Goal: Task Accomplishment & Management: Complete application form

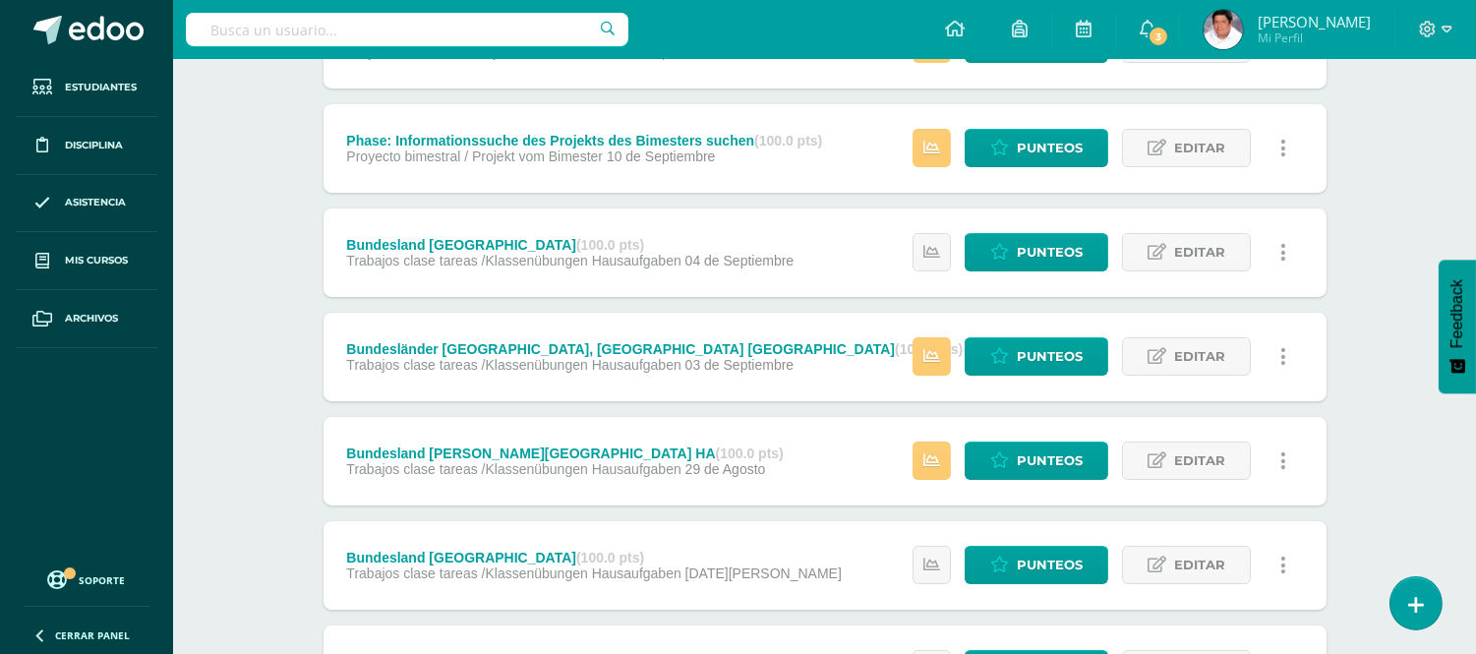
scroll to position [546, 0]
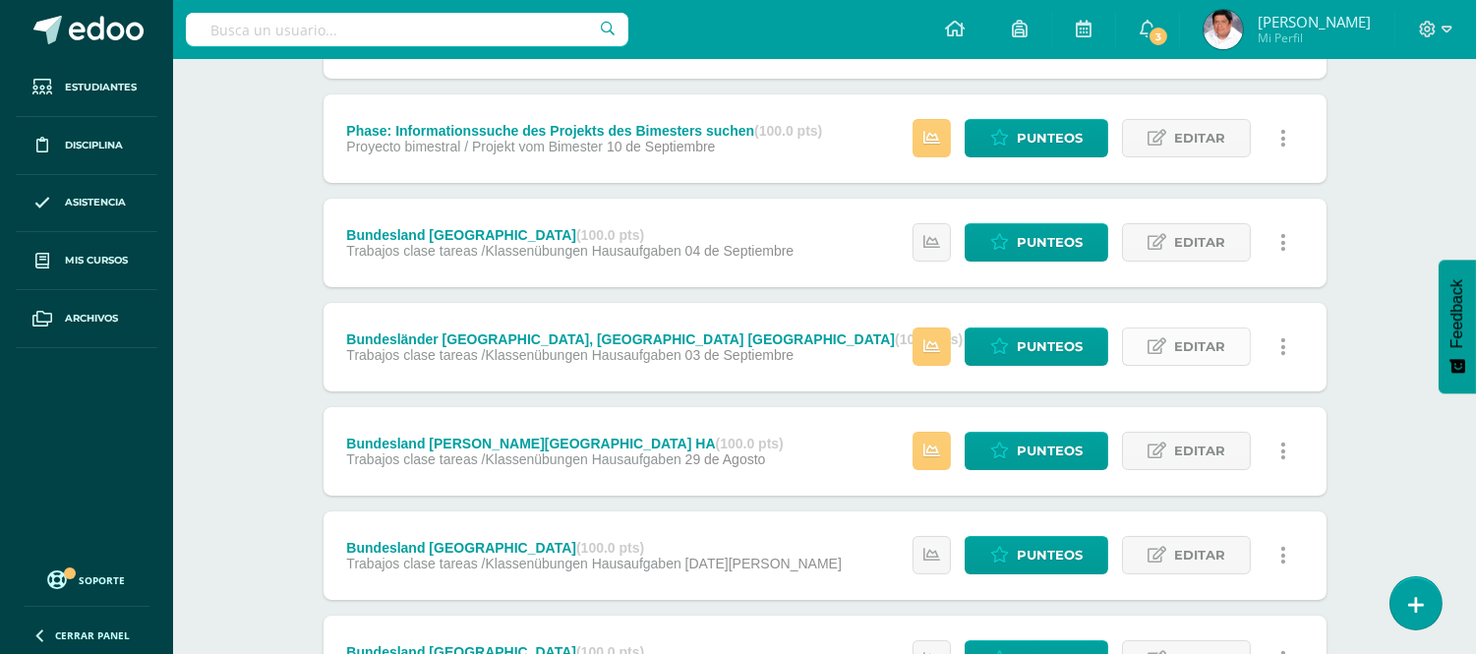
click at [1175, 341] on span "Editar" at bounding box center [1199, 346] width 51 height 36
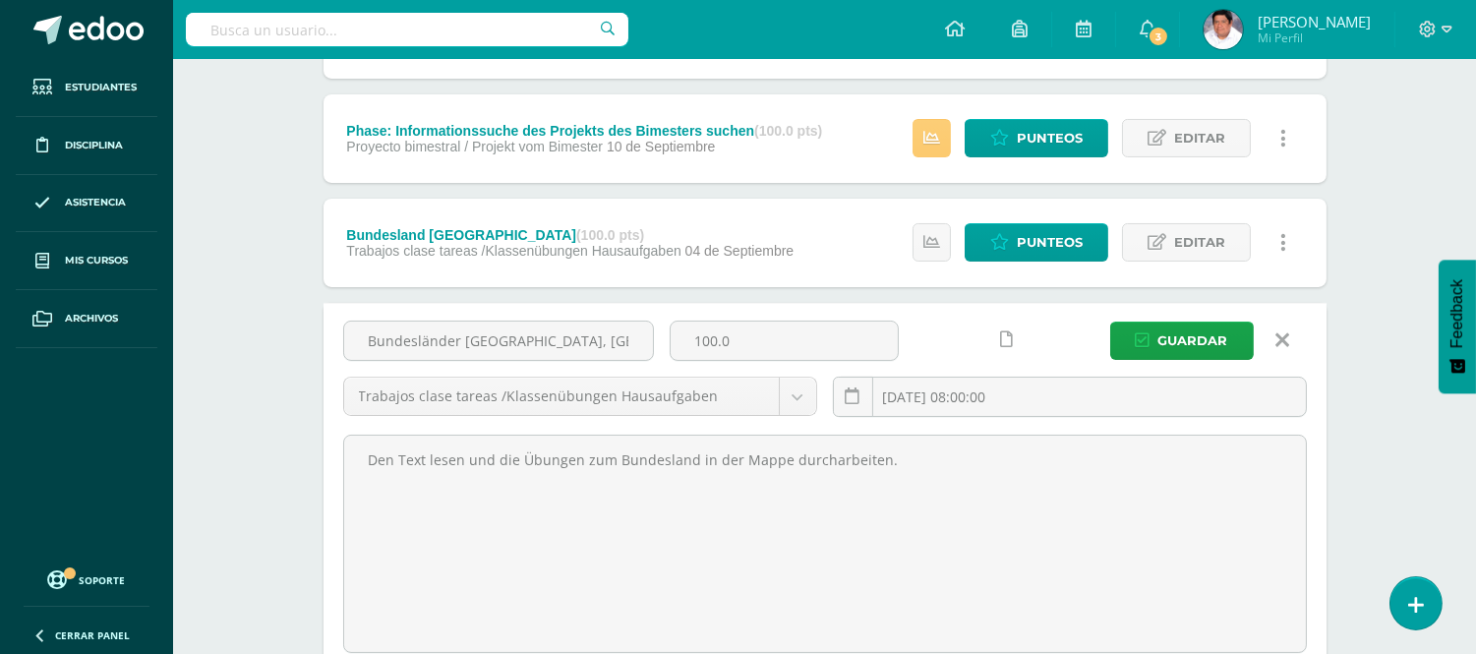
scroll to position [0, 71]
drag, startPoint x: 366, startPoint y: 341, endPoint x: 671, endPoint y: 342, distance: 304.9
click at [671, 342] on div "Bundesländer Bayern, Brandenburg Niedersachsen 100.0 Trabajos clase tareas /Kla…" at bounding box center [824, 377] width 979 height 112
paste input ", Niedersachsen Gruppe A"
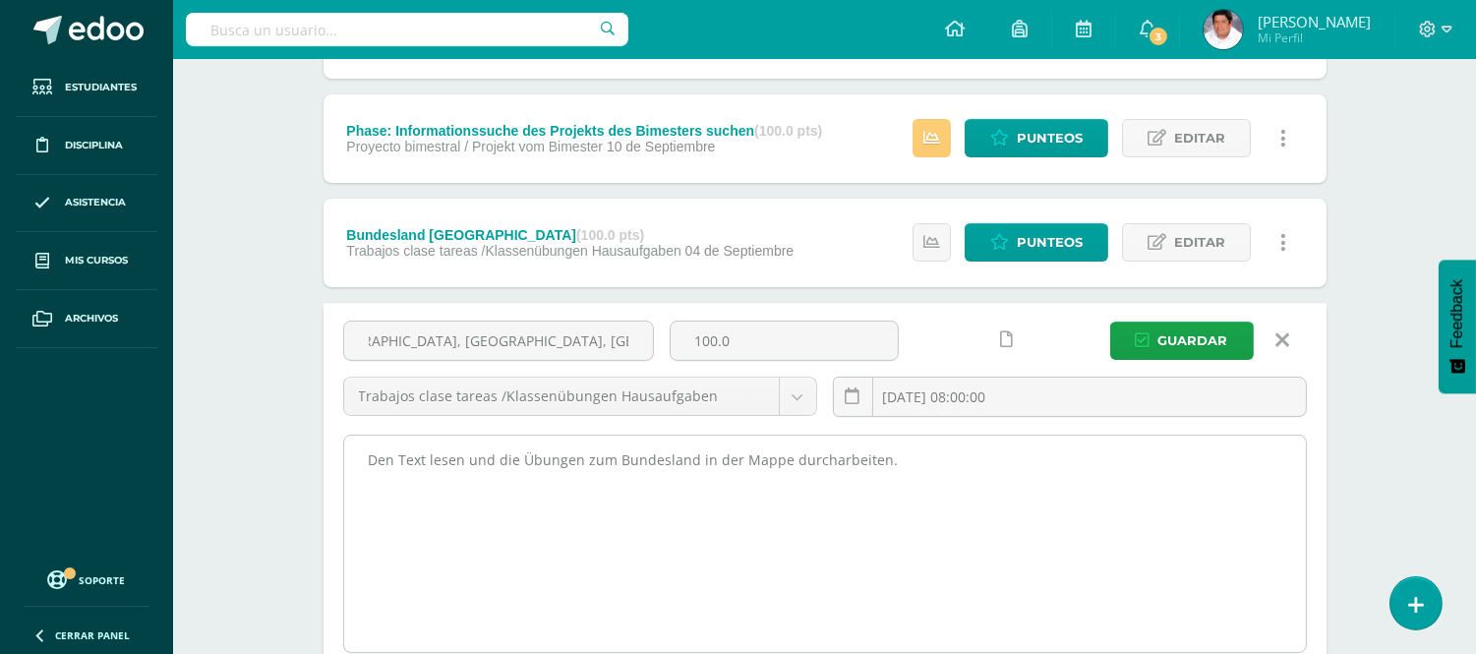
scroll to position [0, 143]
type input "Bundesländer [GEOGRAPHIC_DATA], [GEOGRAPHIC_DATA], [GEOGRAPHIC_DATA] Gruppe A"
click at [391, 458] on textarea "Den Text lesen und die Übungen zum Bundesland in der Mappe durcharbeiten." at bounding box center [825, 544] width 962 height 216
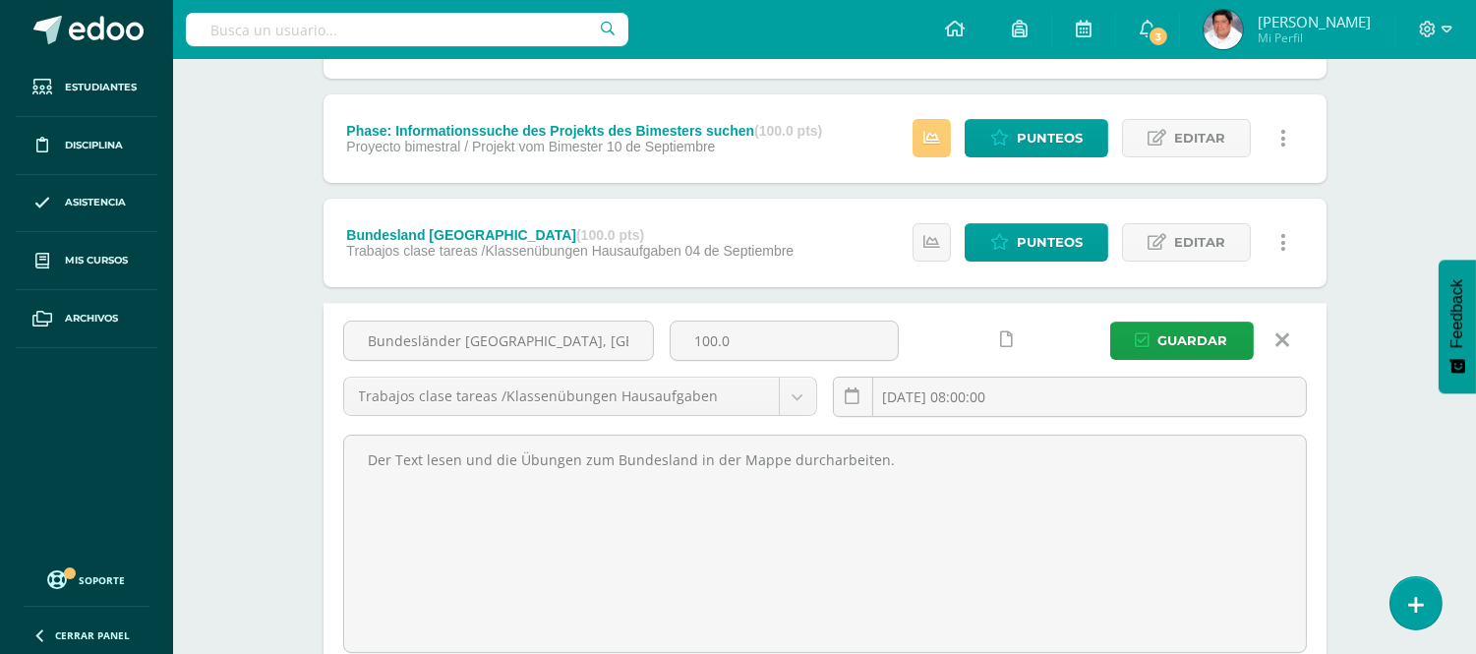
type textarea "Der Text lesen und die Übungen zum Bundesland in der Mappe durcharbeiten."
drag, startPoint x: 905, startPoint y: 464, endPoint x: 257, endPoint y: 449, distance: 648.2
click at [257, 449] on div "Geschichte I Curso Secundaria "Alemán 1" Herramientas Detalle de asistencias Ac…" at bounding box center [824, 314] width 1303 height 1603
click at [1193, 337] on span "Guardar" at bounding box center [1193, 341] width 70 height 36
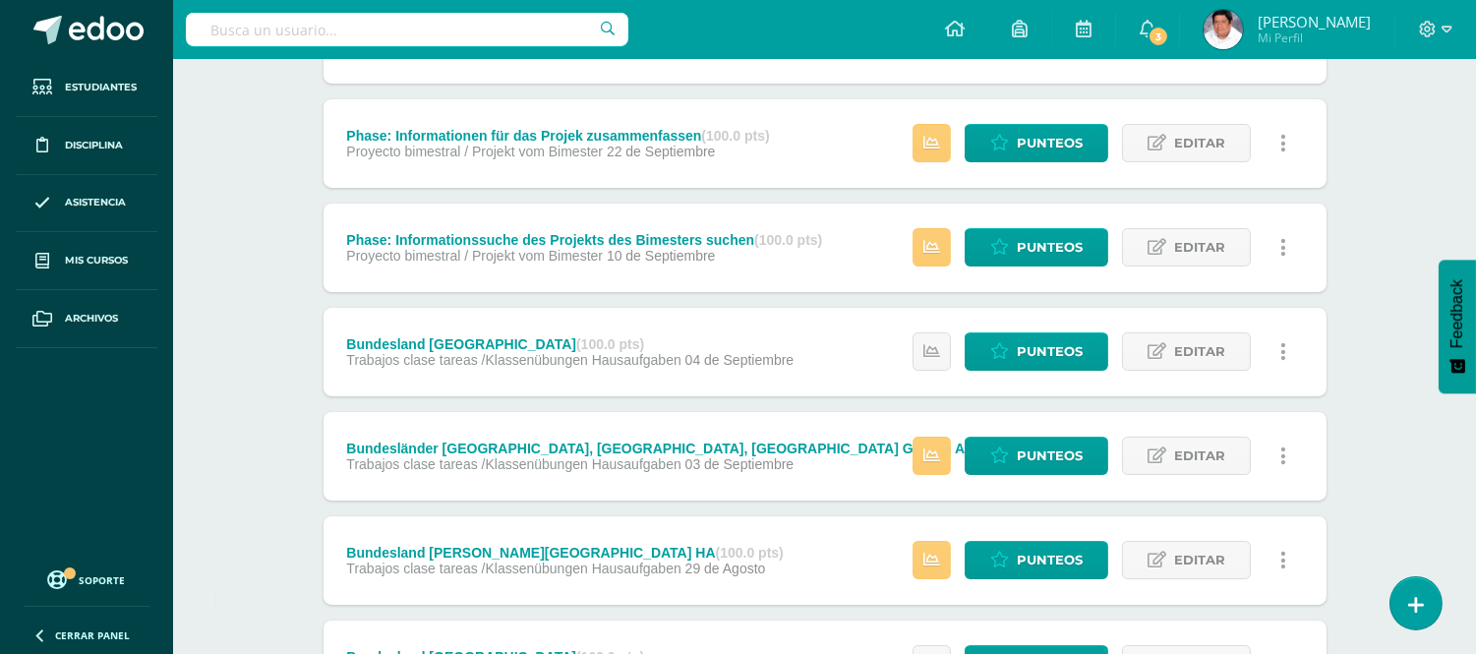
scroll to position [546, 0]
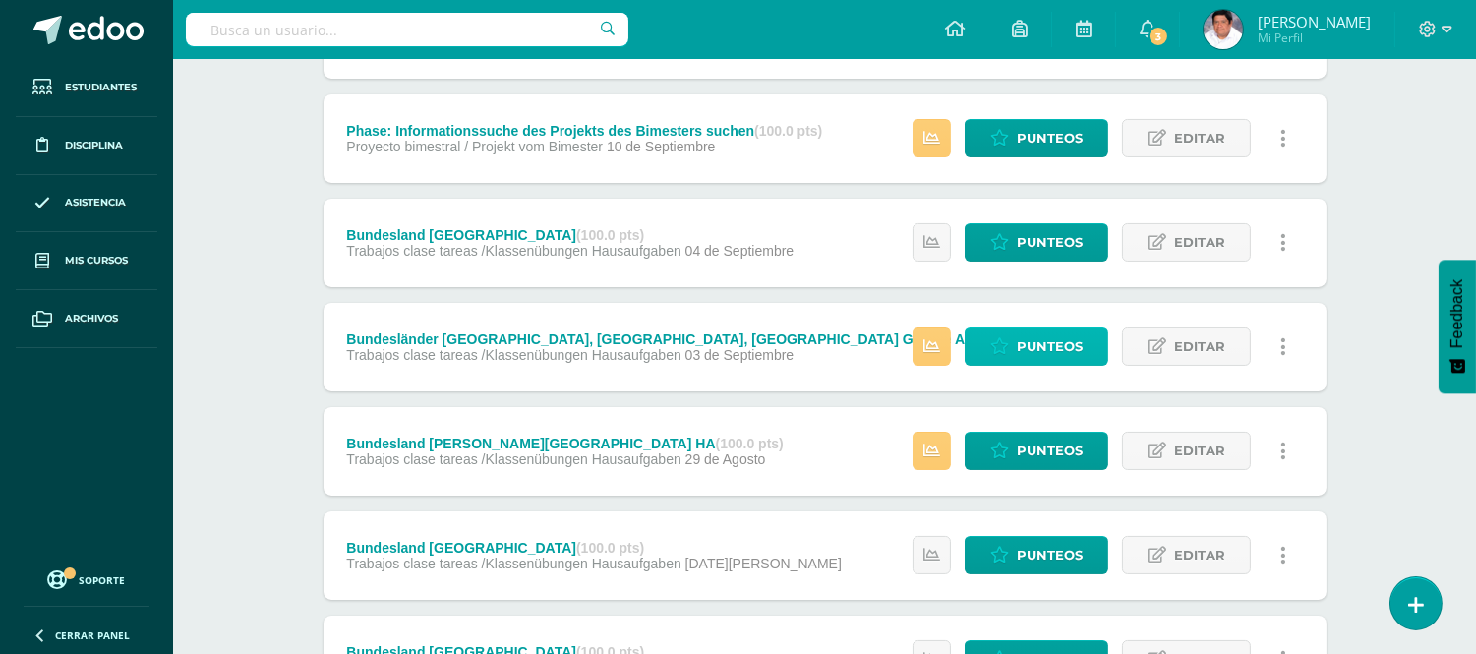
click at [1052, 339] on span "Punteos" at bounding box center [1050, 346] width 66 height 36
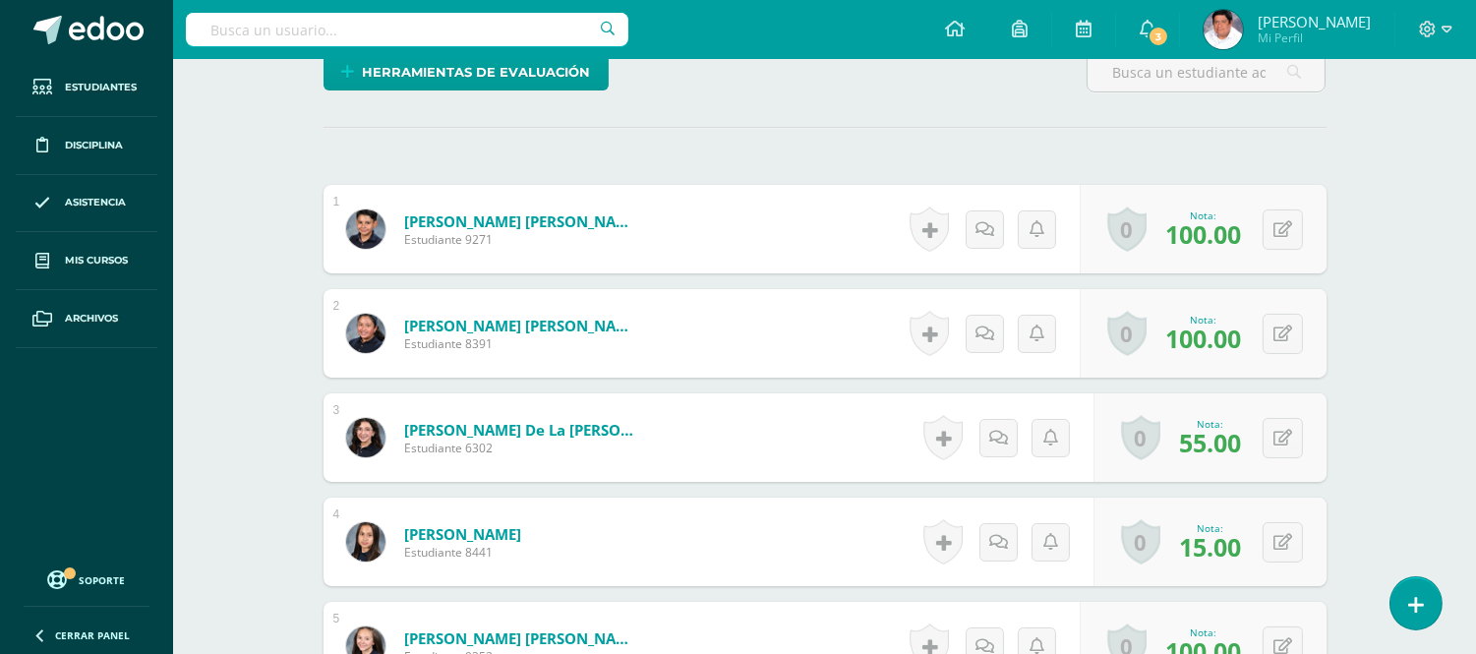
scroll to position [764, 0]
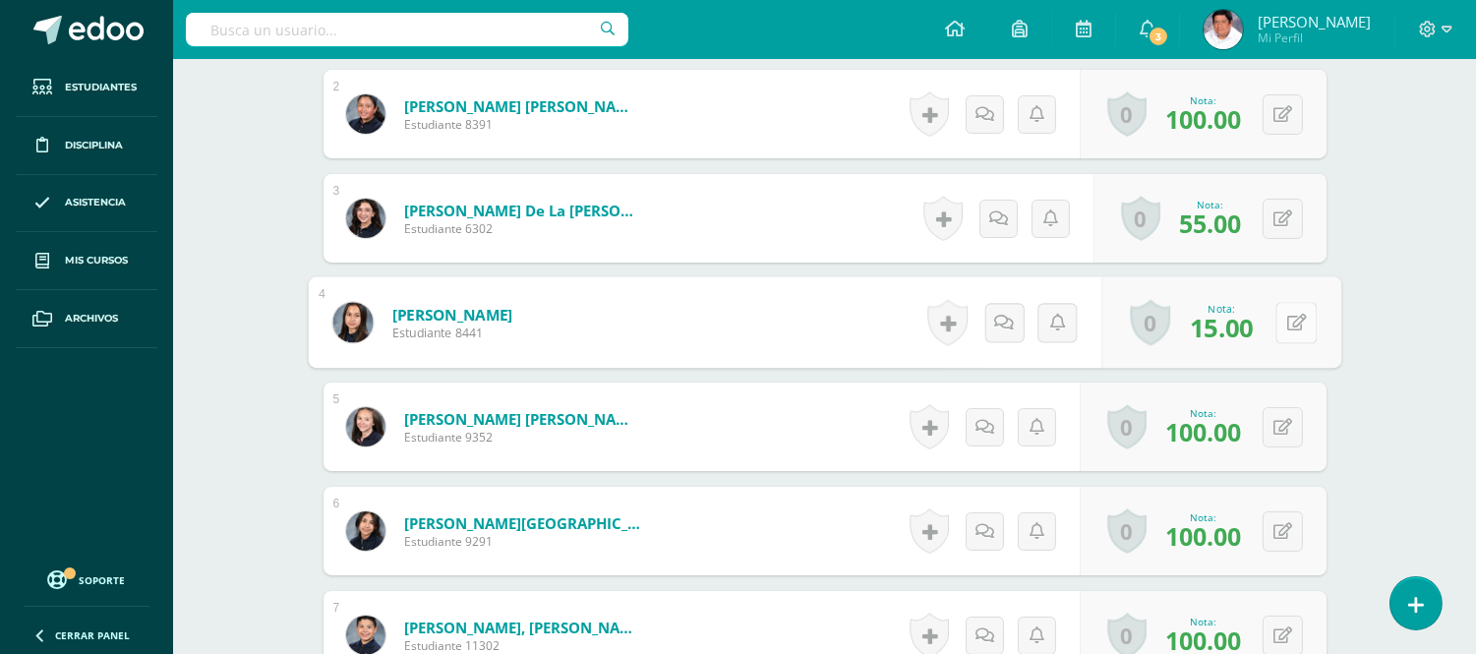
click at [1279, 321] on button at bounding box center [1296, 322] width 41 height 41
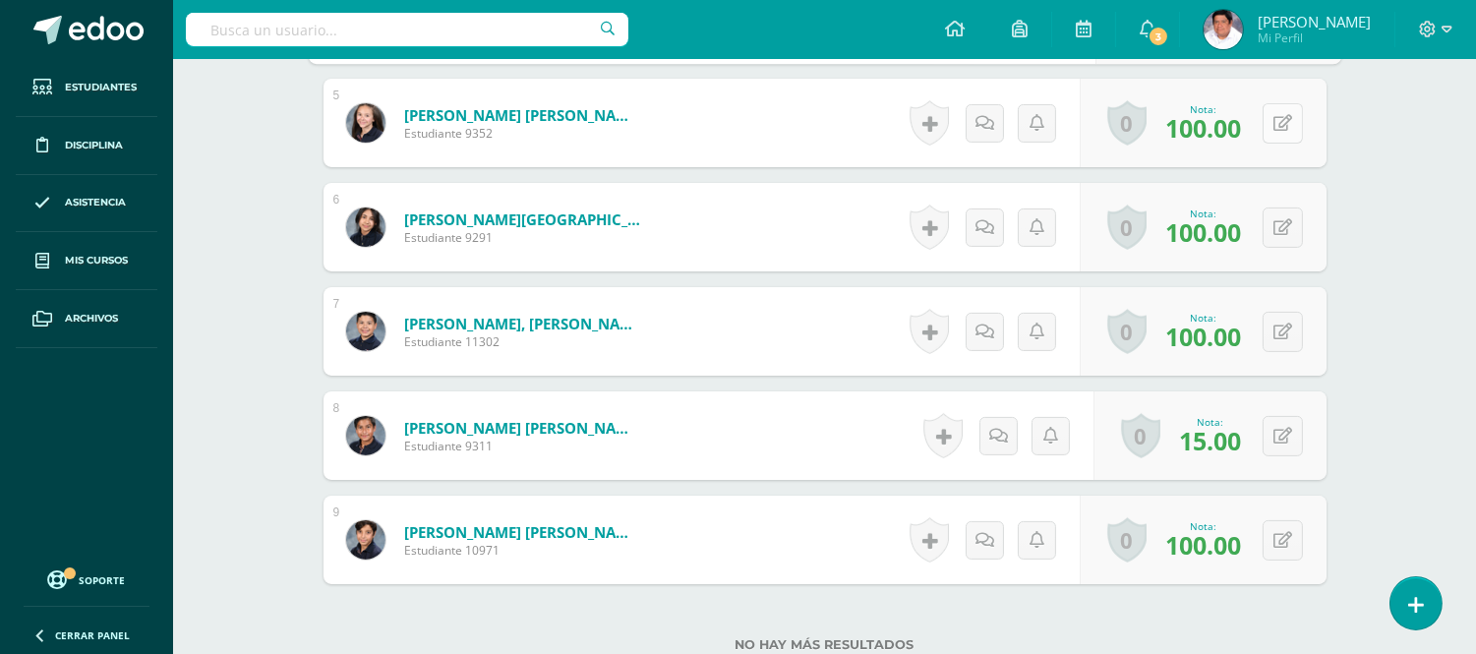
scroll to position [1093, 0]
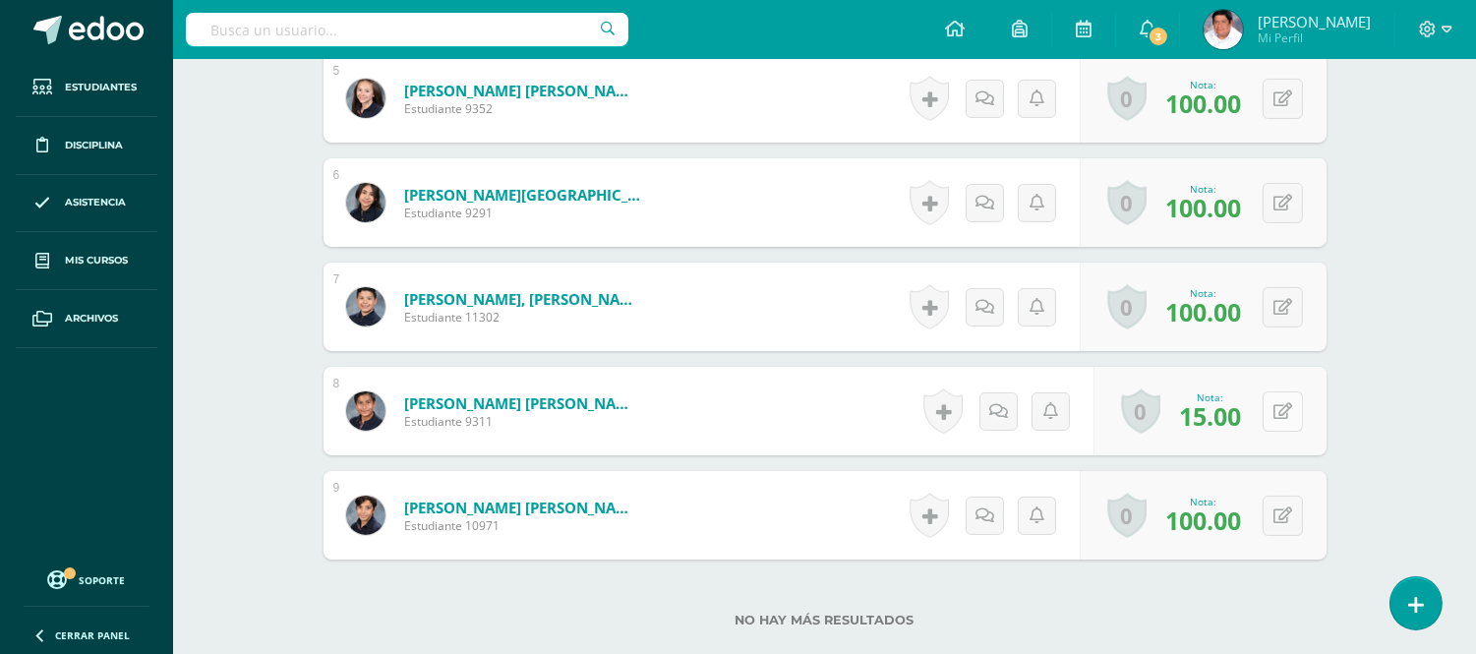
click at [1279, 409] on button at bounding box center [1283, 411] width 40 height 40
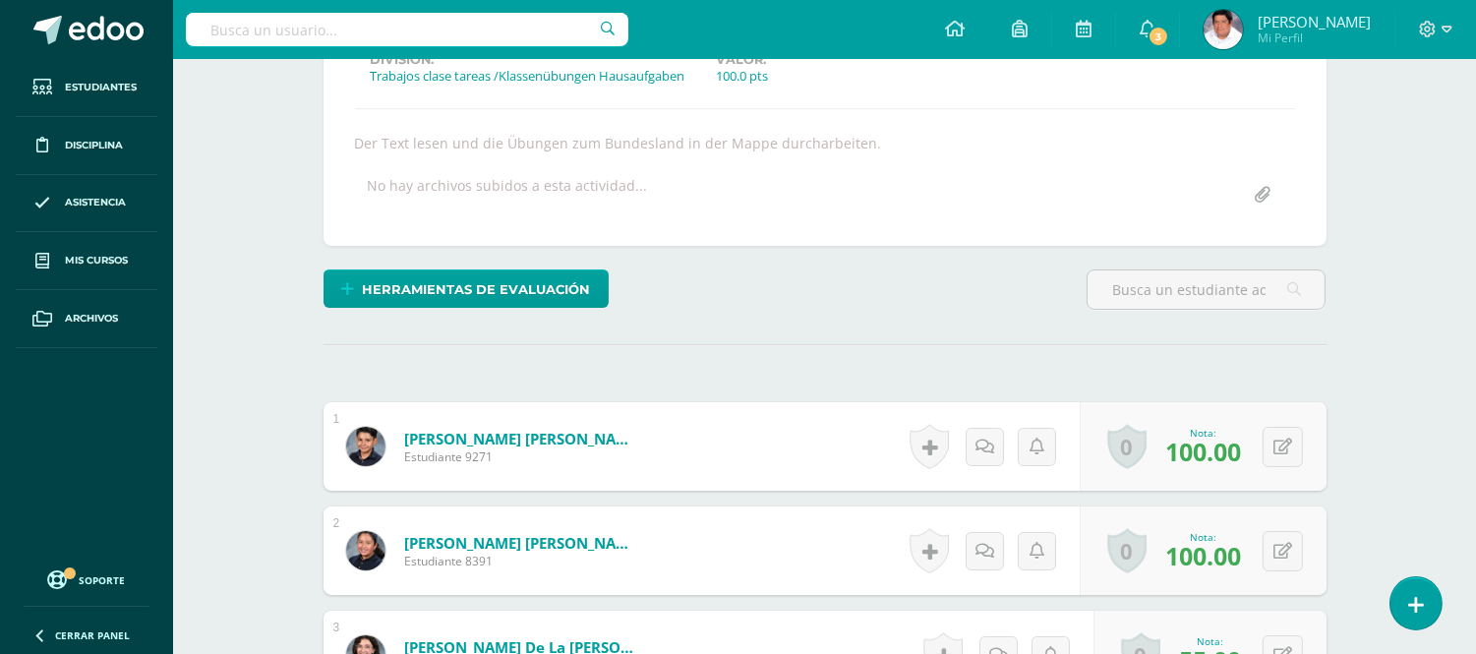
scroll to position [0, 0]
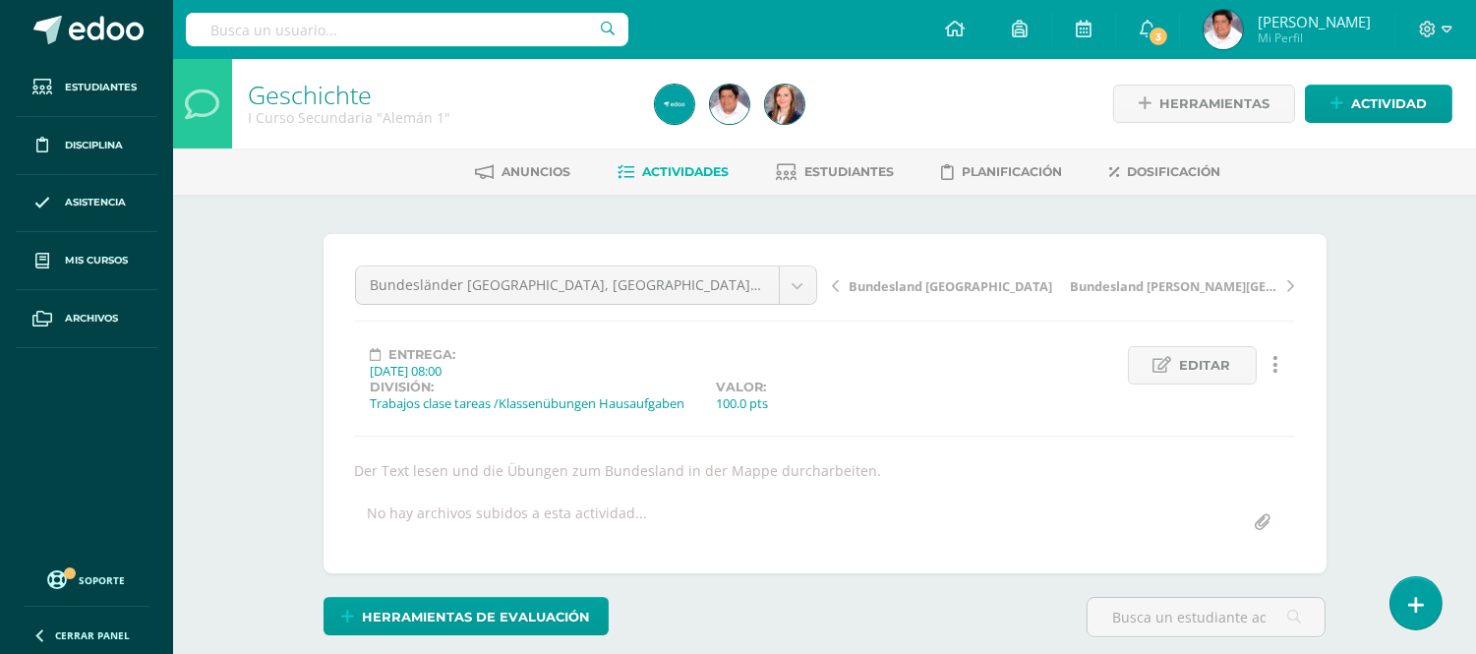
click at [680, 165] on span "Actividades" at bounding box center [686, 171] width 87 height 15
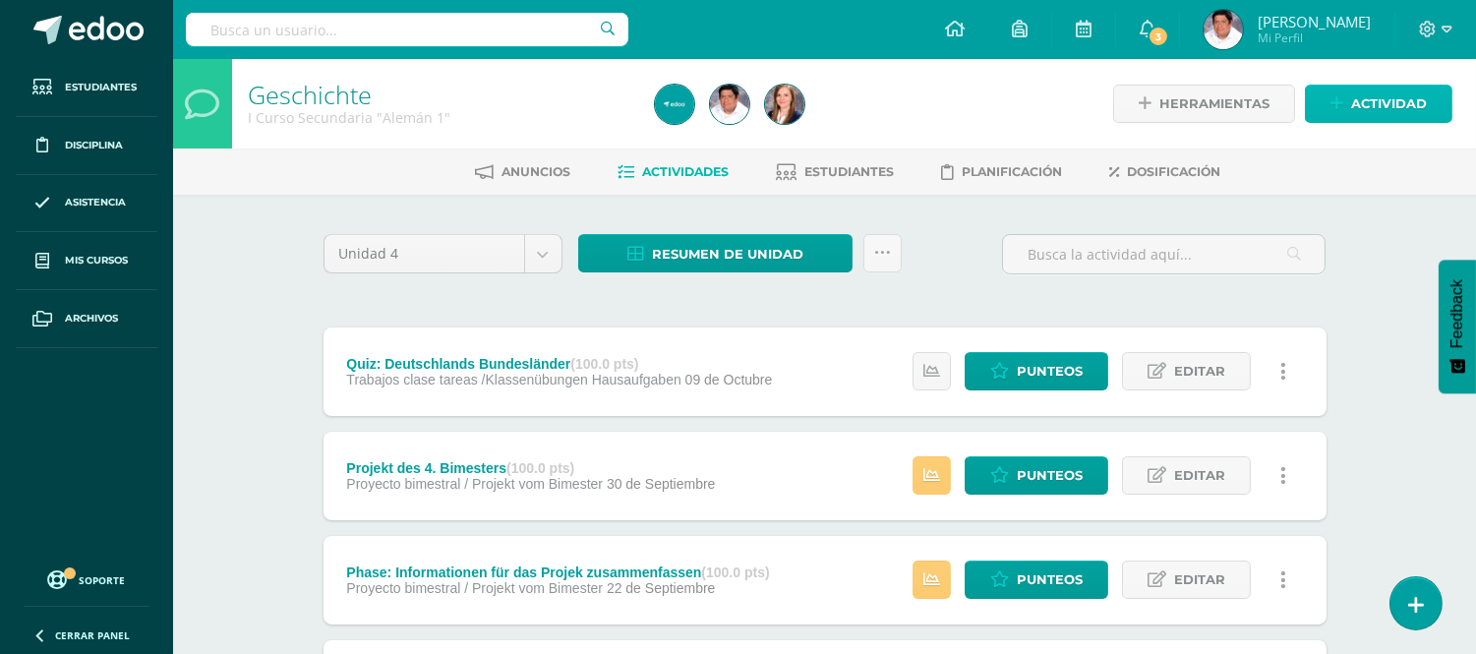
click at [1383, 105] on span "Actividad" at bounding box center [1389, 104] width 76 height 36
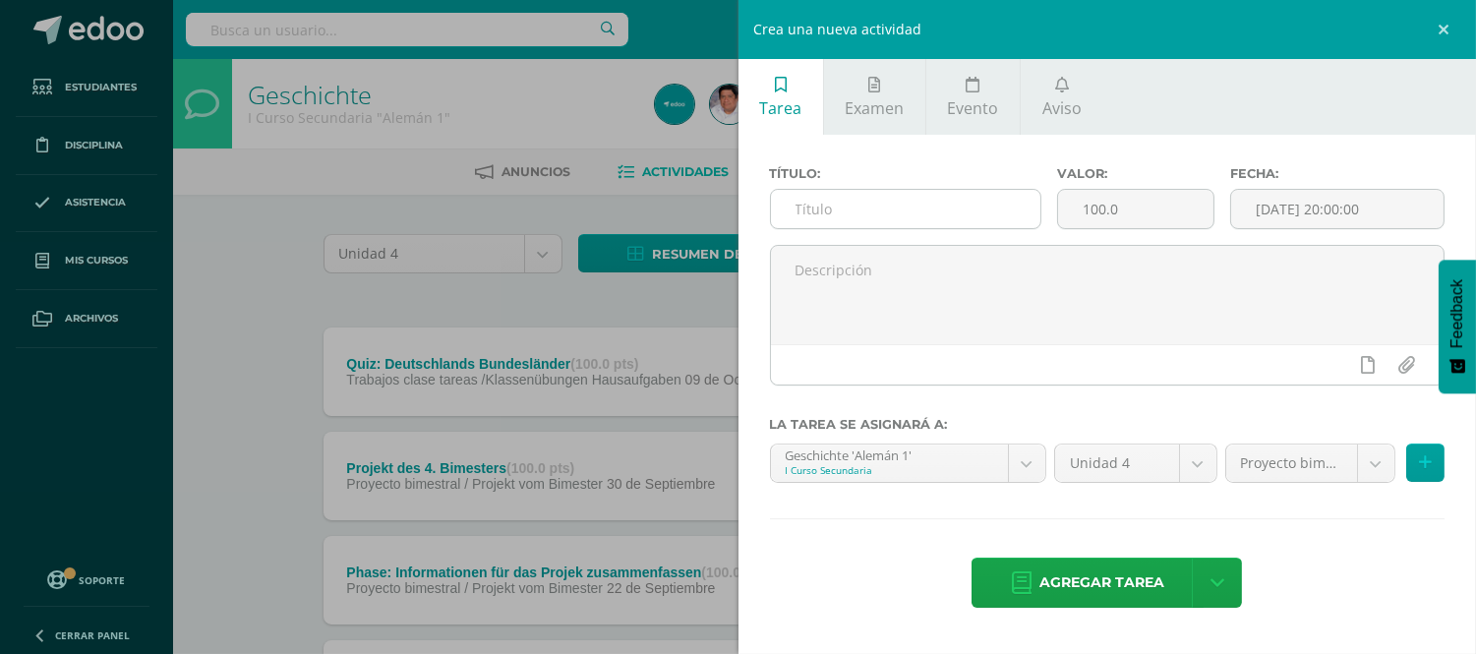
click at [811, 202] on input "text" at bounding box center [906, 209] width 270 height 38
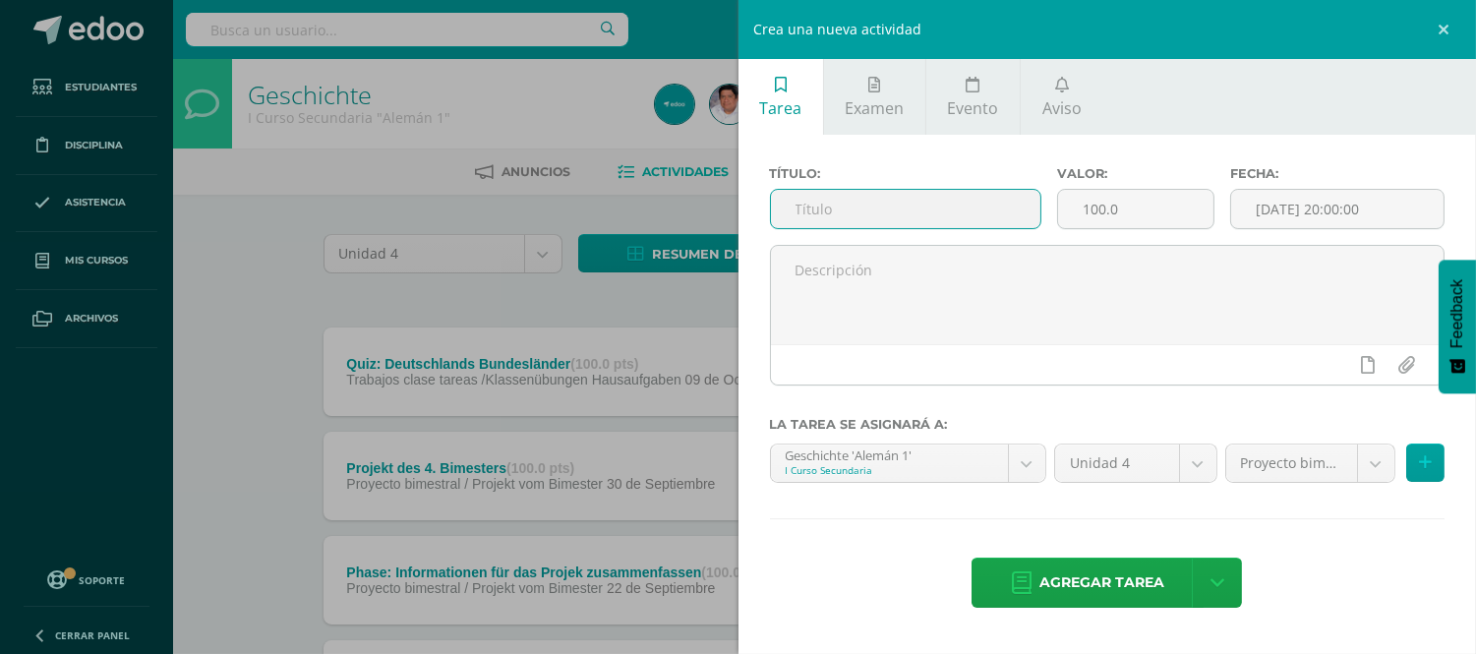
paste input "Bundesländer Nordrhein-Westfalen, Rheinland-Pfalz, Saarland, Sachsen-Anhalt Gru…"
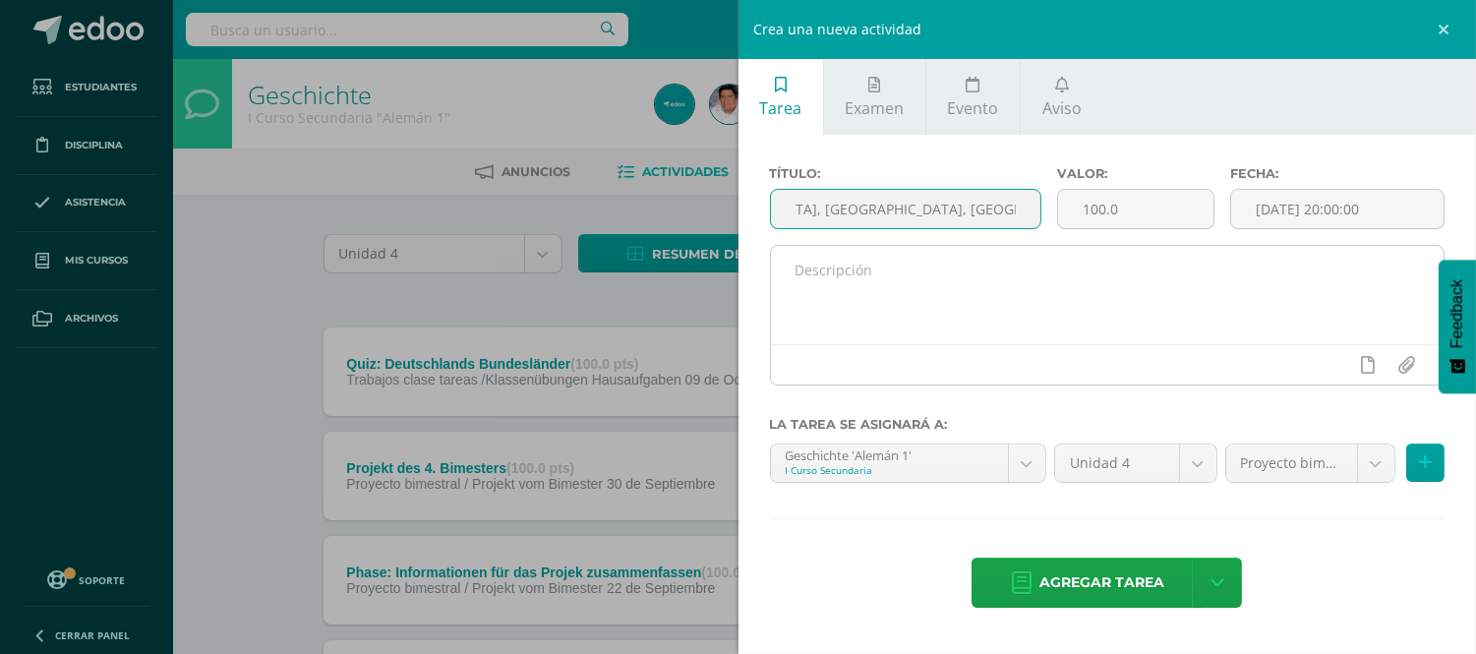
type input "Bundesländer Nordrhein-Westfalen, Rheinland-Pfalz, Saarland, Sachsen-Anhalt Gru…"
click at [792, 280] on textarea at bounding box center [1108, 295] width 674 height 98
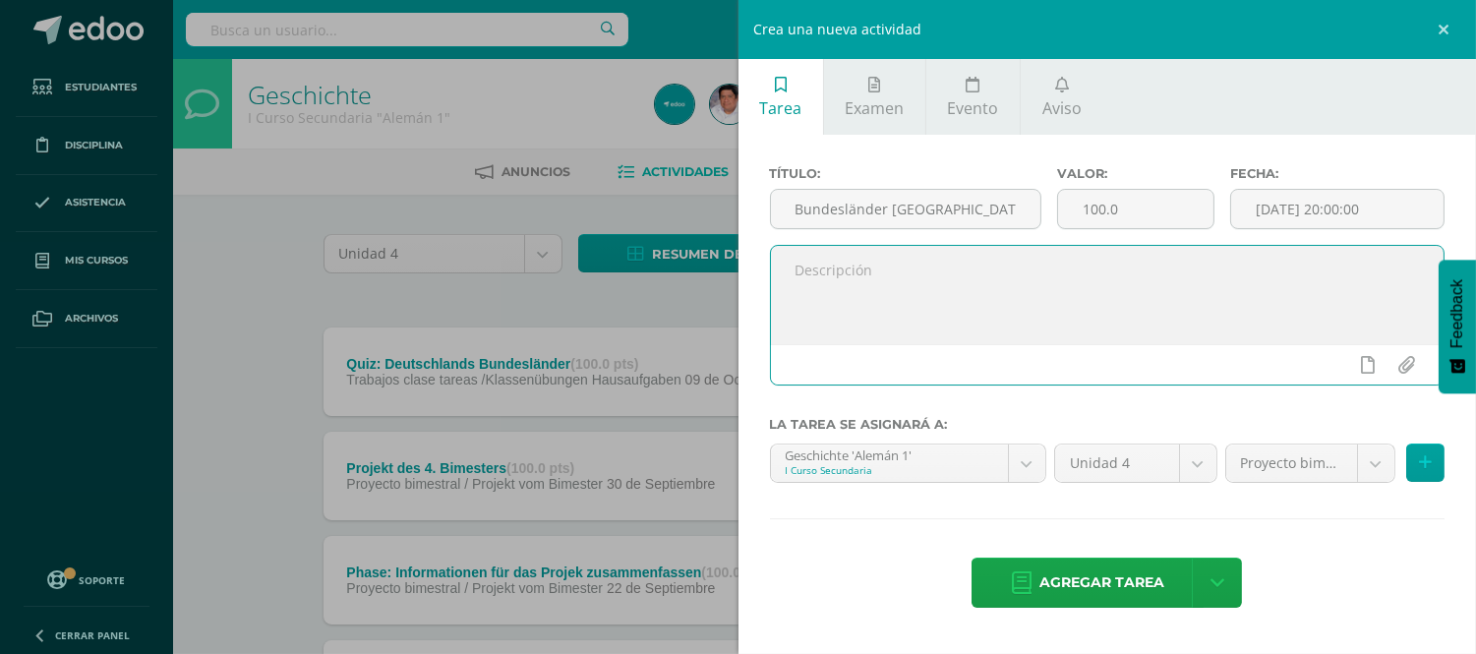
paste textarea "Bundesländer Nordrhein-Westfalen, Rheinland-Pfalz, Saarland, Sachsen-Anhalt Gru…"
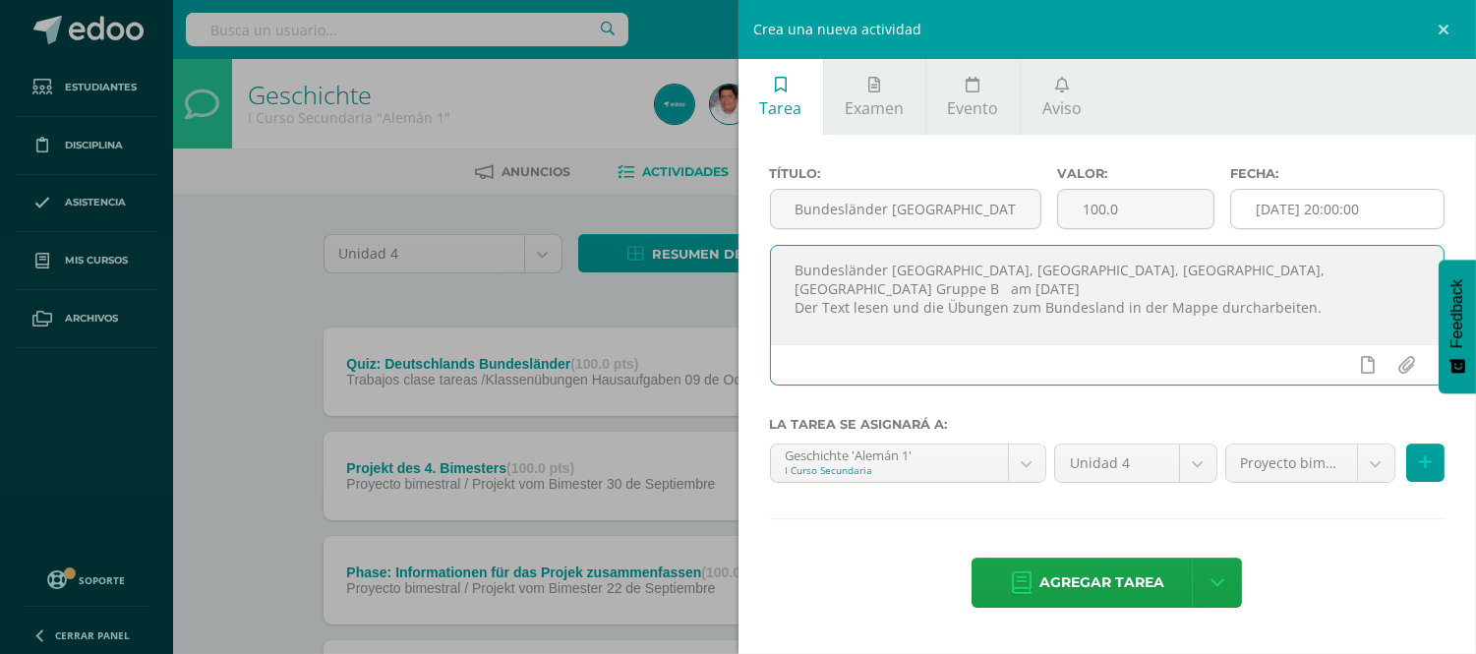
type textarea "Bundesländer Nordrhein-Westfalen, Rheinland-Pfalz, Saarland, Sachsen-Anhalt Gru…"
click at [1345, 221] on input "[DATE] 20:00:00" at bounding box center [1337, 209] width 212 height 38
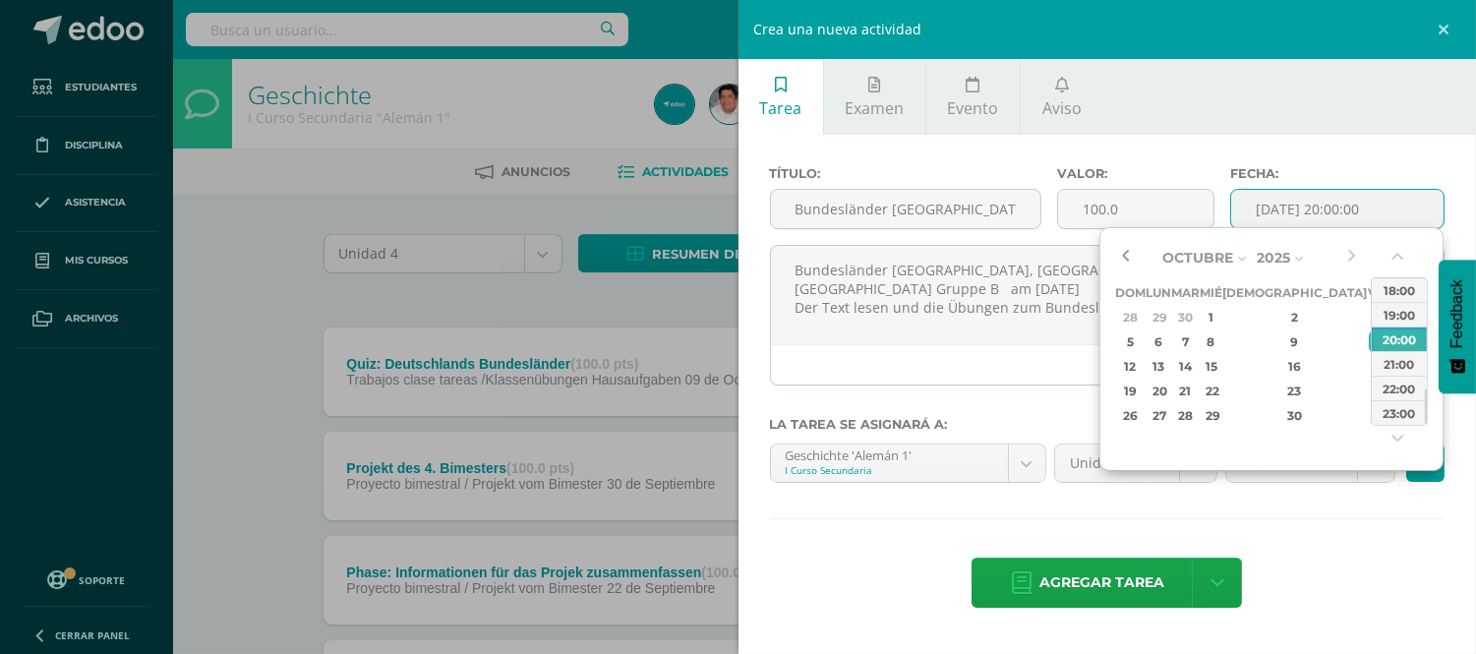
click at [1125, 254] on button "button" at bounding box center [1125, 258] width 20 height 30
click at [1273, 335] on div "11" at bounding box center [1295, 341] width 116 height 23
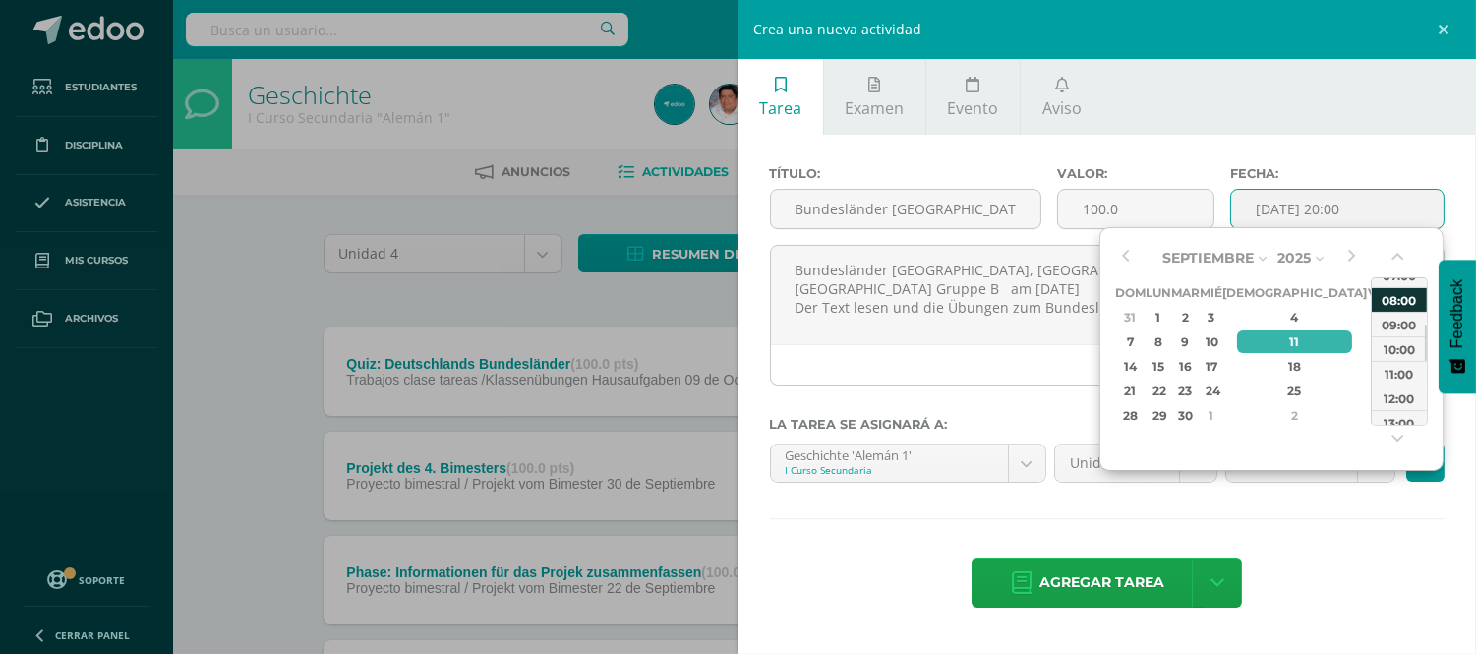
click at [1394, 298] on div "08:00" at bounding box center [1399, 299] width 55 height 25
type input "2025-09-11 08:00"
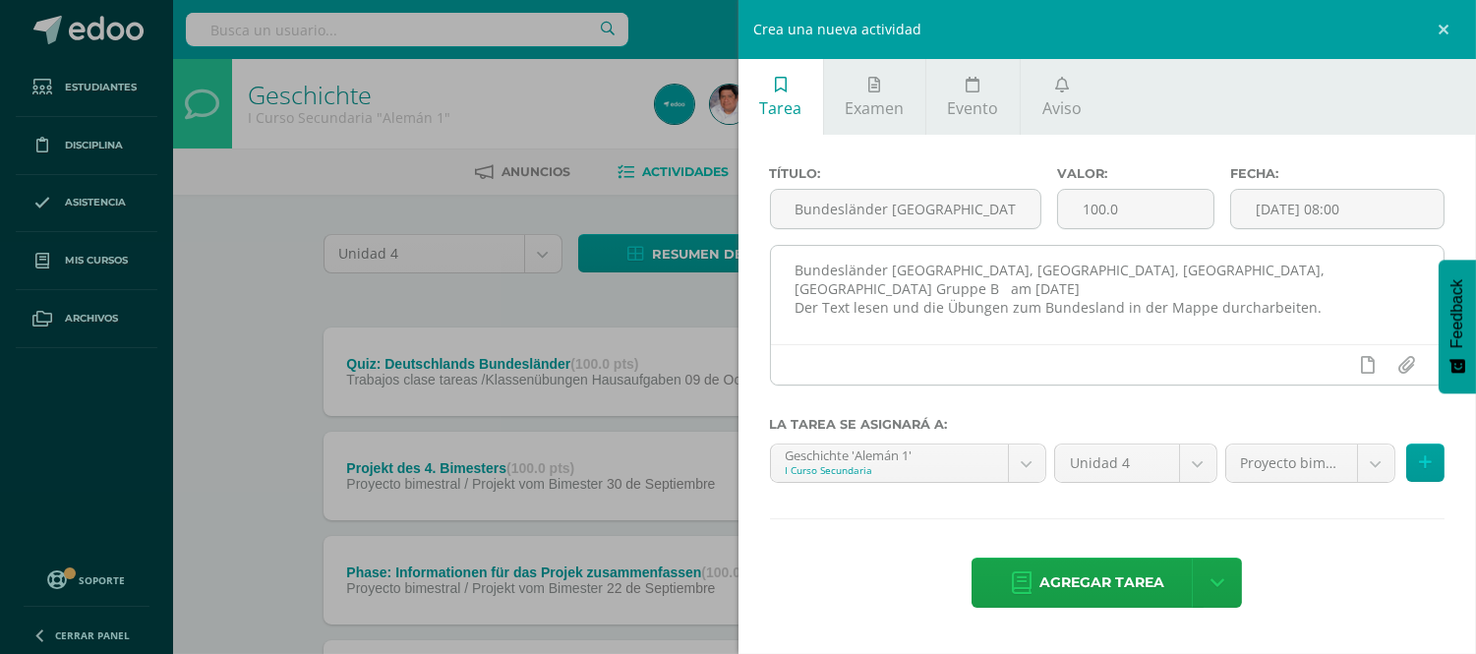
click at [1085, 377] on div at bounding box center [1108, 364] width 674 height 40
click at [1363, 272] on textarea "Bundesländer Nordrhein-Westfalen, Rheinland-Pfalz, Saarland, Sachsen-Anhalt Gru…" at bounding box center [1108, 295] width 674 height 98
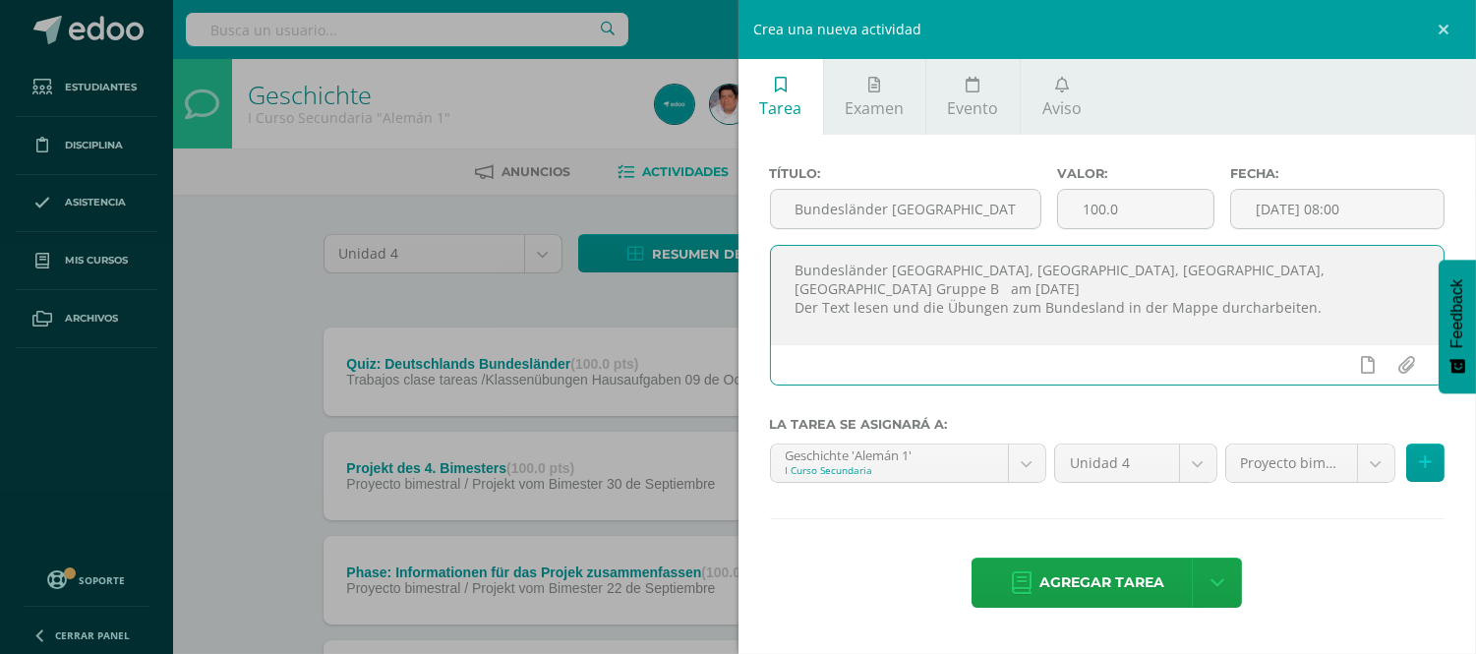
drag, startPoint x: 868, startPoint y: 286, endPoint x: 1308, endPoint y: 270, distance: 439.9
click at [1308, 270] on textarea "Bundesländer Nordrhein-Westfalen, Rheinland-Pfalz, Saarland, Sachsen-Anhalt Gru…" at bounding box center [1108, 295] width 674 height 98
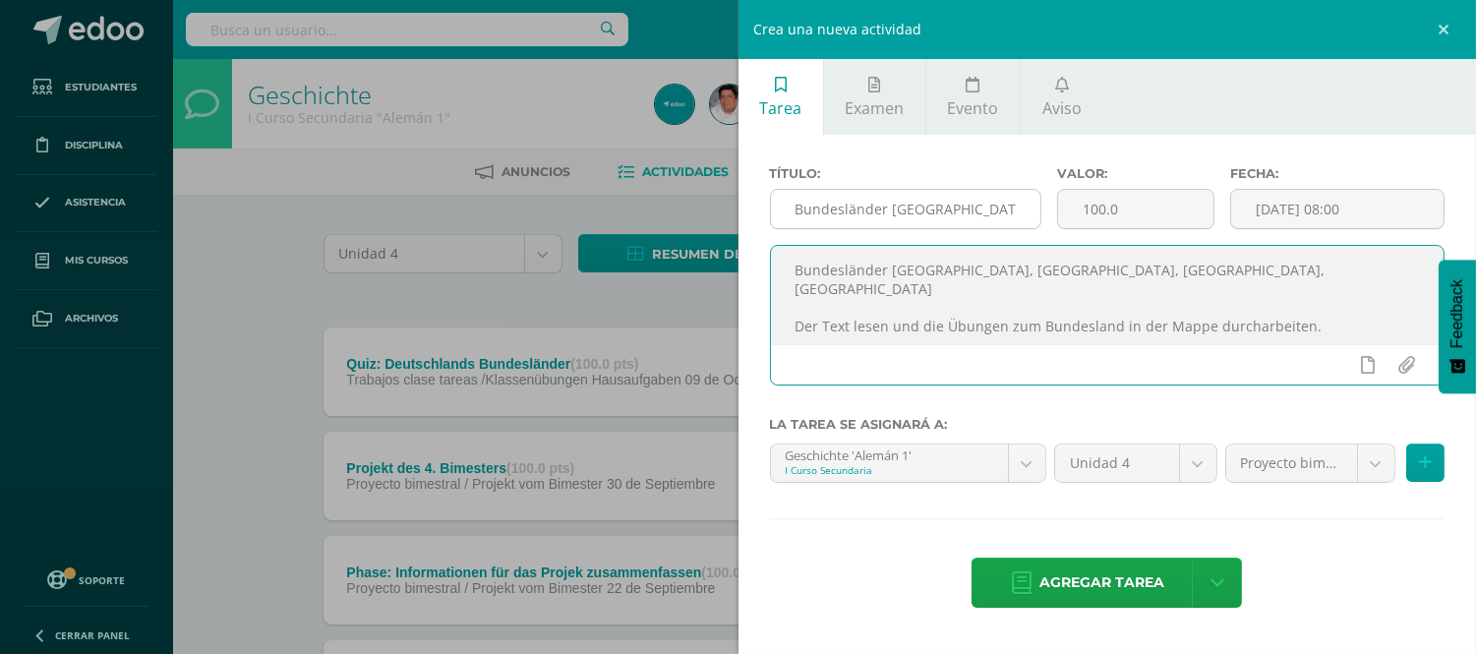
type textarea "Bundesländer [GEOGRAPHIC_DATA], [GEOGRAPHIC_DATA], [GEOGRAPHIC_DATA], [GEOGRAPH…"
click at [878, 208] on input "Bundesländer Nordrhein-Westfalen, Rheinland-Pfalz, Saarland, Sachsen-Anhalt Gru…" at bounding box center [906, 209] width 270 height 38
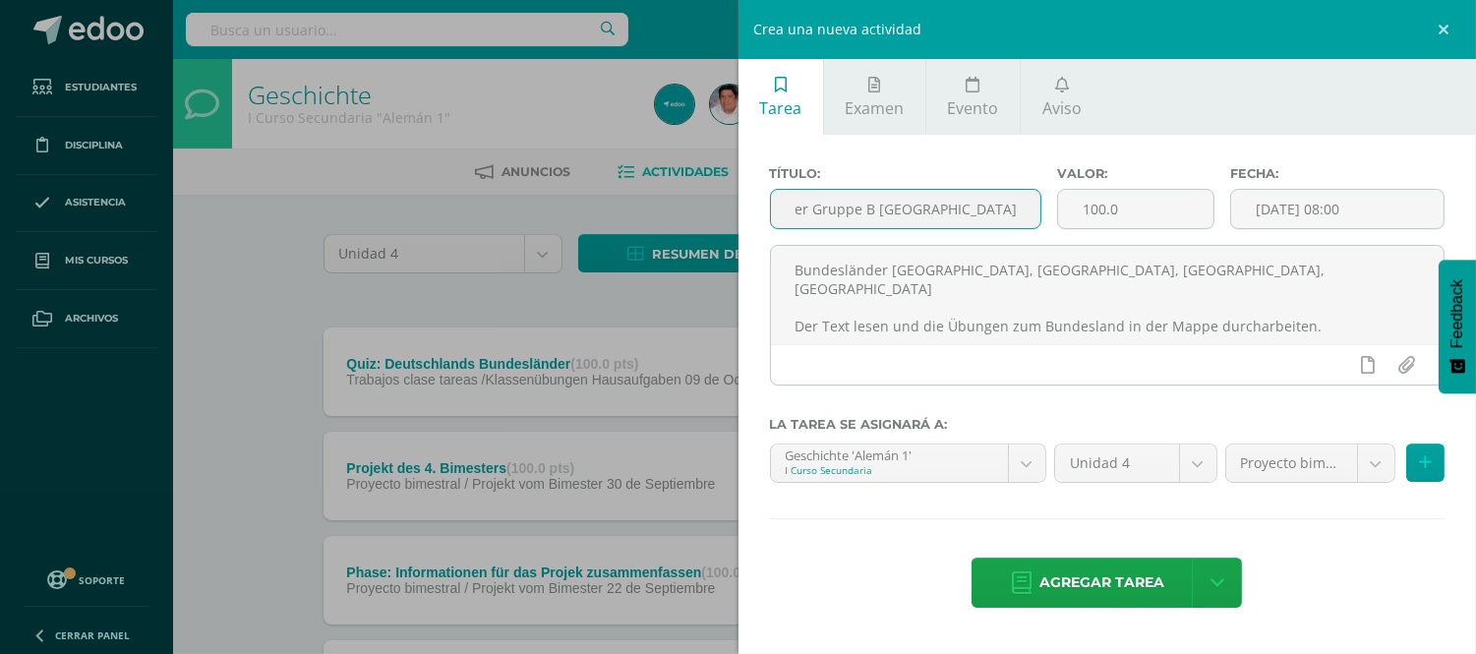
scroll to position [0, 83]
type input "Bundesländer Gruppe B [GEOGRAPHIC_DATA]..."
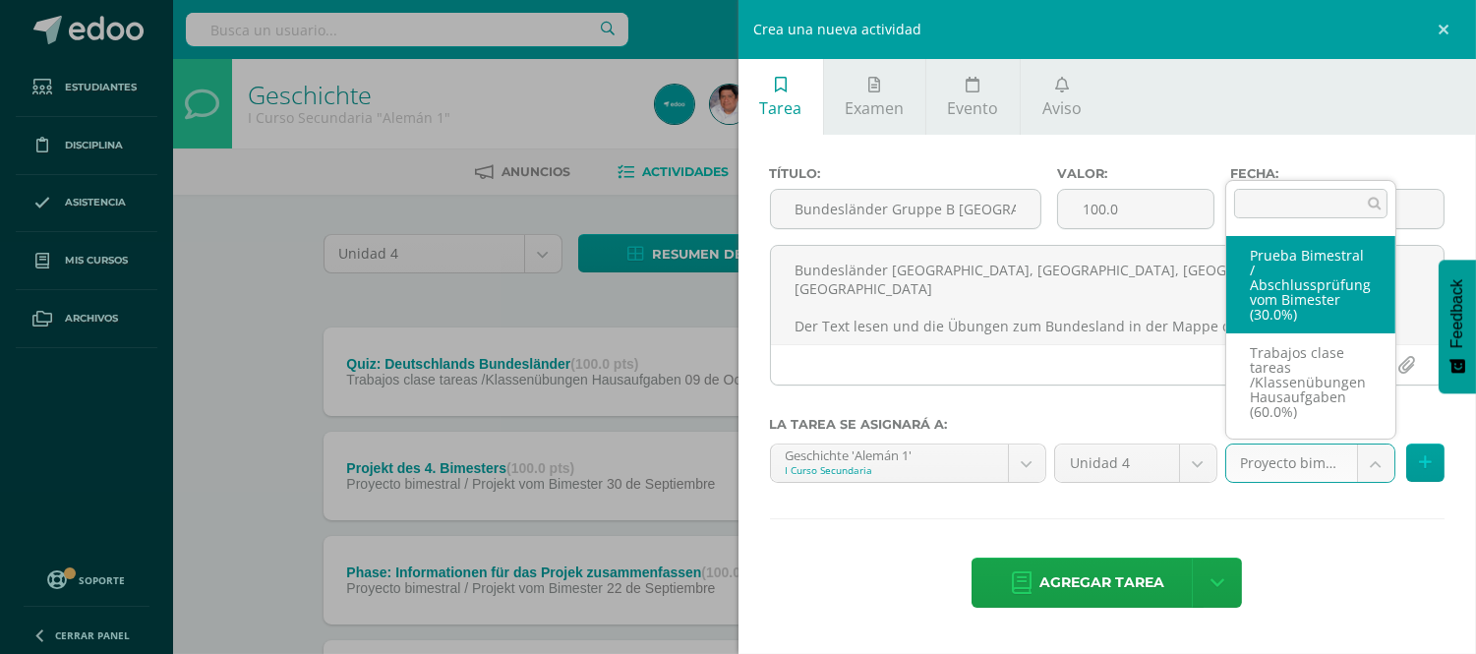
scroll to position [94, 0]
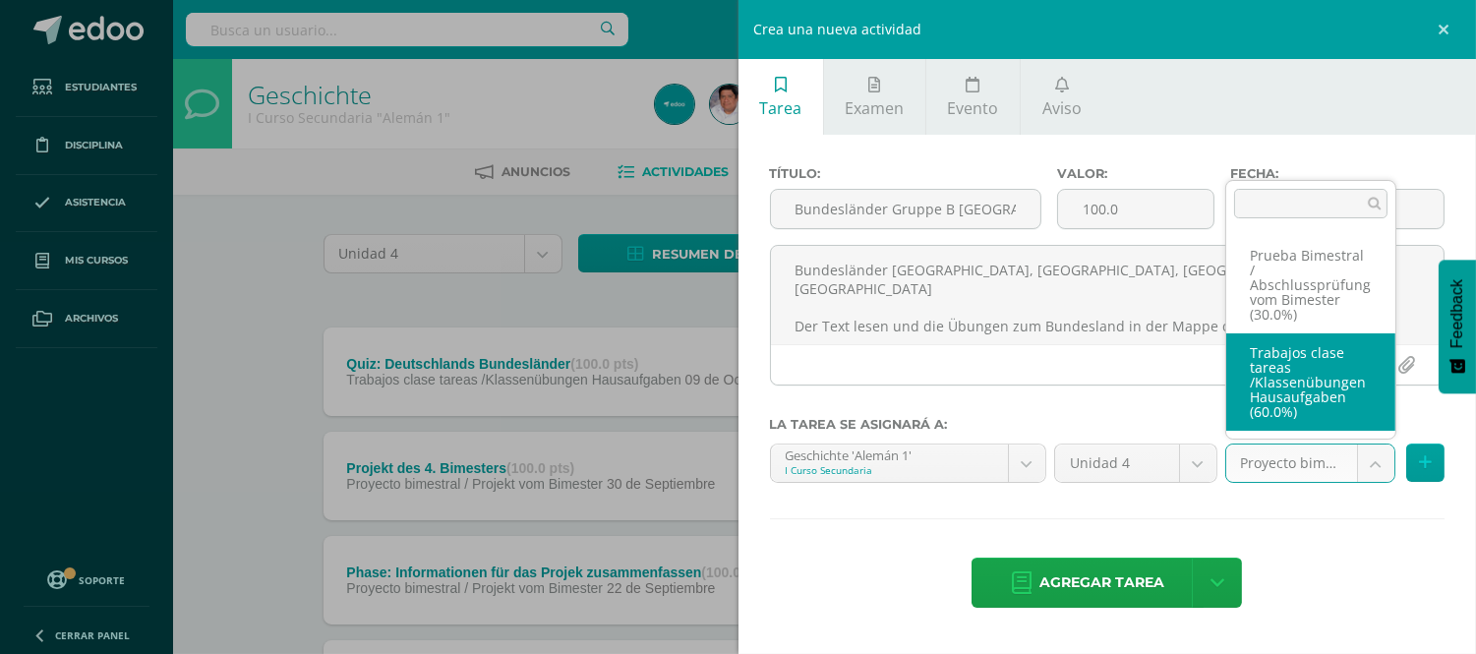
select select "232842"
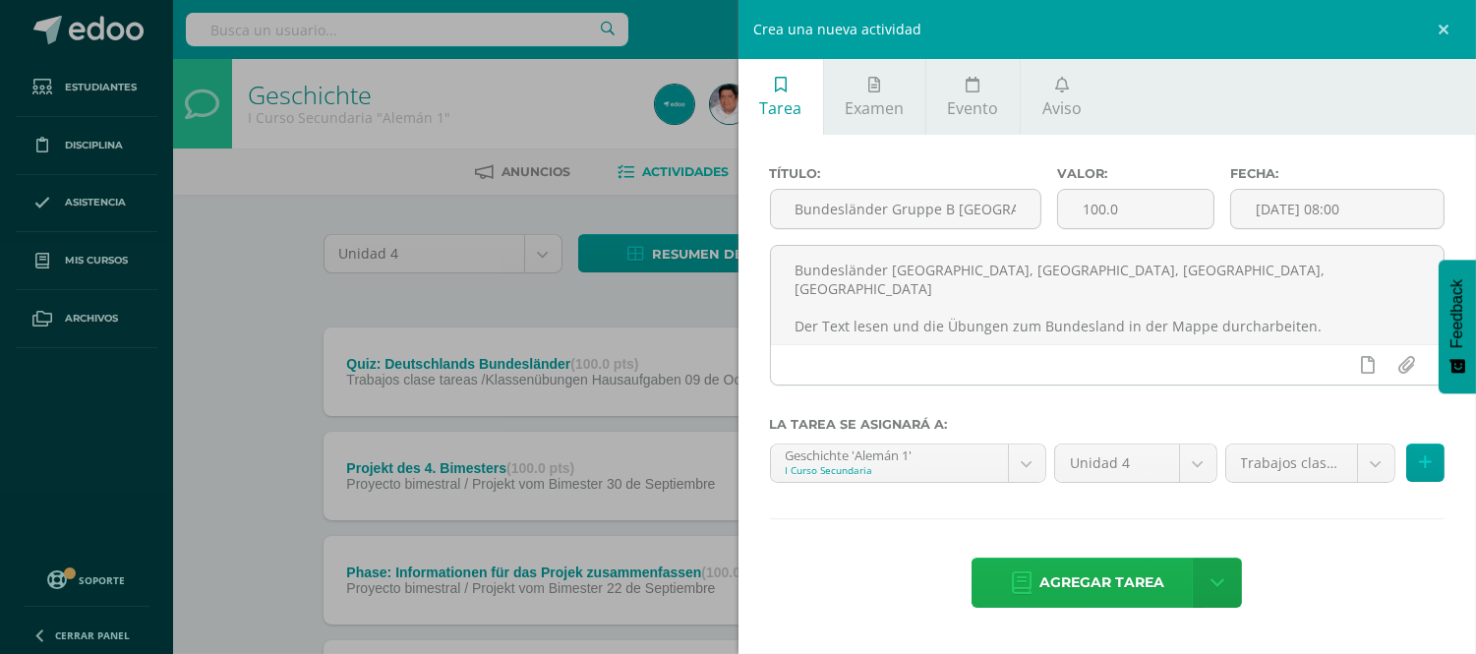
click at [1092, 581] on span "Agregar tarea" at bounding box center [1101, 583] width 125 height 48
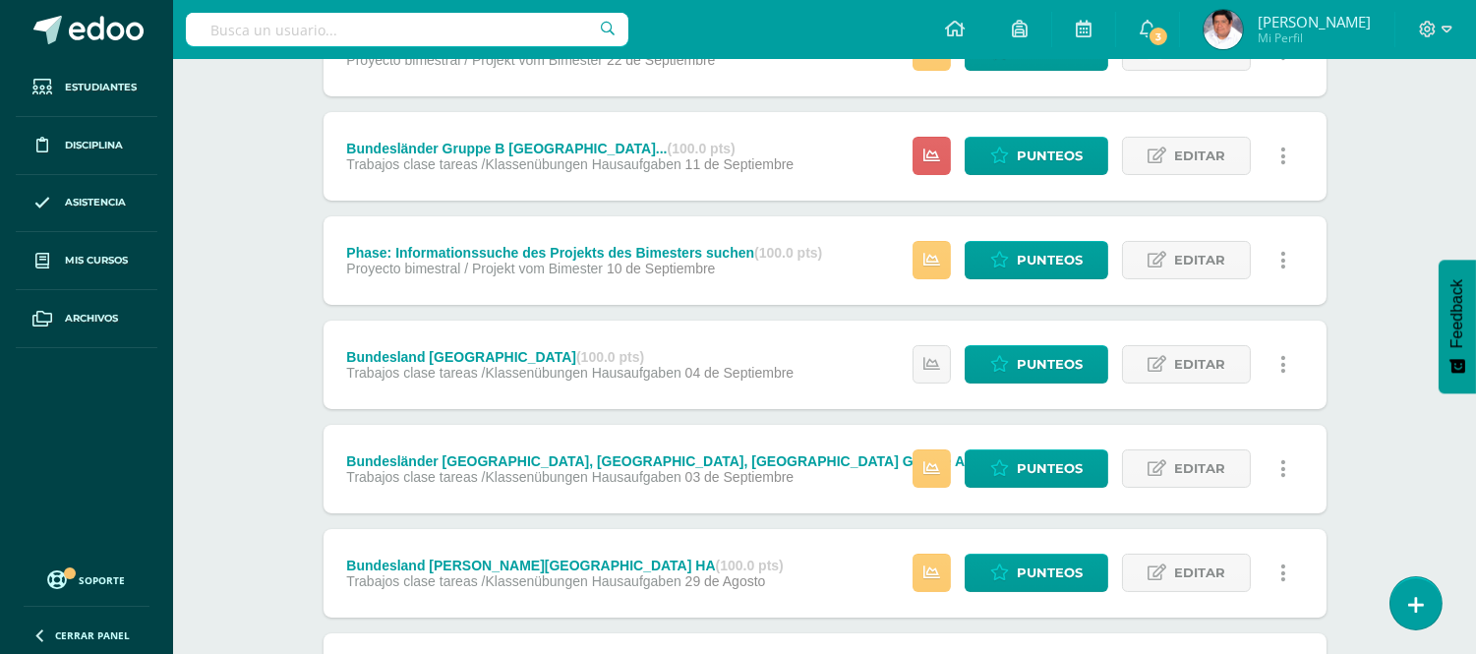
scroll to position [655, 0]
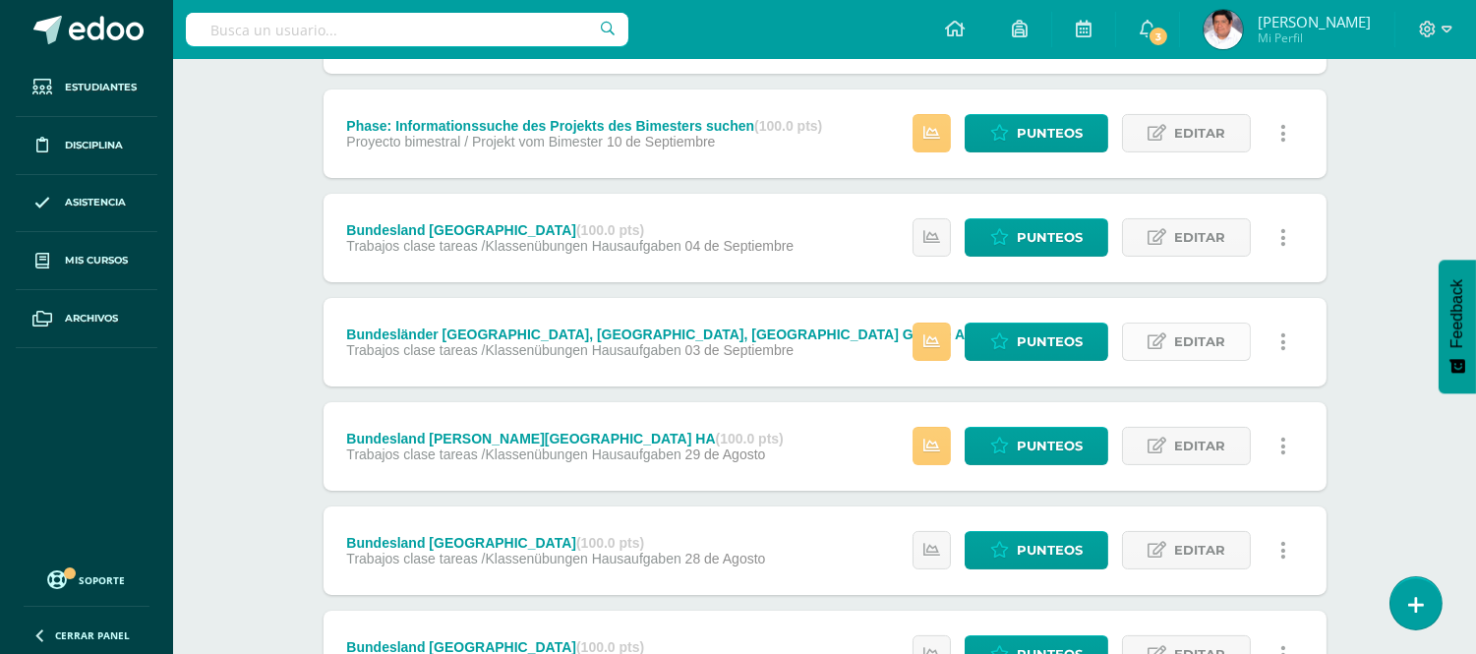
click at [1160, 339] on icon at bounding box center [1157, 341] width 19 height 17
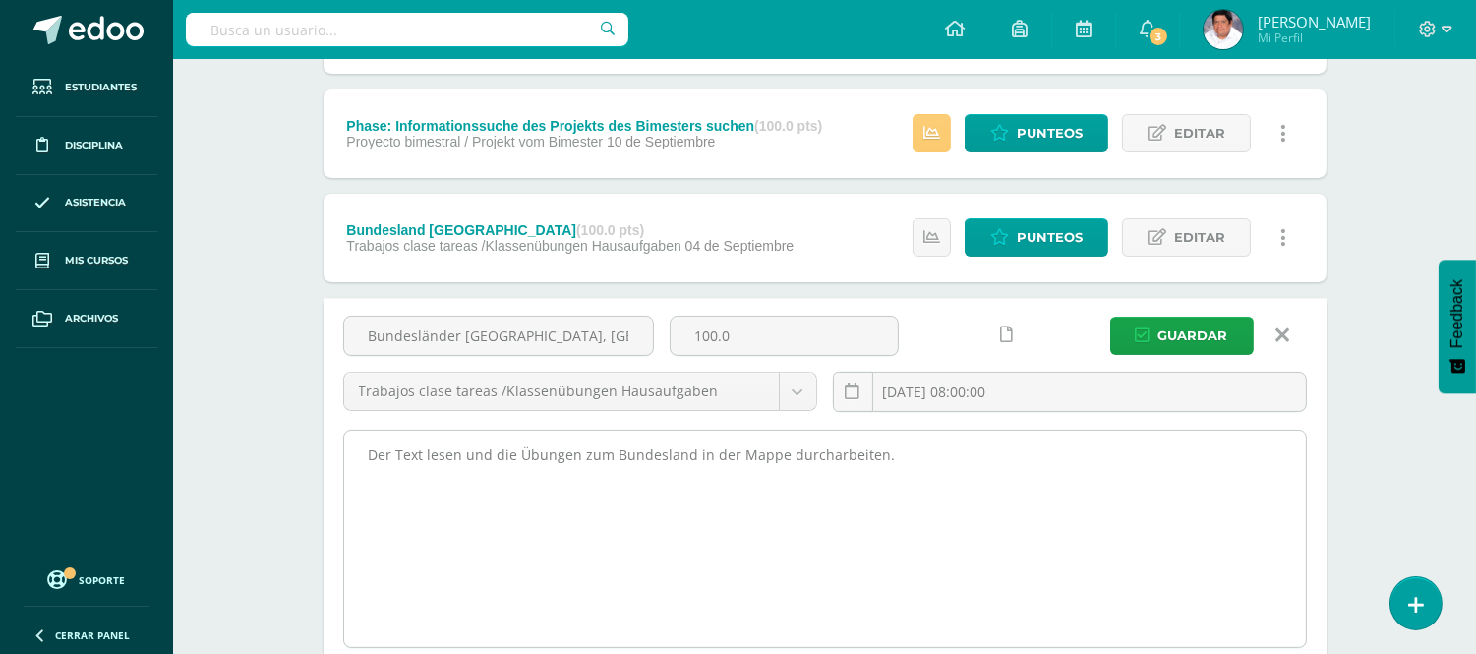
click at [368, 453] on textarea "Der Text lesen und die Übungen zum Bundesland in der Mappe durcharbeiten." at bounding box center [825, 539] width 962 height 216
paste textarea "Bundesländer [GEOGRAPHIC_DATA], [GEOGRAPHIC_DATA], [GEOGRAPHIC_DATA] Gruppe A"
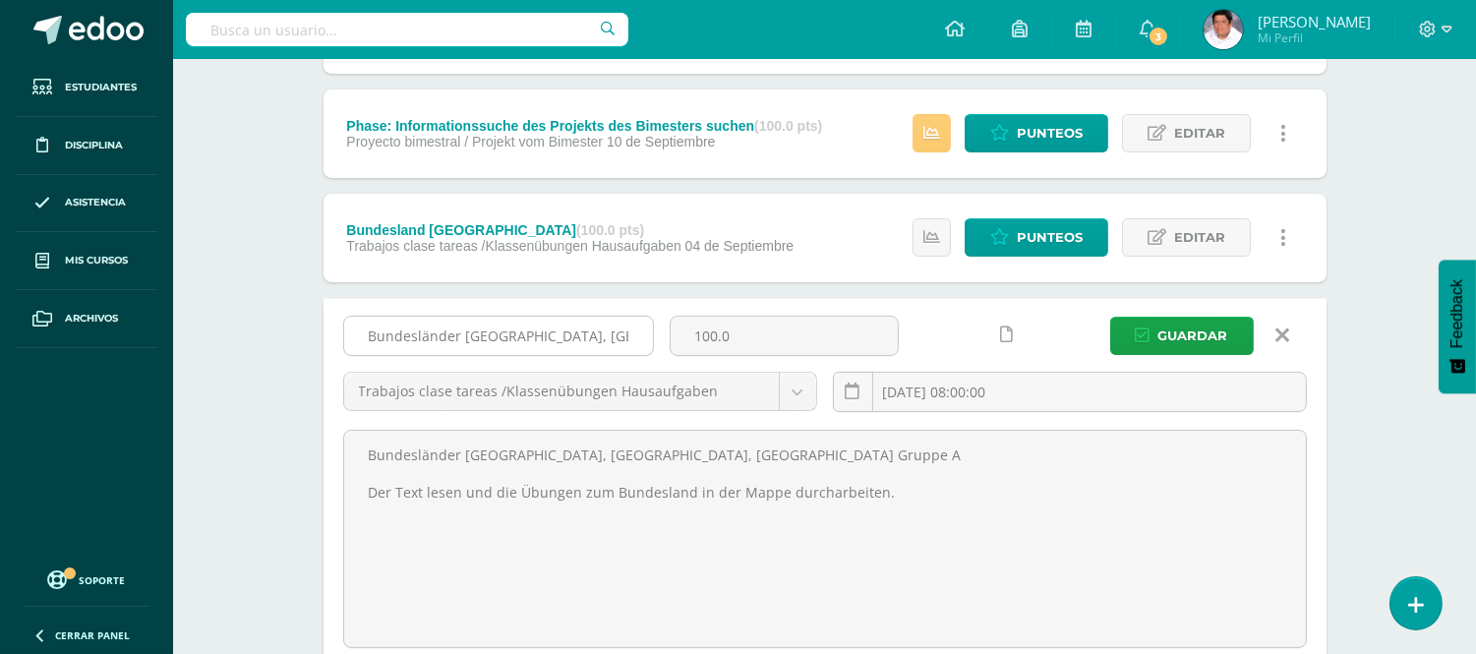
type textarea "Bundesländer [GEOGRAPHIC_DATA], [GEOGRAPHIC_DATA], [GEOGRAPHIC_DATA] Gruppe A D…"
click at [463, 331] on input "Bundesländer [GEOGRAPHIC_DATA], [GEOGRAPHIC_DATA], [GEOGRAPHIC_DATA] Gruppe A" at bounding box center [498, 336] width 309 height 38
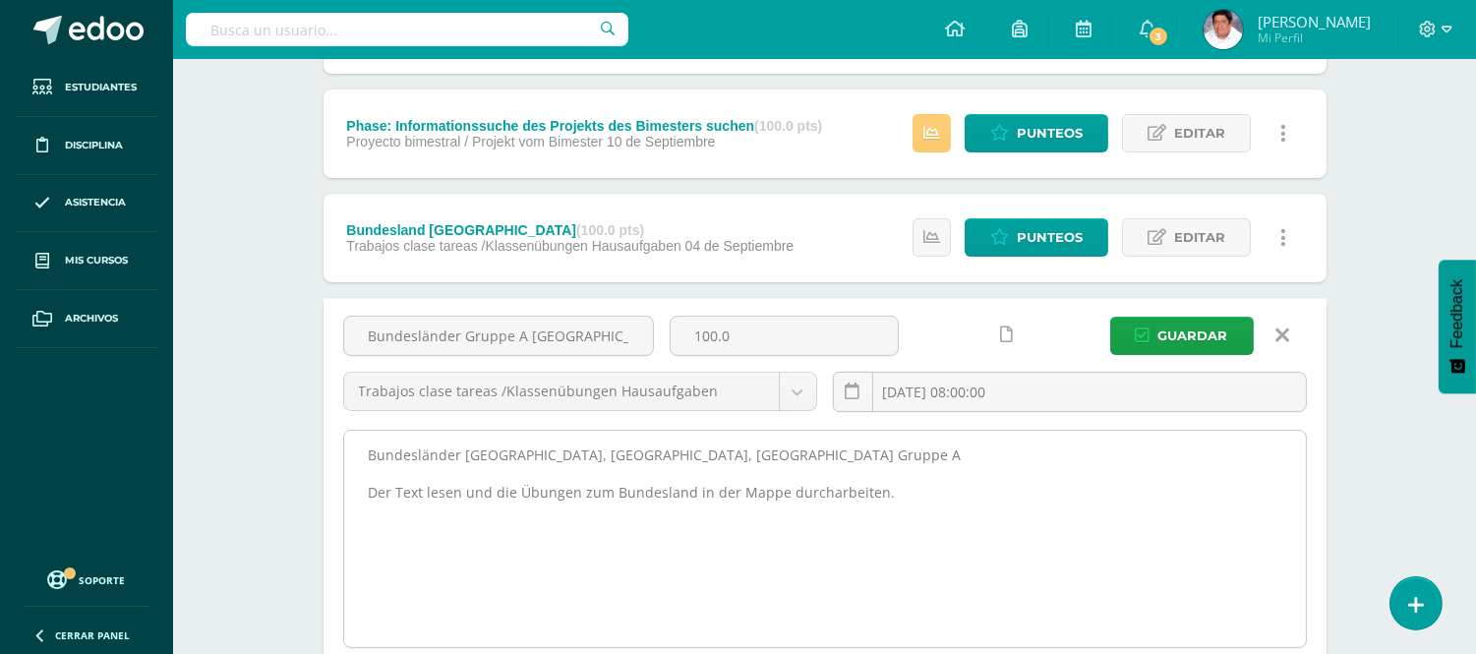
type input "Bundesländer Gruppe A [GEOGRAPHIC_DATA]..."
click at [780, 450] on textarea "Der Text lesen und die Übungen zum Bundesland in der Mappe durcharbeiten." at bounding box center [825, 539] width 962 height 216
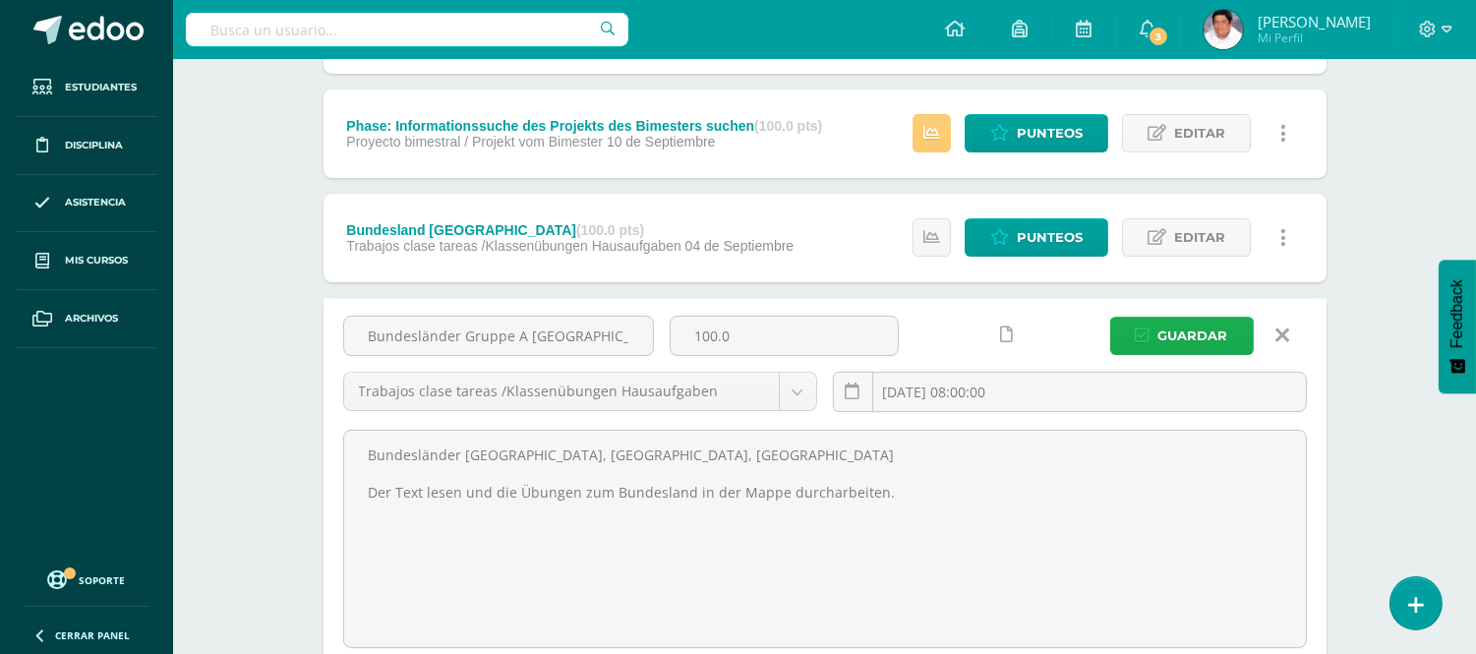
type textarea "Bundesländer [GEOGRAPHIC_DATA], [GEOGRAPHIC_DATA], [GEOGRAPHIC_DATA] Der Text l…"
click at [1183, 330] on span "Guardar" at bounding box center [1193, 336] width 70 height 36
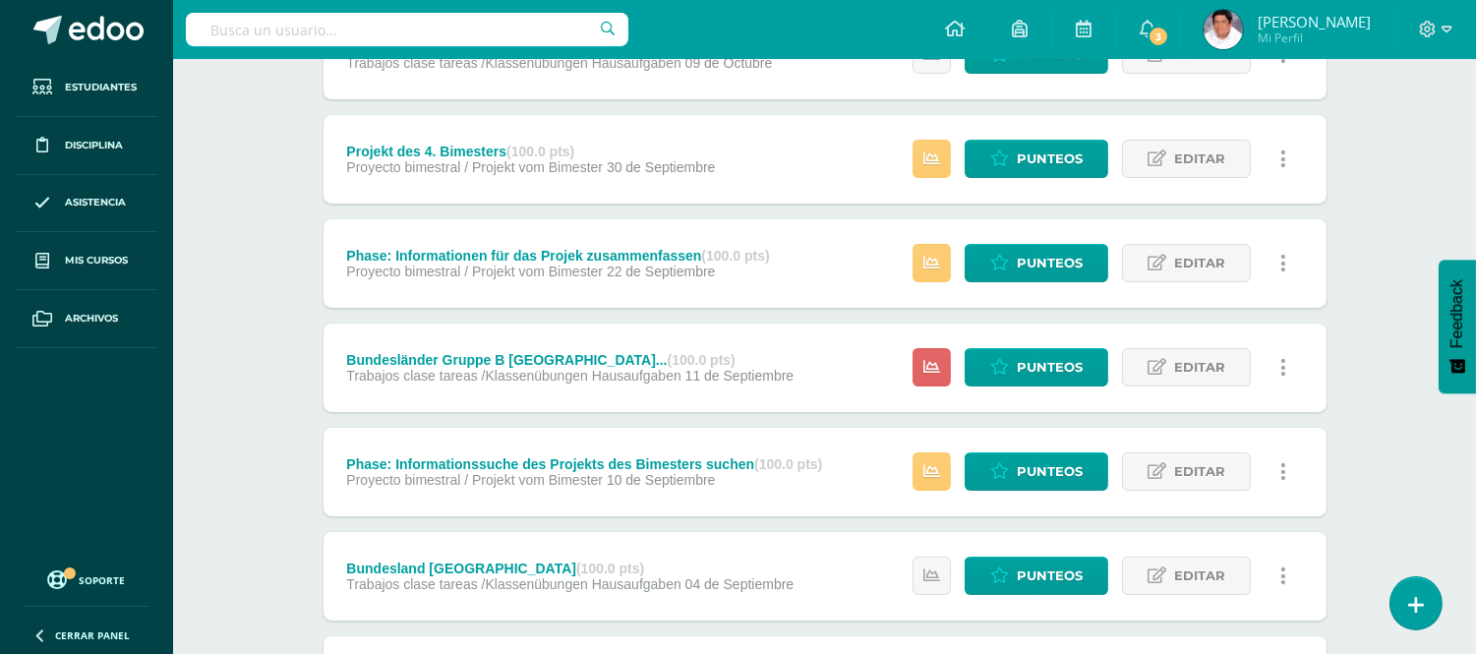
scroll to position [327, 0]
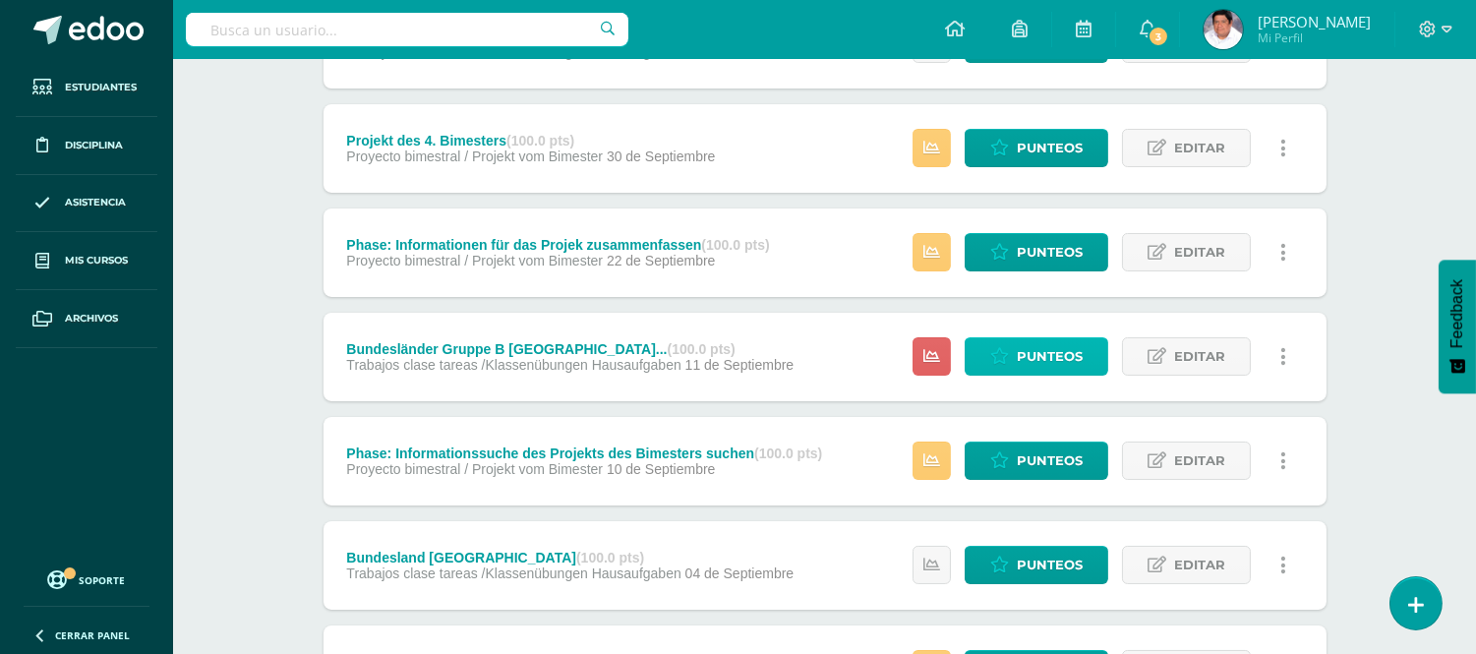
click at [1050, 352] on span "Punteos" at bounding box center [1050, 356] width 66 height 36
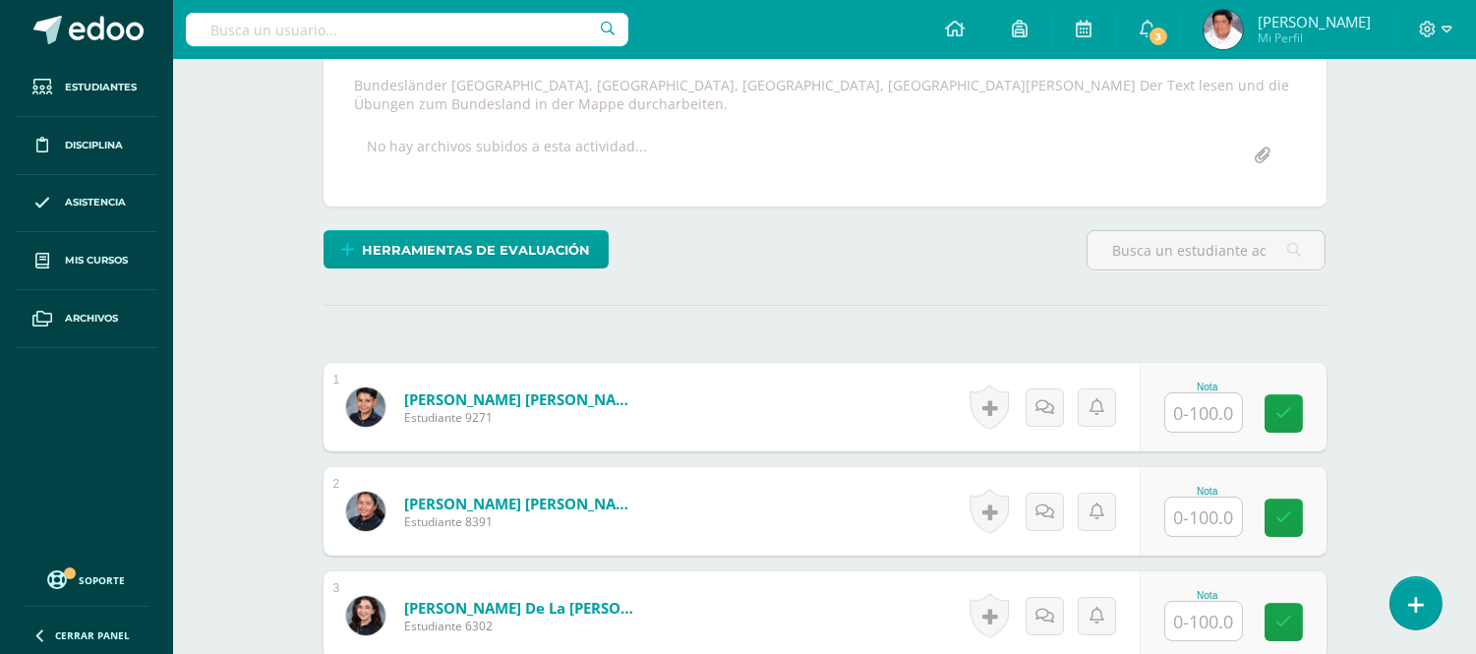
scroll to position [446, 0]
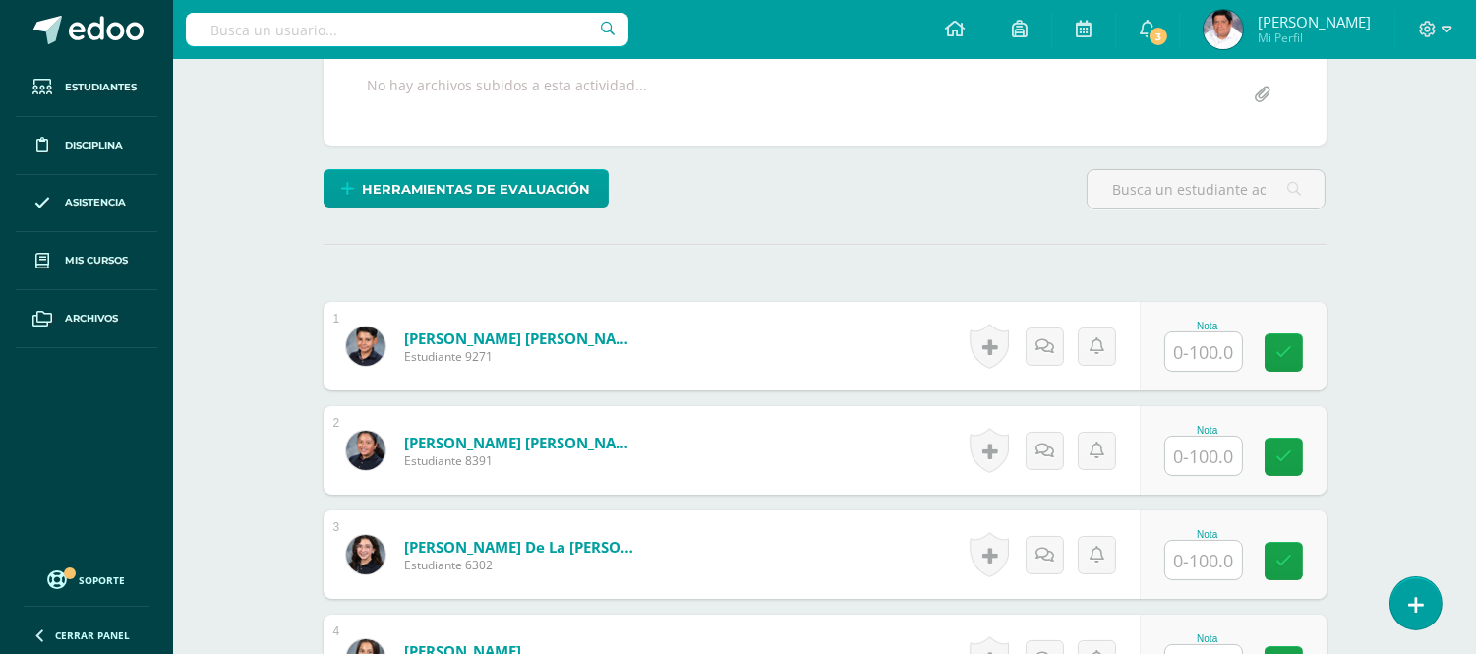
click at [1220, 354] on input "text" at bounding box center [1203, 351] width 77 height 38
type input "100"
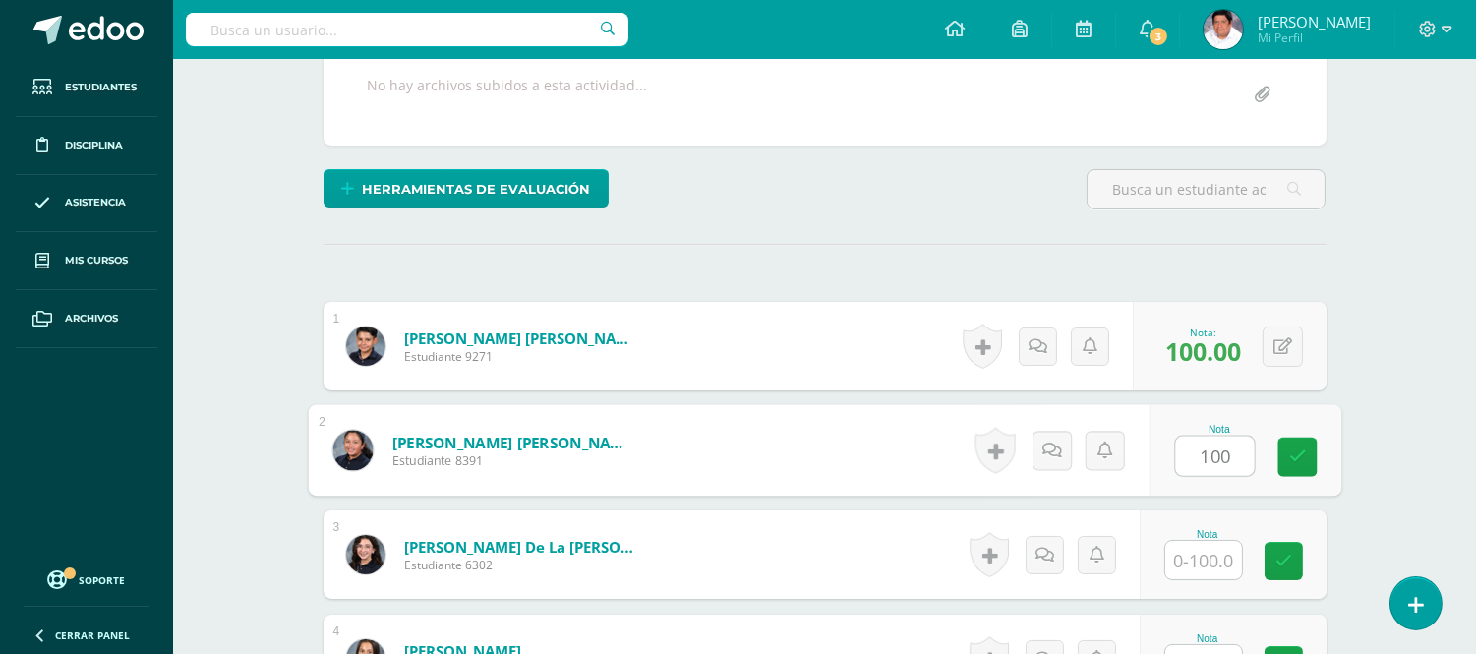
type input "100"
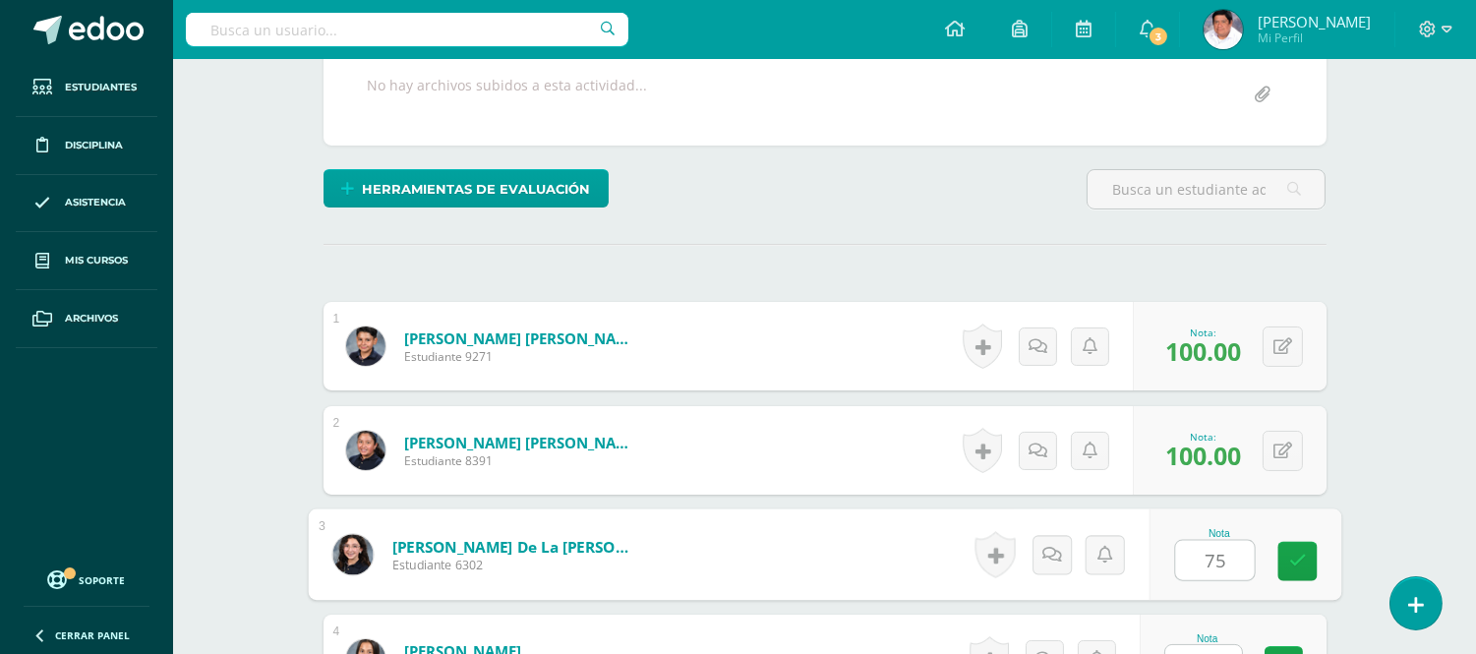
type input "75"
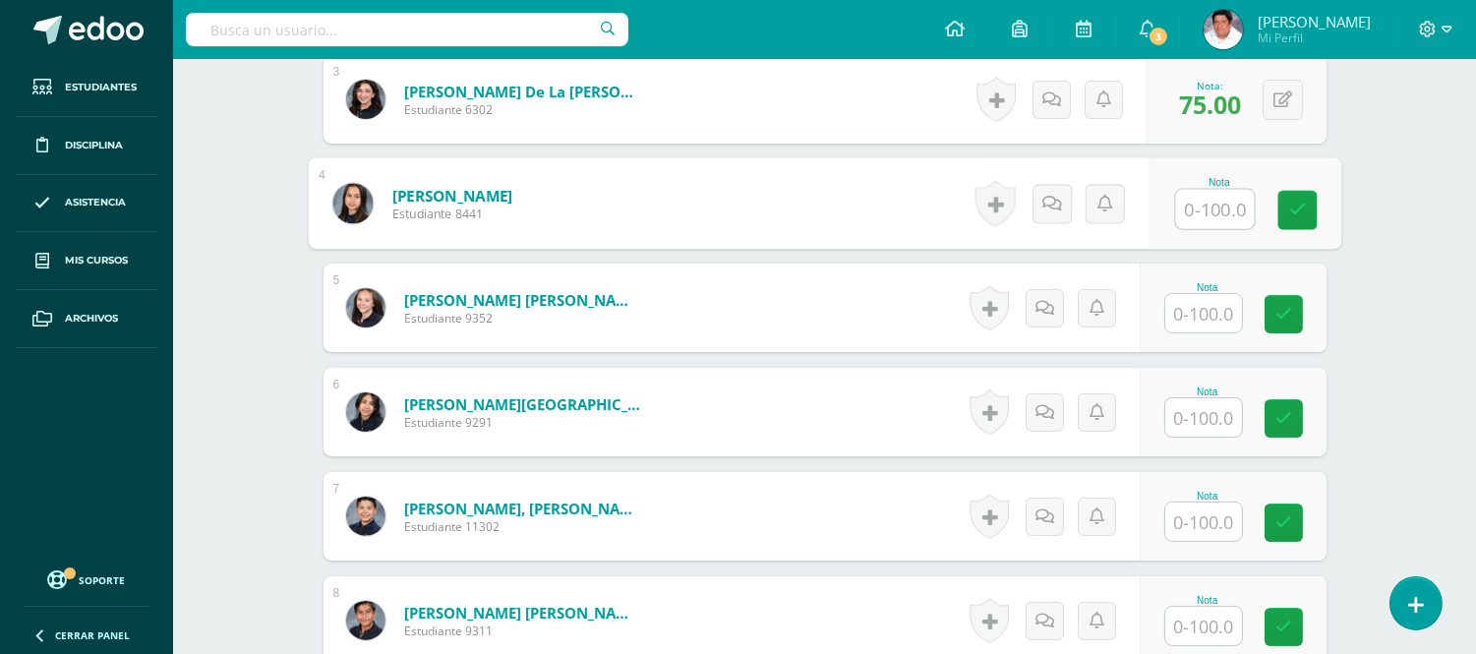
scroll to position [912, 0]
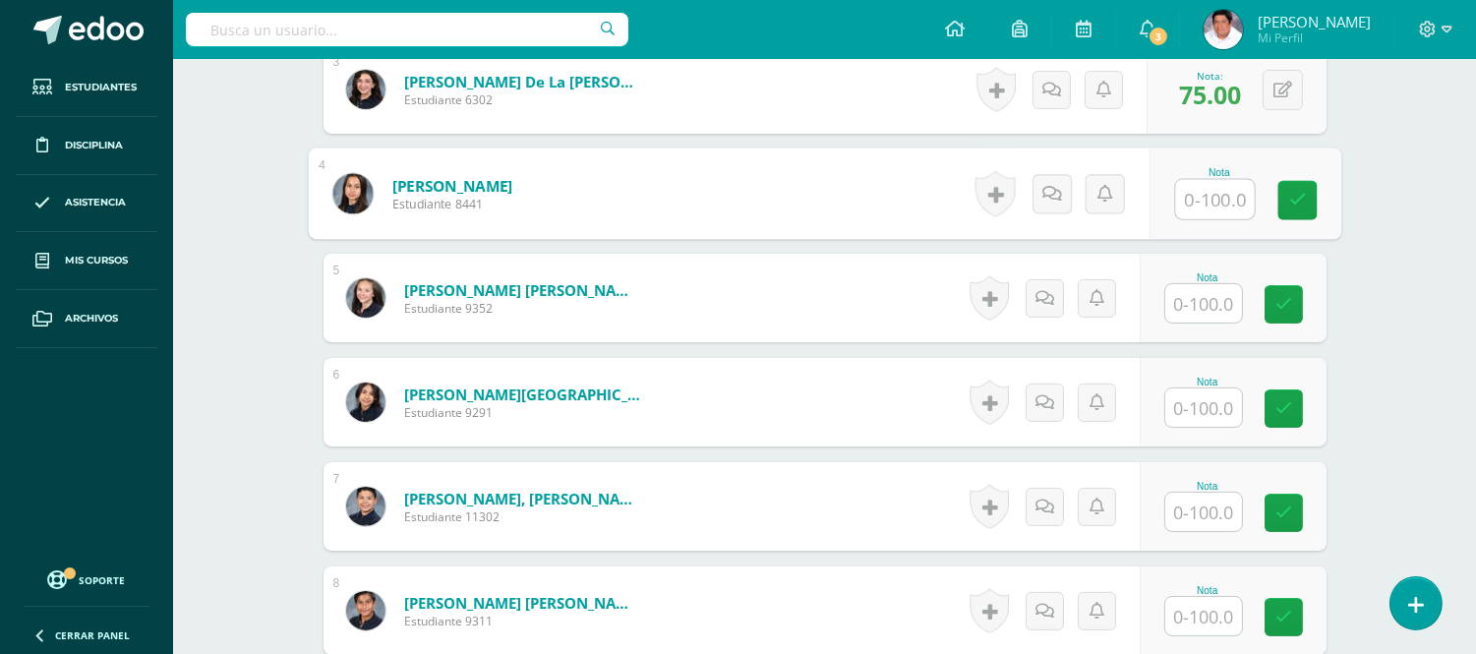
click at [1212, 312] on input "text" at bounding box center [1203, 303] width 77 height 38
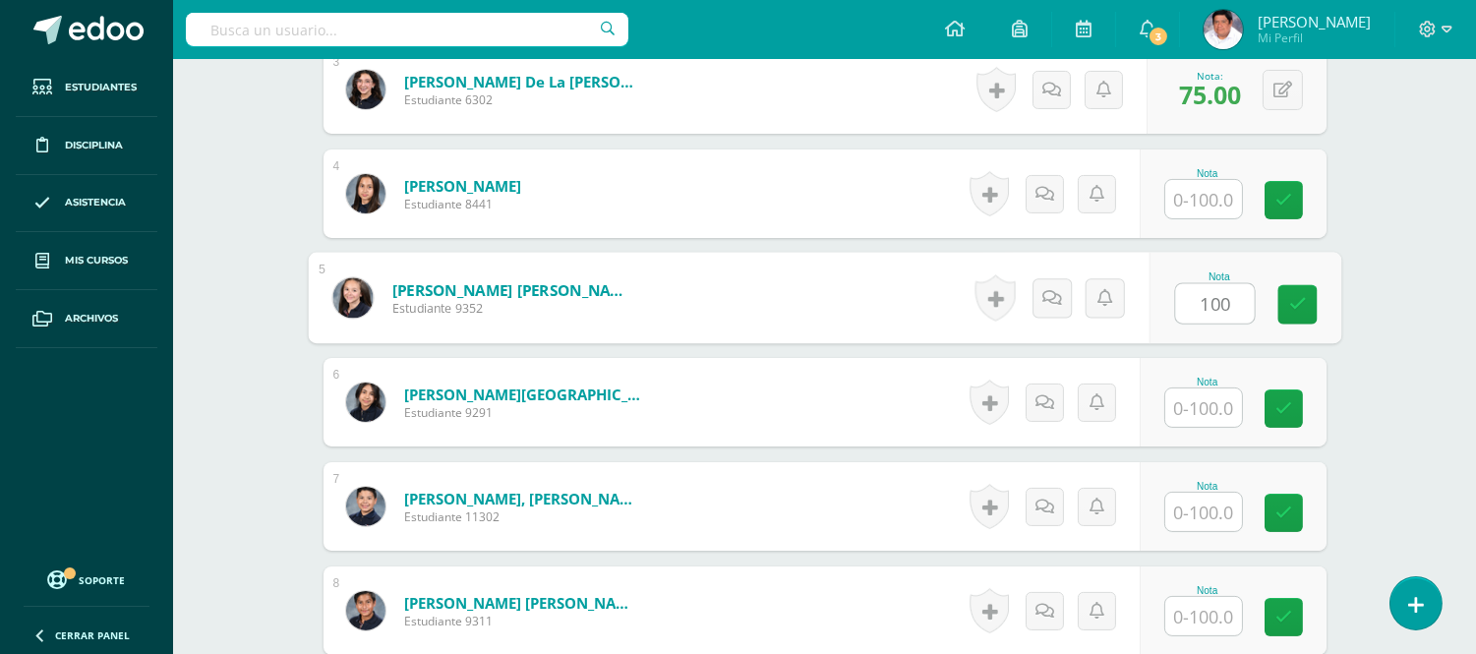
type input "100"
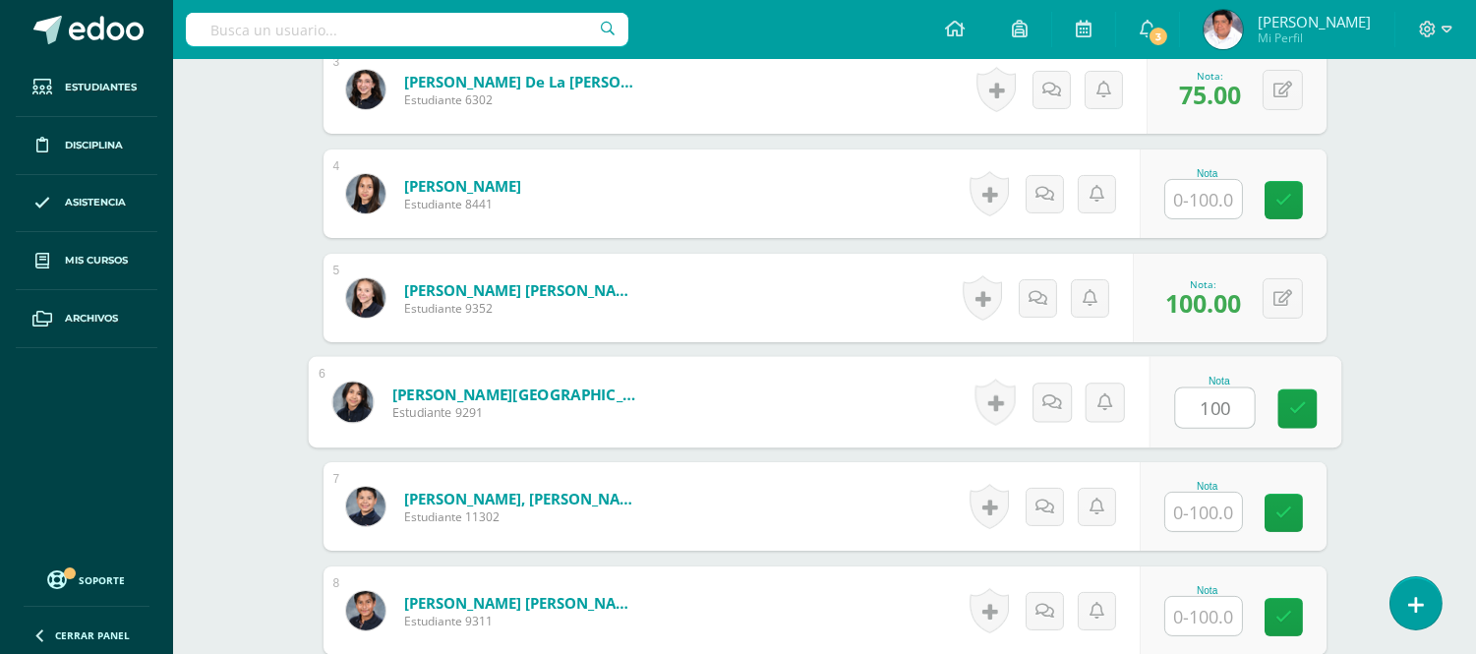
type input "100"
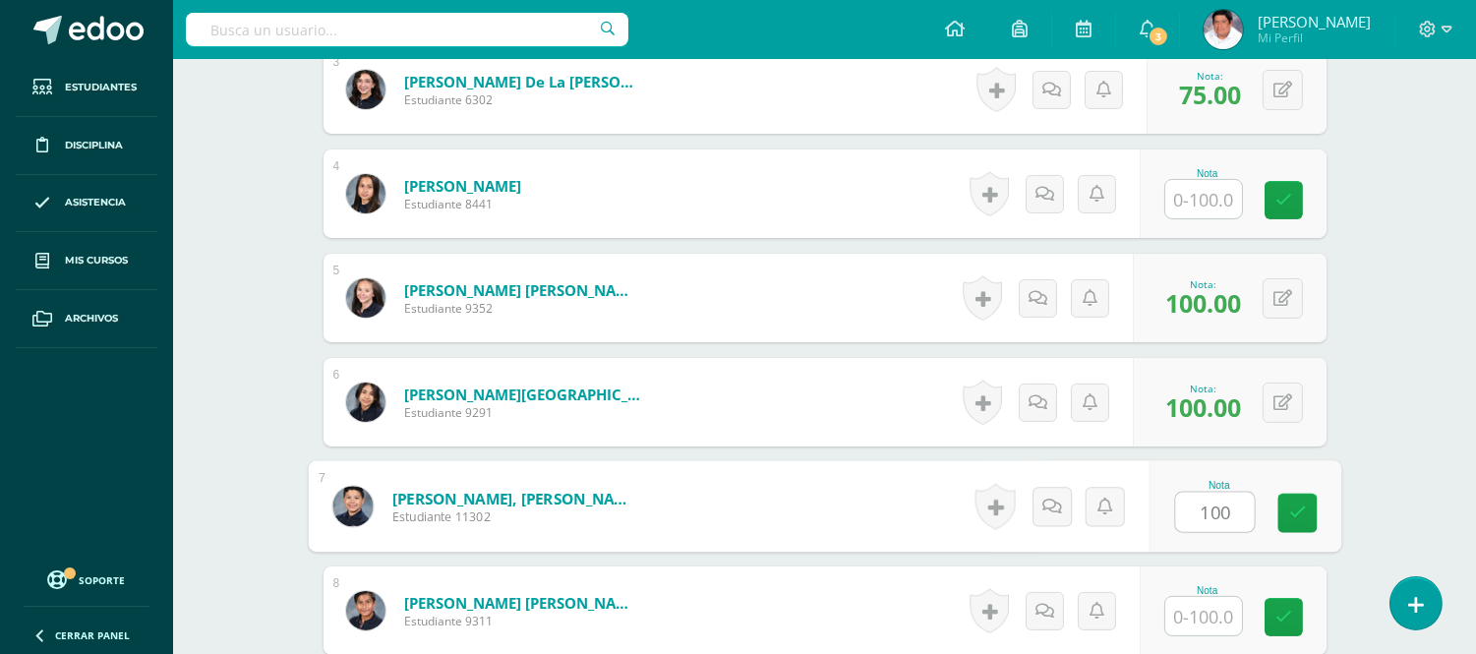
type input "100"
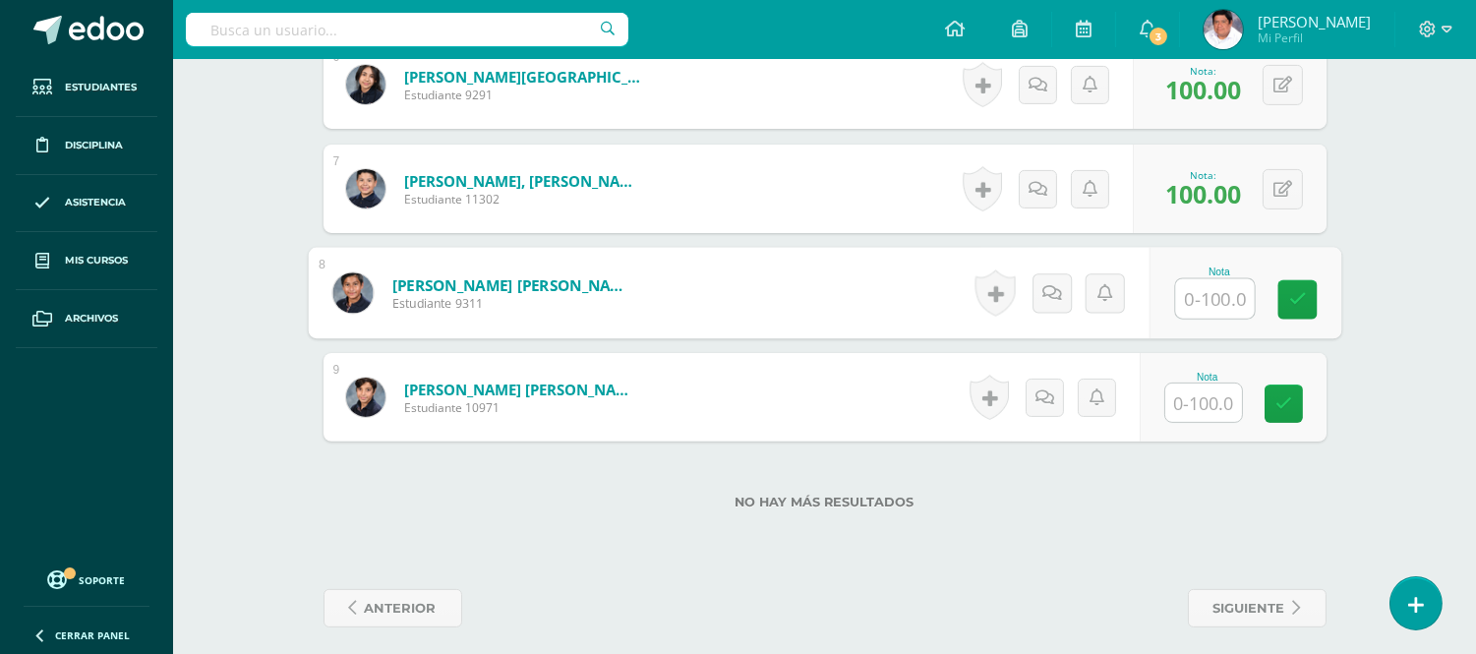
scroll to position [1240, 0]
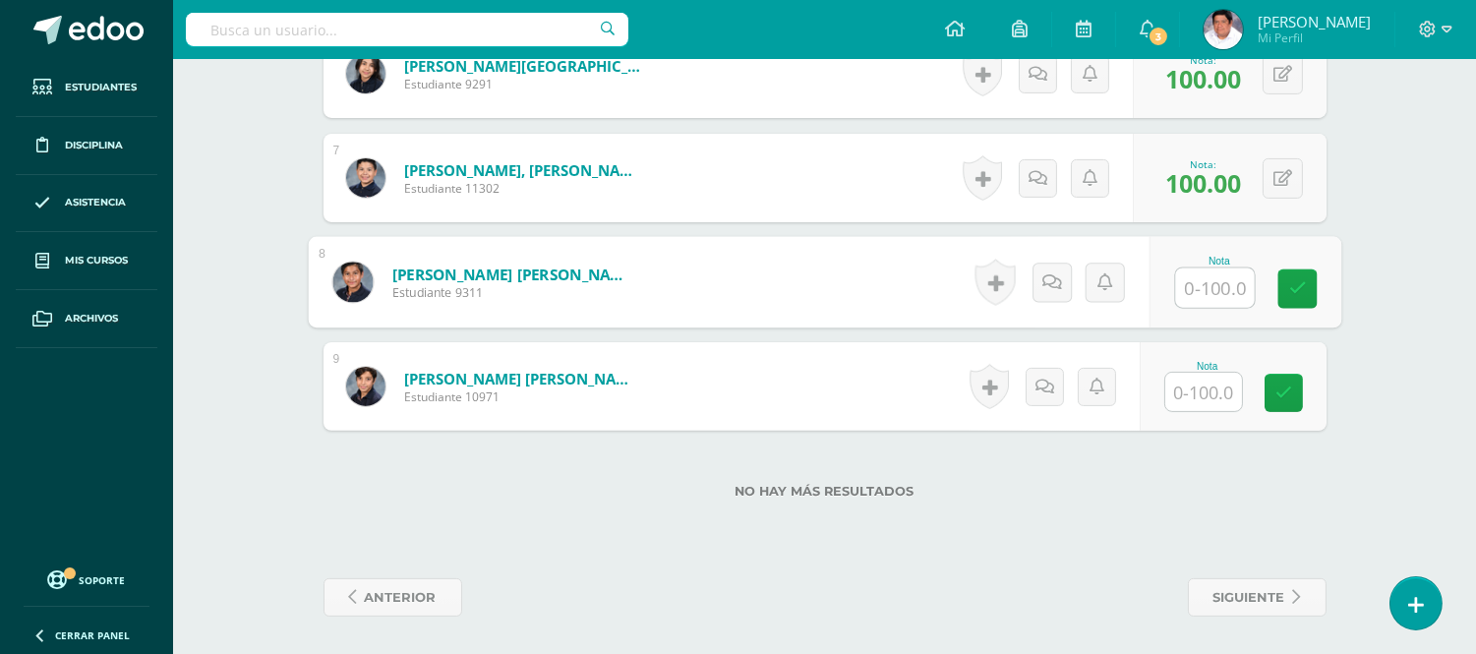
click at [1205, 396] on input "text" at bounding box center [1203, 392] width 77 height 38
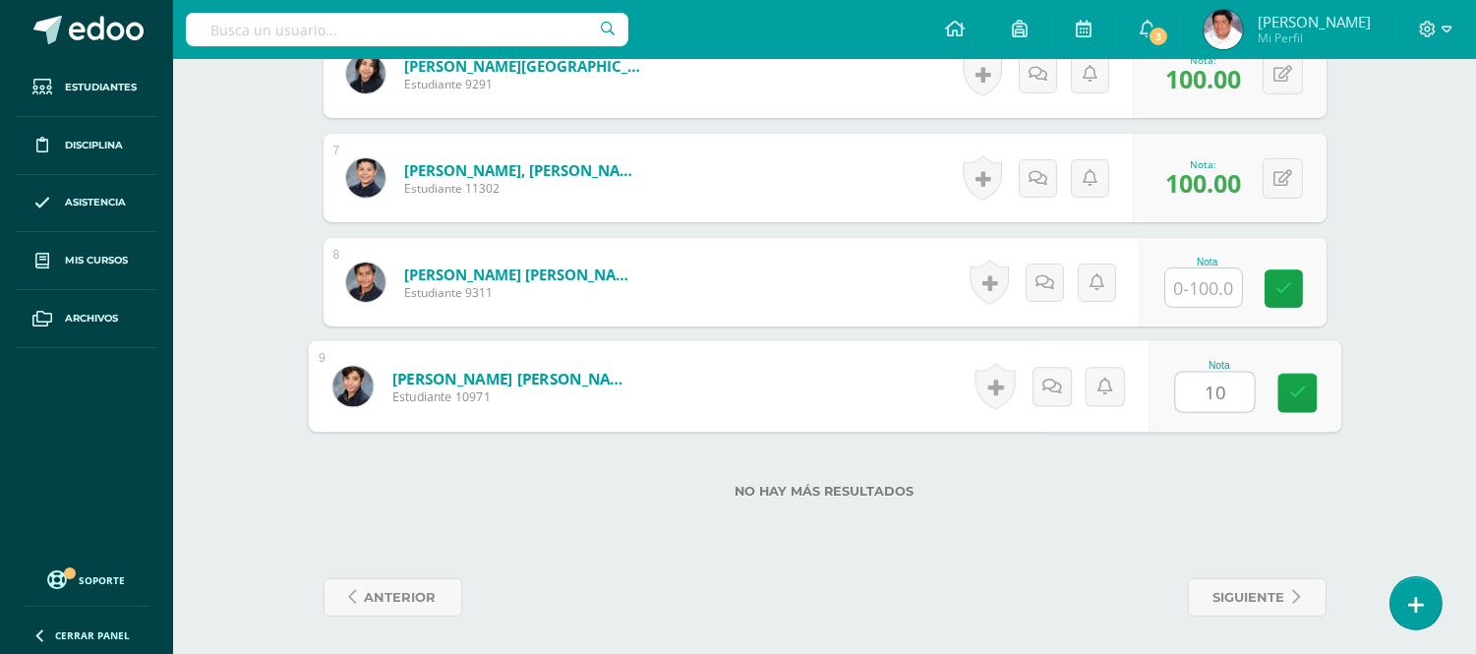
type input "100"
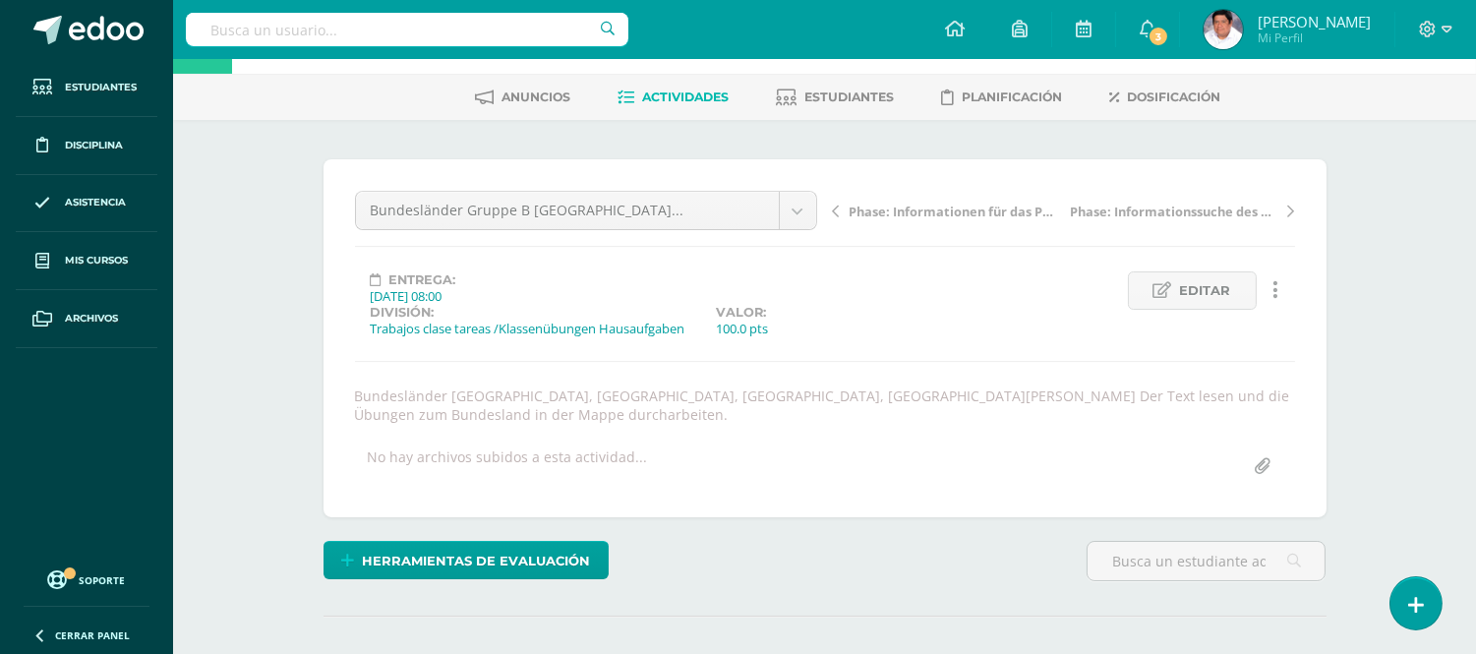
scroll to position [0, 0]
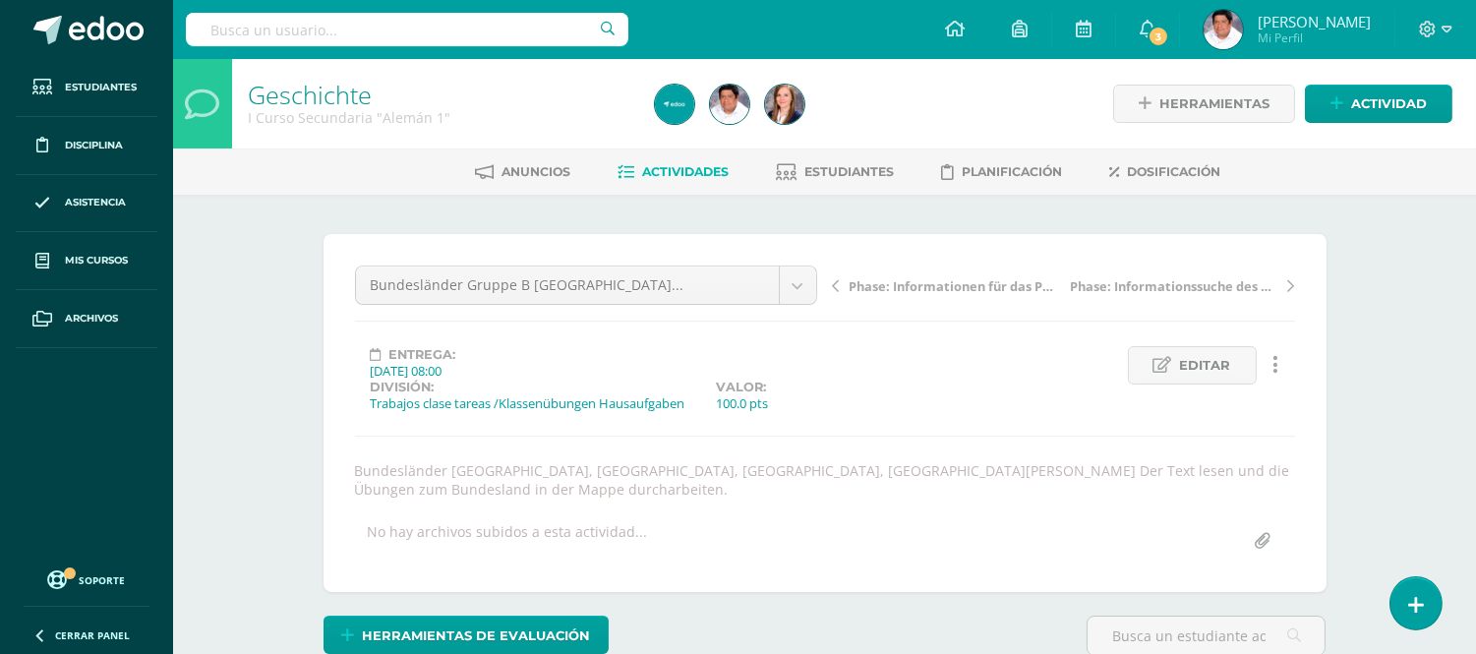
click at [694, 177] on span "Actividades" at bounding box center [686, 171] width 87 height 15
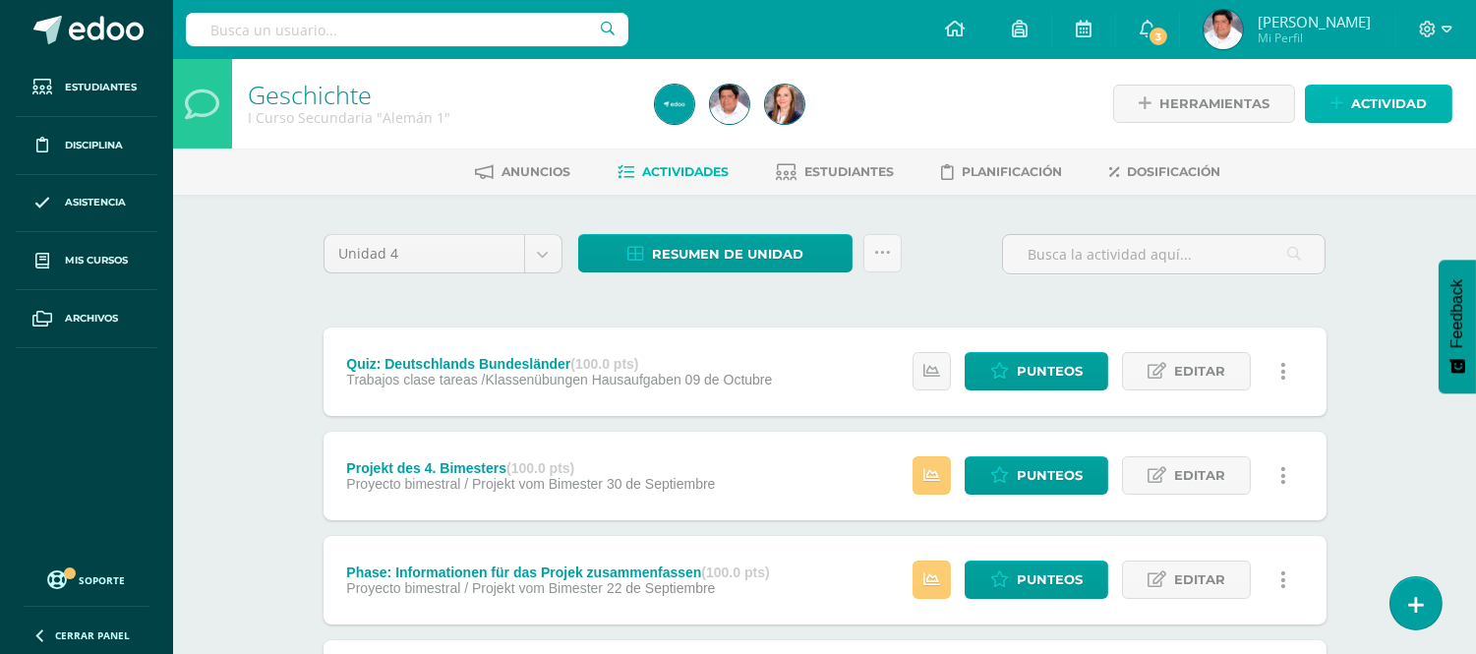
click at [1380, 96] on span "Actividad" at bounding box center [1389, 104] width 76 height 36
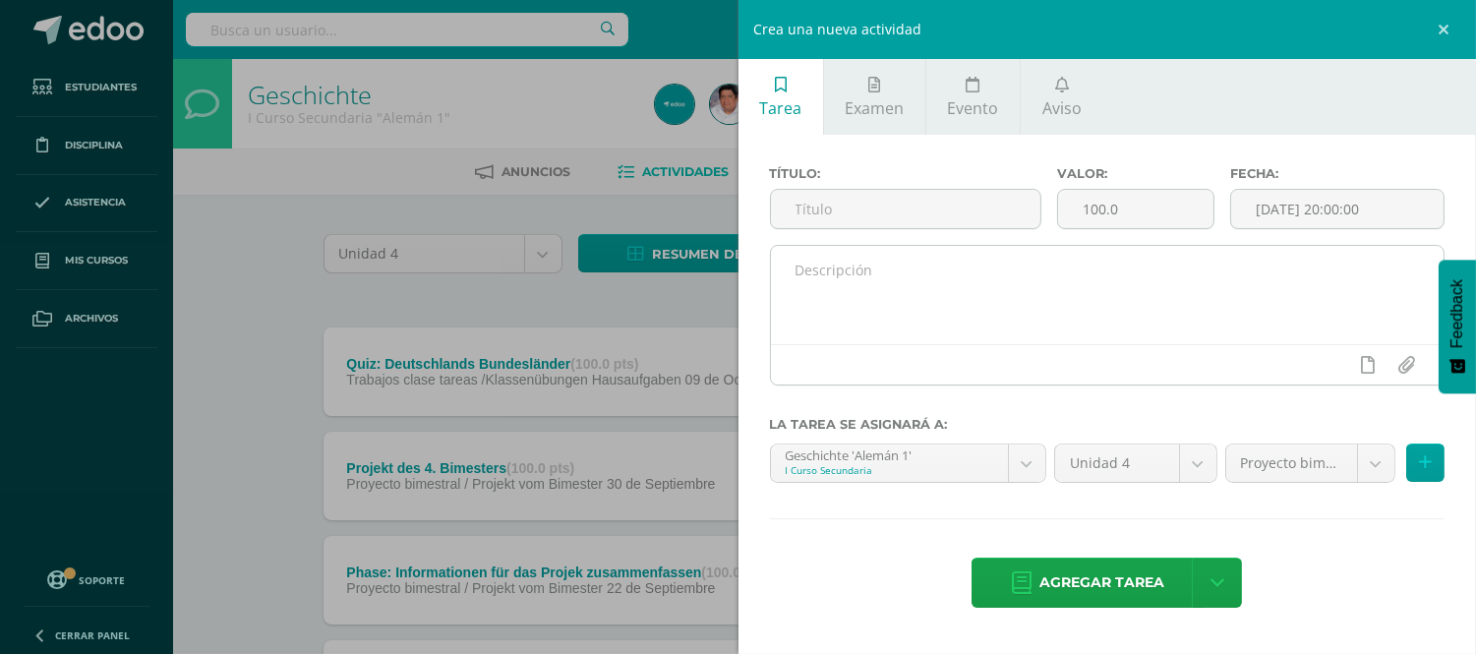
click at [926, 277] on textarea at bounding box center [1108, 295] width 674 height 98
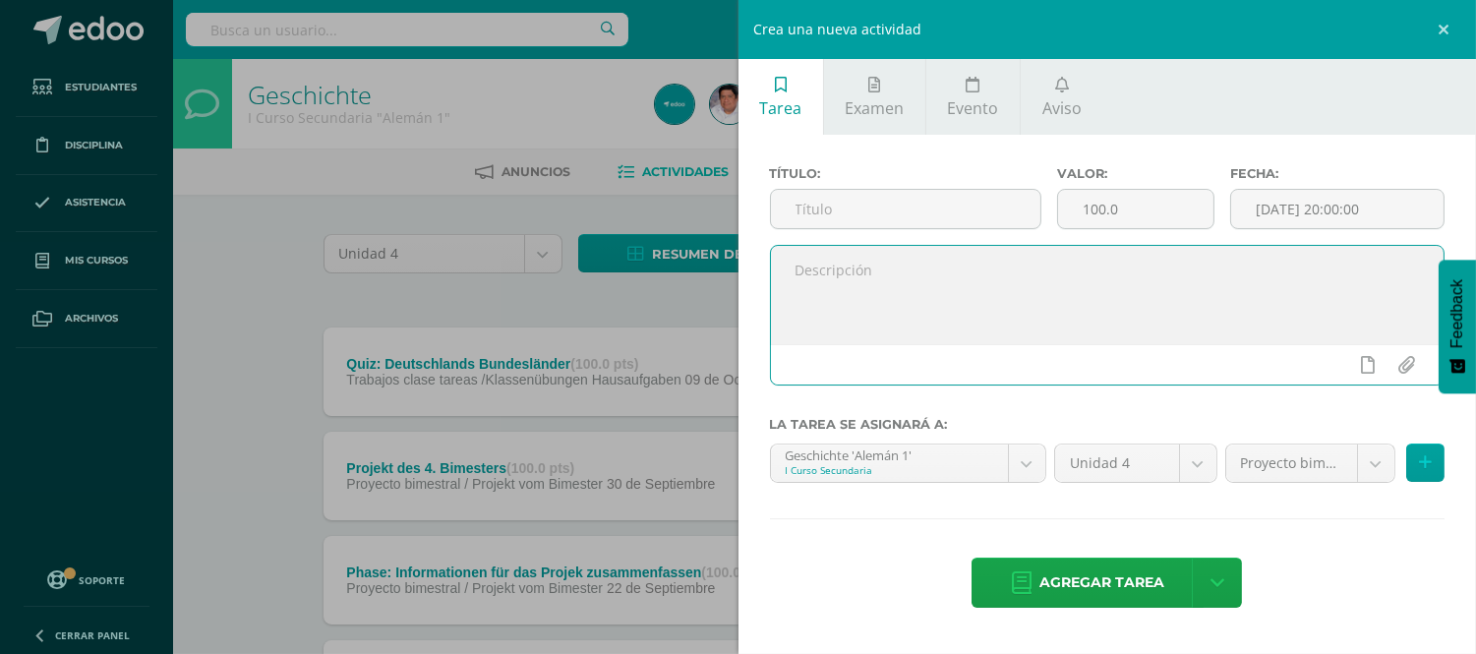
paste textarea "Bundesländer Gruppe C Sachsen … am 25.09.25 Bundesländer Sachsen, Schleswig-Hol…"
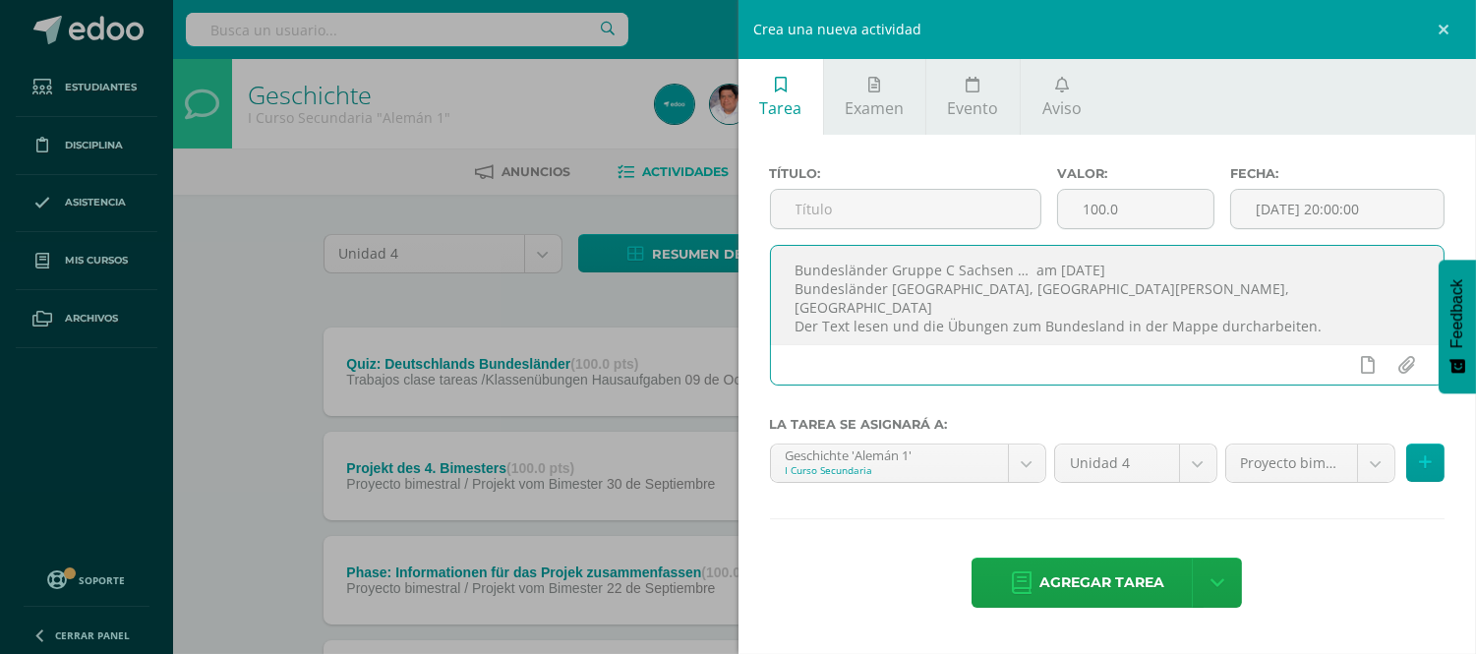
drag, startPoint x: 1113, startPoint y: 268, endPoint x: 774, endPoint y: 252, distance: 339.7
click at [774, 252] on textarea "Bundesländer Gruppe C Sachsen … am 25.09.25 Bundesländer Sachsen, Schleswig-Hol…" at bounding box center [1108, 295] width 674 height 98
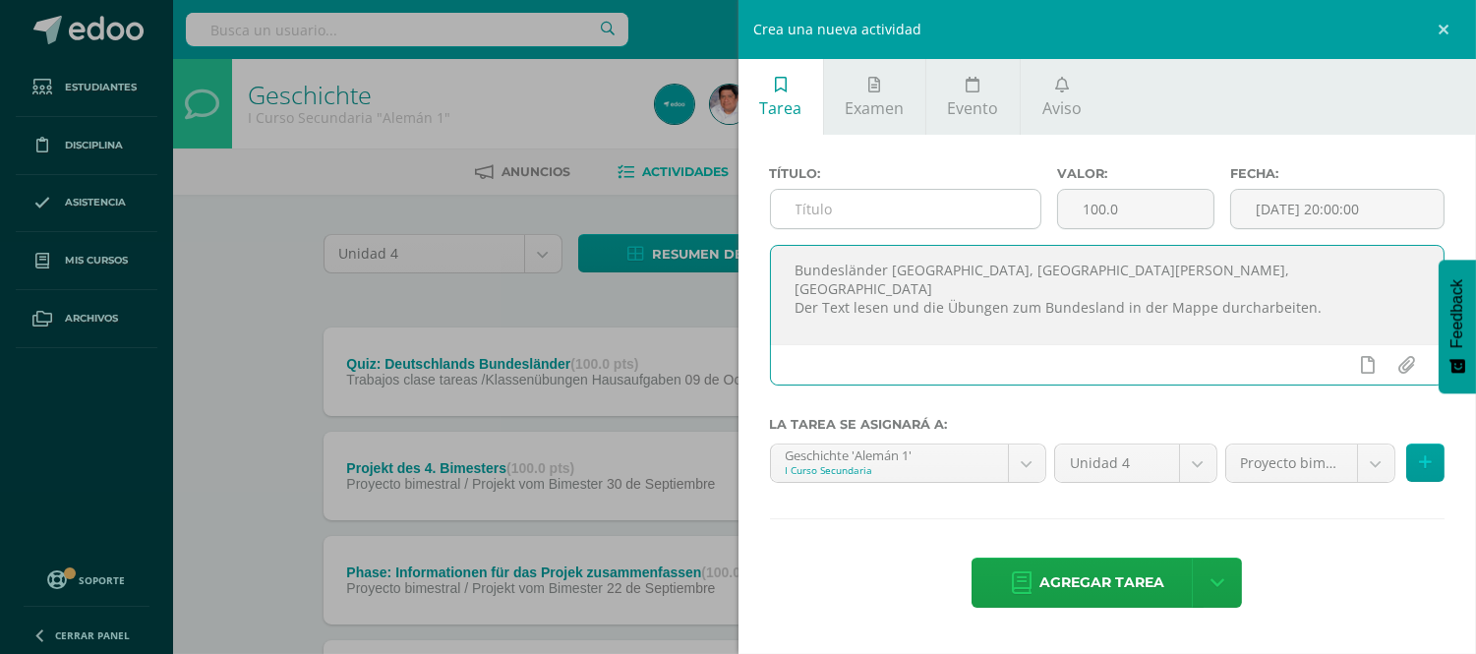
type textarea "Bundesländer [GEOGRAPHIC_DATA], [GEOGRAPHIC_DATA][PERSON_NAME], [GEOGRAPHIC_DAT…"
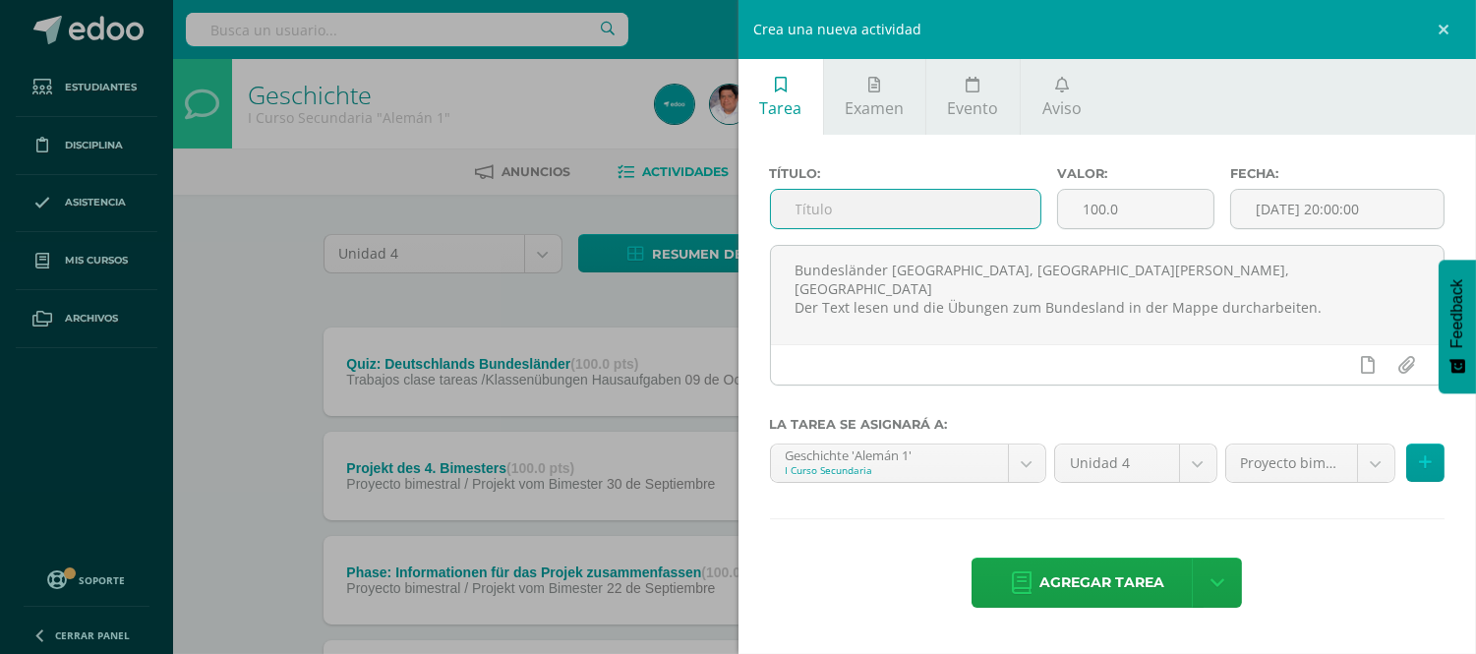
click at [806, 209] on input "text" at bounding box center [906, 209] width 270 height 38
paste input "Bundesländer Gruppe C Sachsen … am 25.09.25"
type input "Bundesländer Gruppe C Sachsen …"
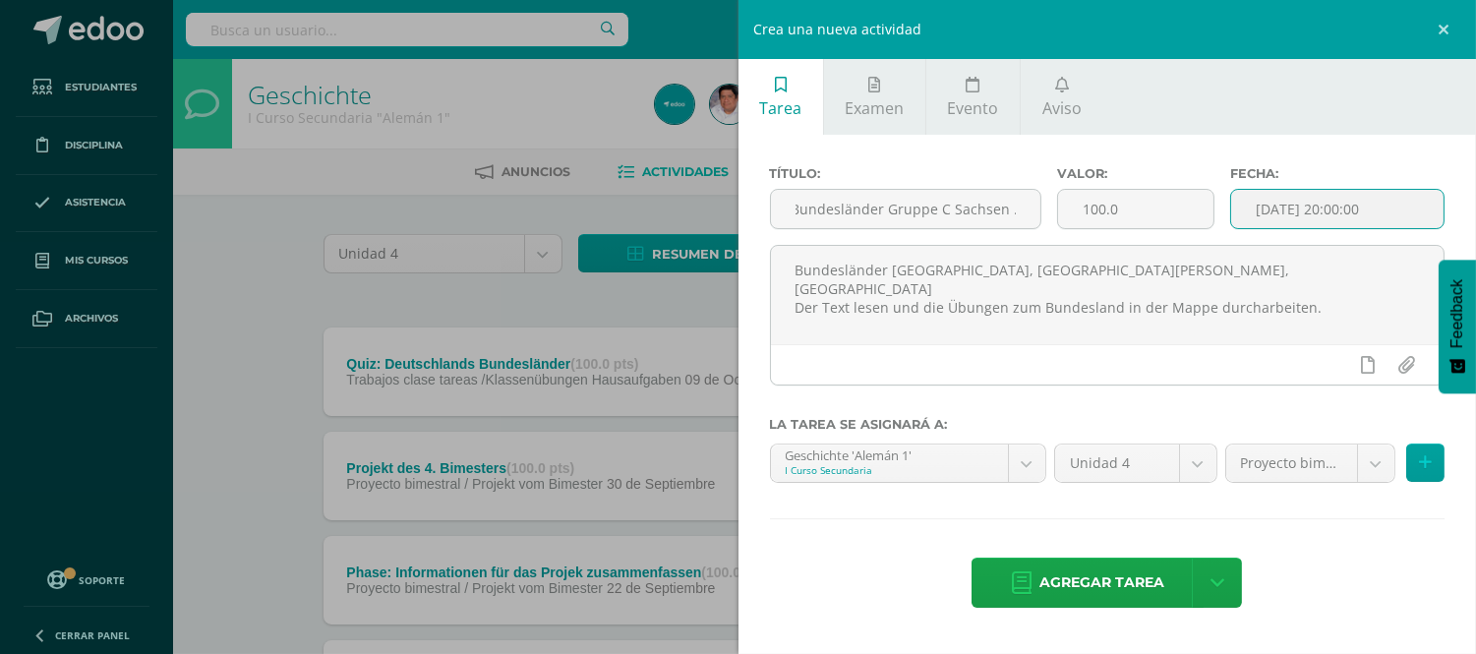
click at [1347, 223] on input "[DATE] 20:00:00" at bounding box center [1337, 209] width 212 height 38
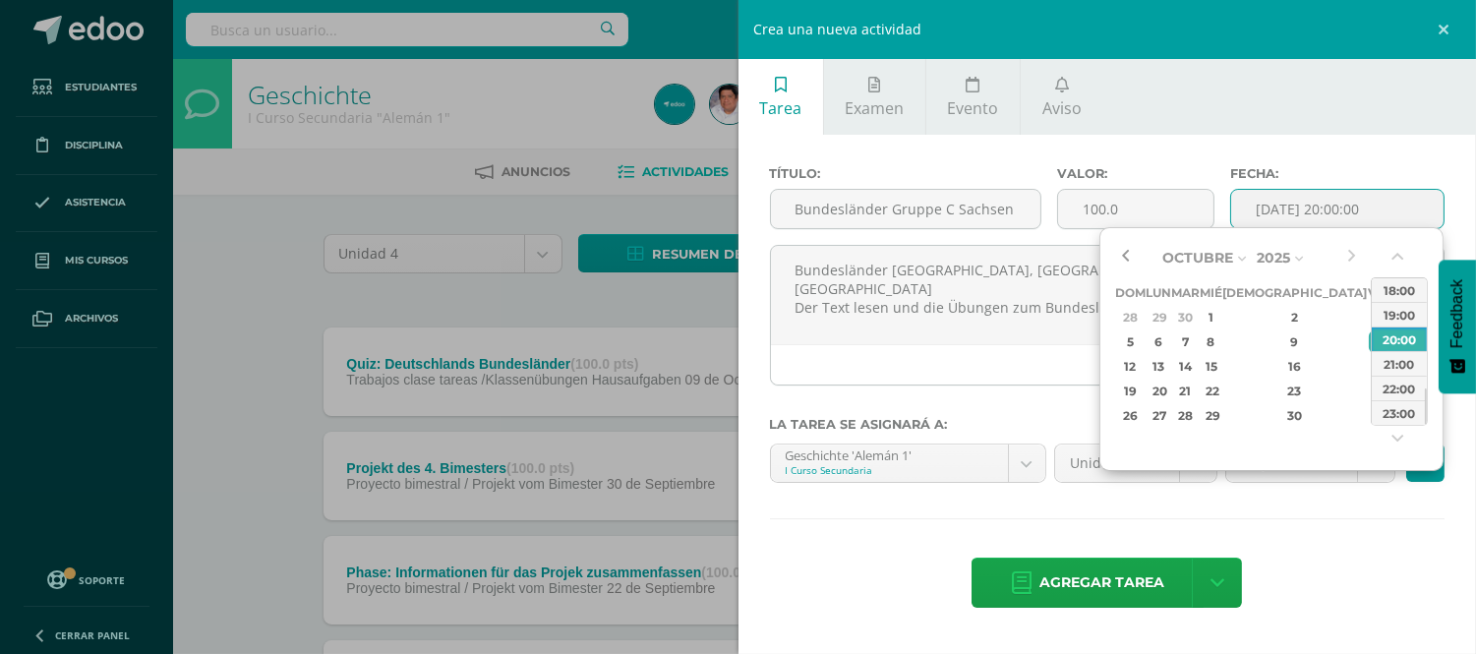
click at [1122, 257] on button "button" at bounding box center [1125, 258] width 20 height 30
click at [1271, 391] on div "25" at bounding box center [1295, 391] width 116 height 23
click at [1396, 342] on div "08:00" at bounding box center [1399, 338] width 55 height 25
type input "2025-09-25 08:00"
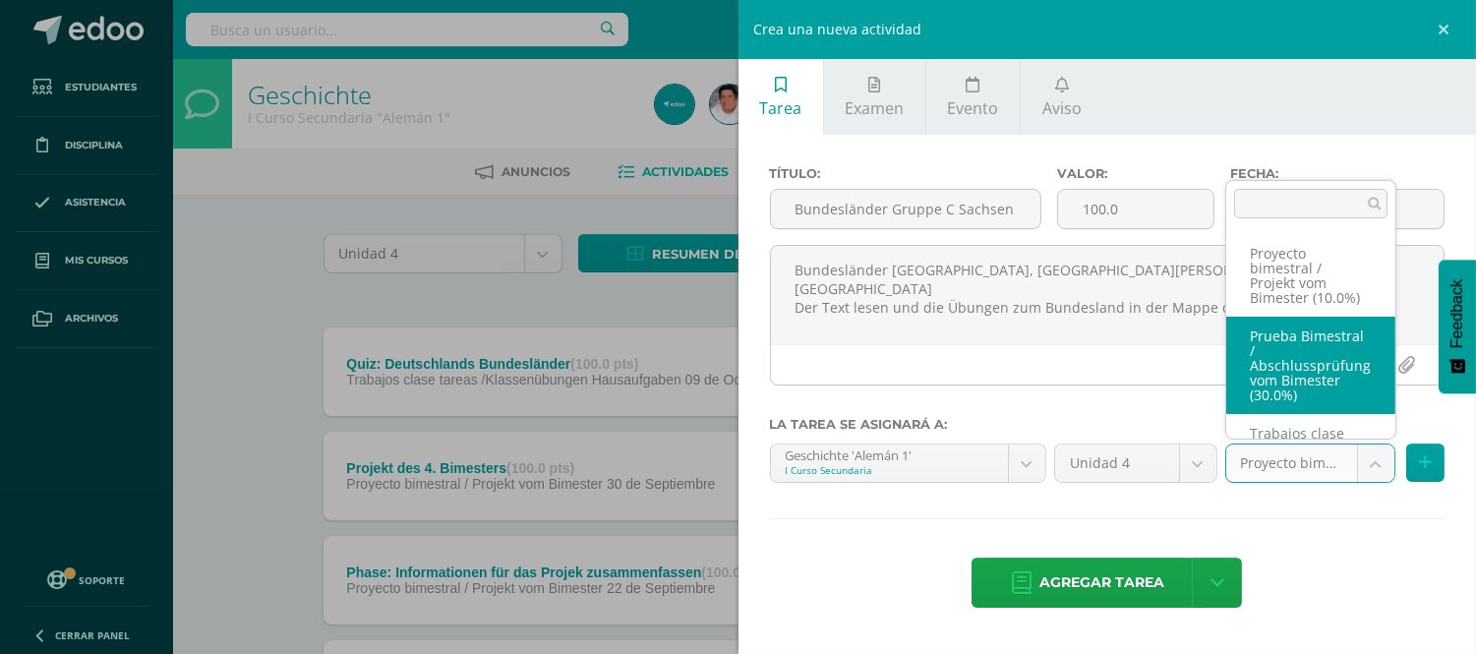
scroll to position [94, 0]
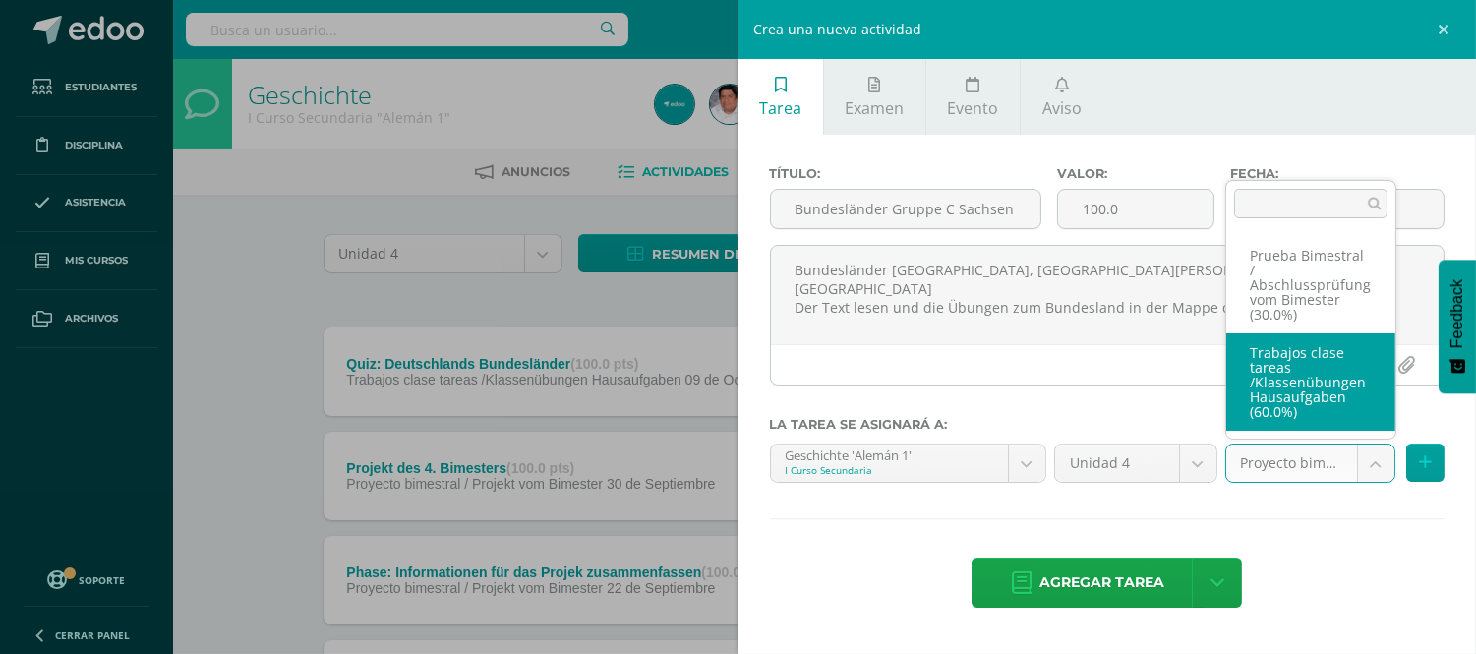
select select "232842"
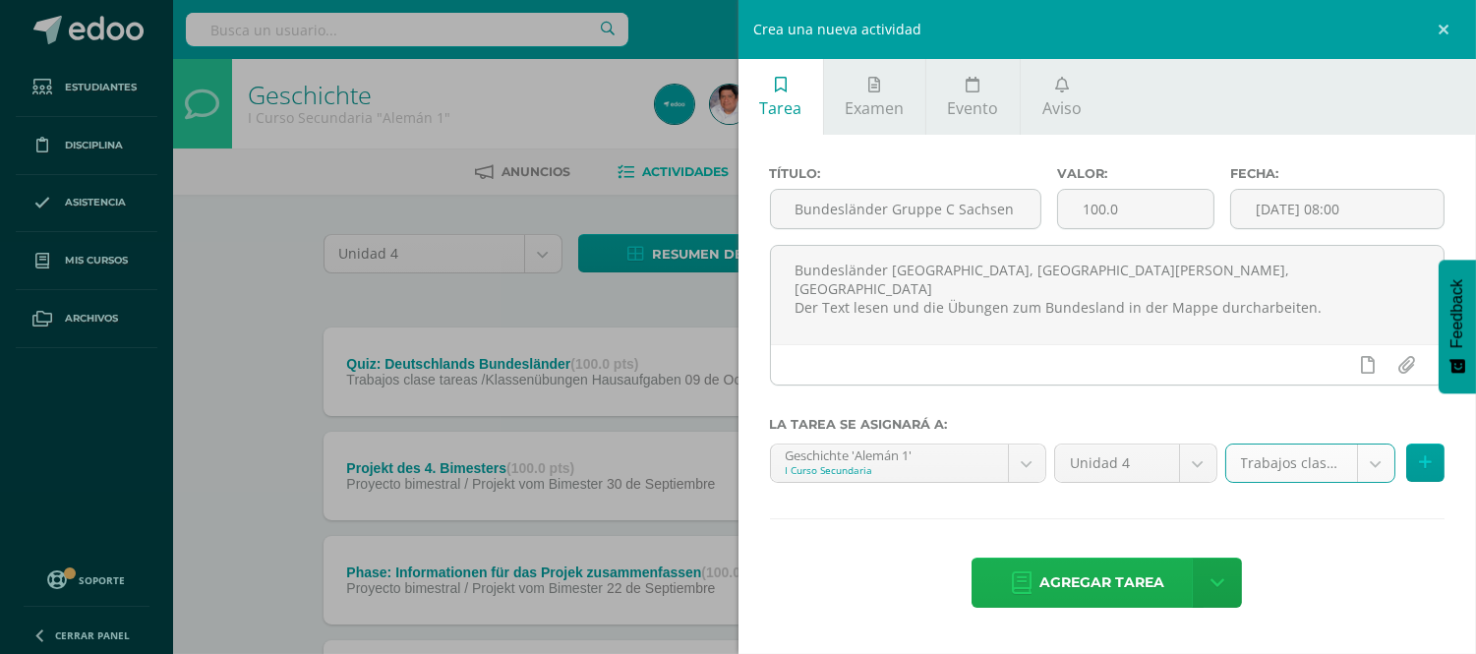
click at [1088, 578] on span "Agregar tarea" at bounding box center [1101, 583] width 125 height 48
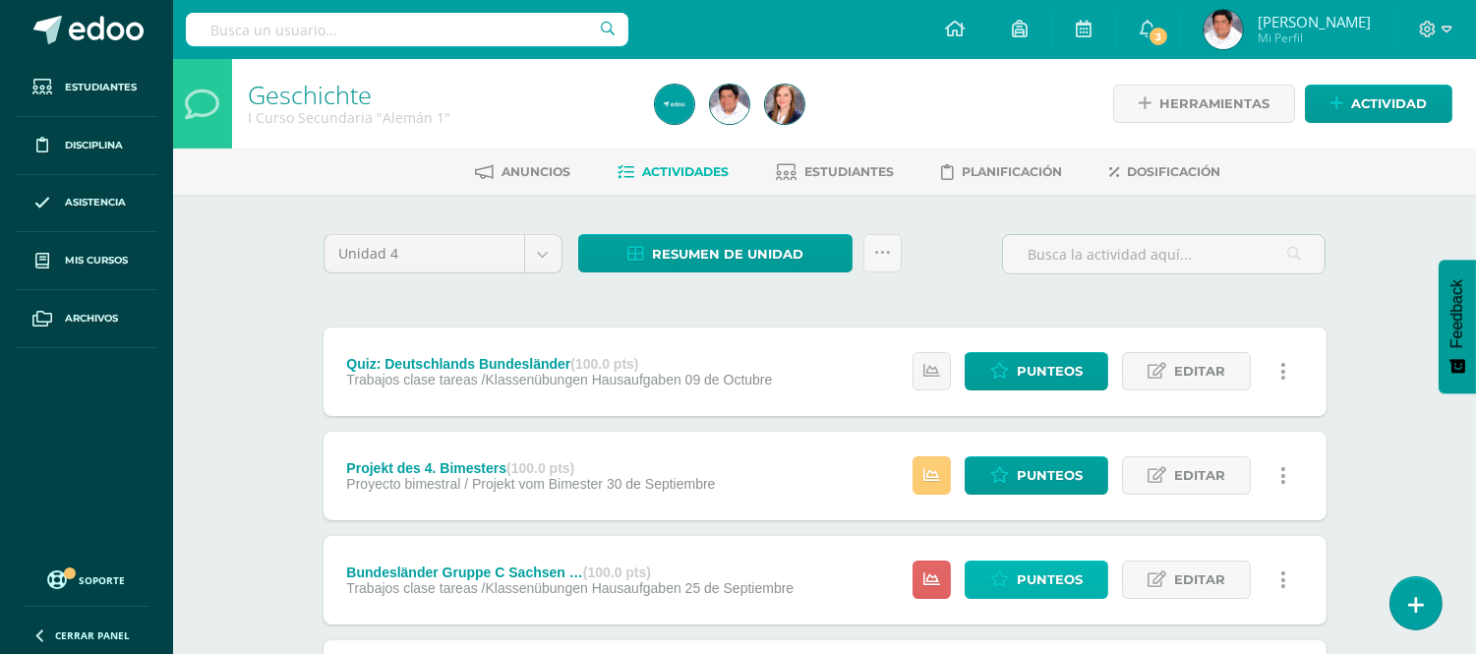
click at [1059, 584] on span "Punteos" at bounding box center [1050, 580] width 66 height 36
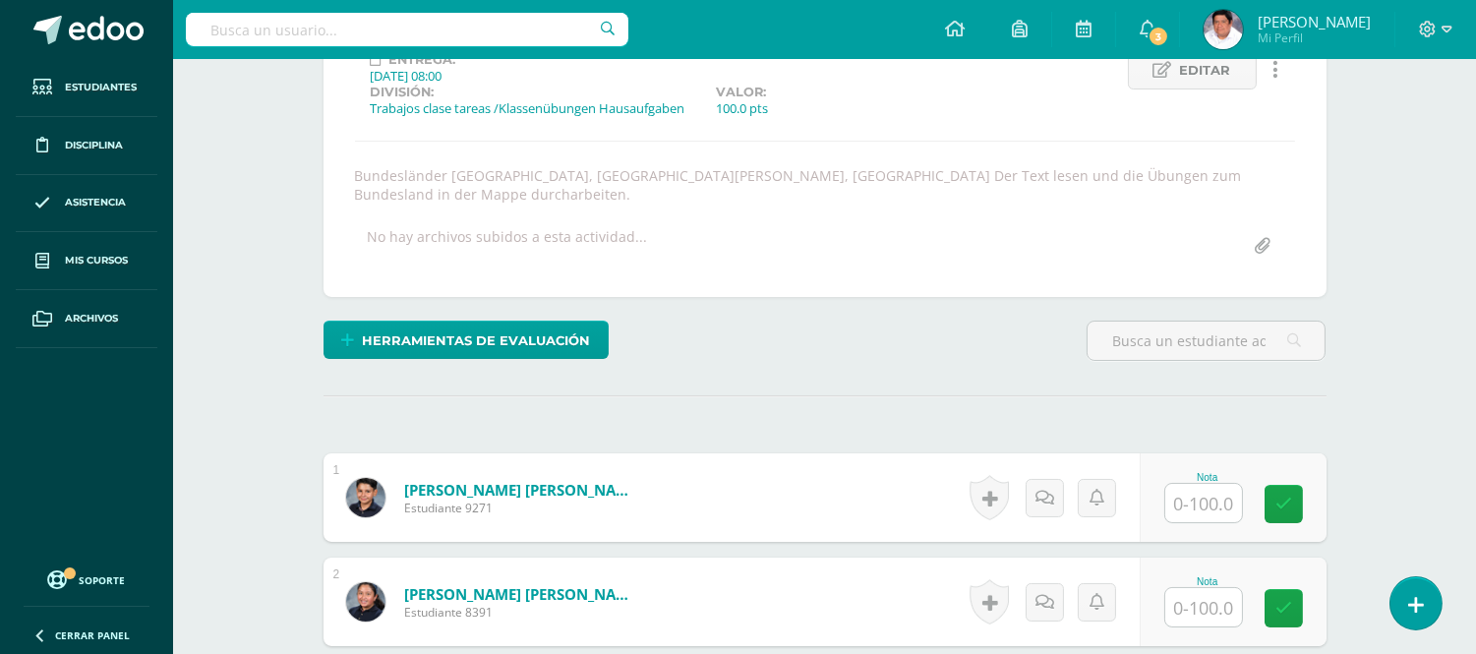
scroll to position [296, 0]
click at [1197, 483] on input "text" at bounding box center [1203, 502] width 77 height 38
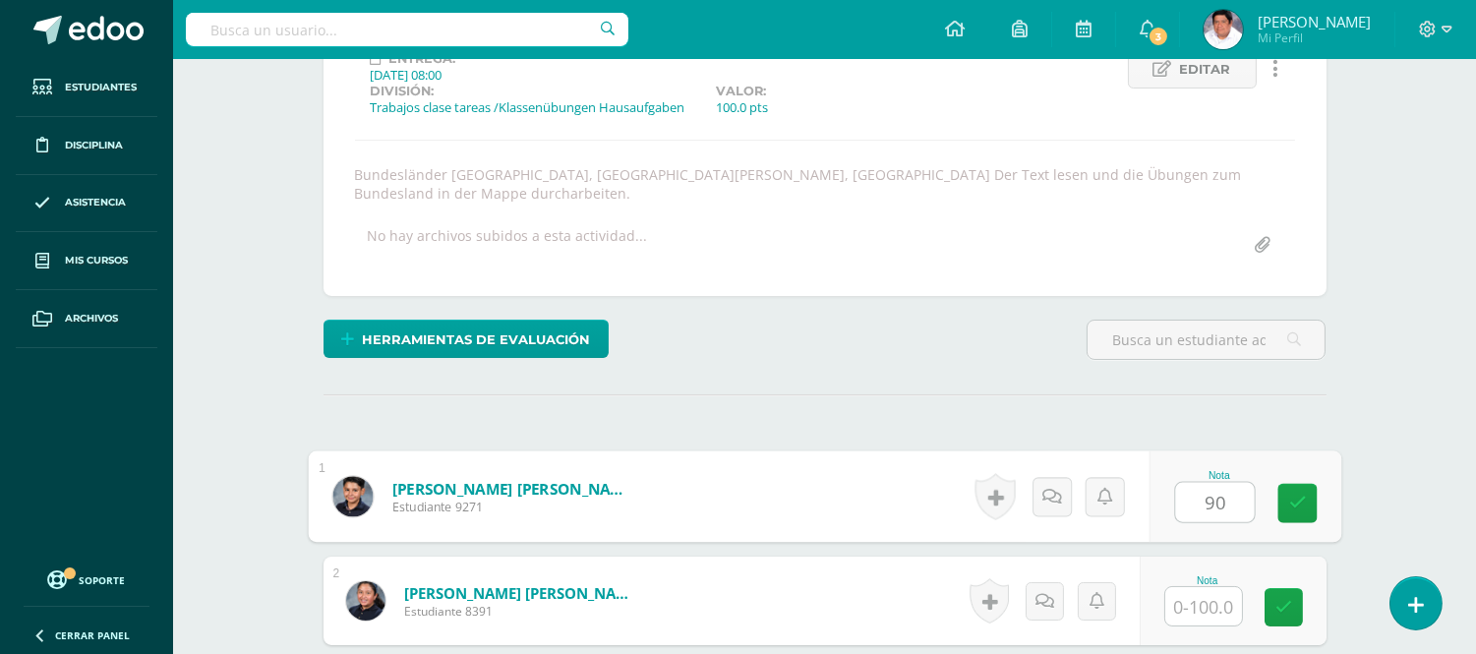
type input "90"
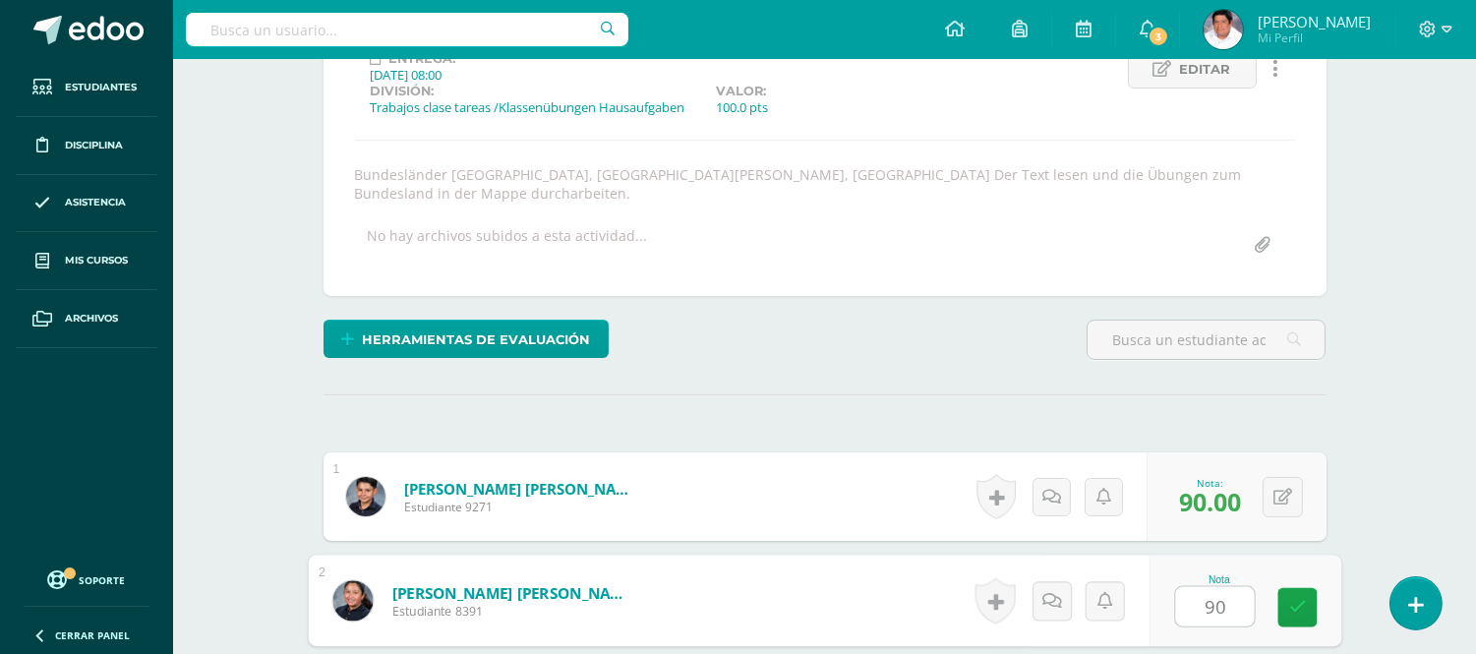
type input "90"
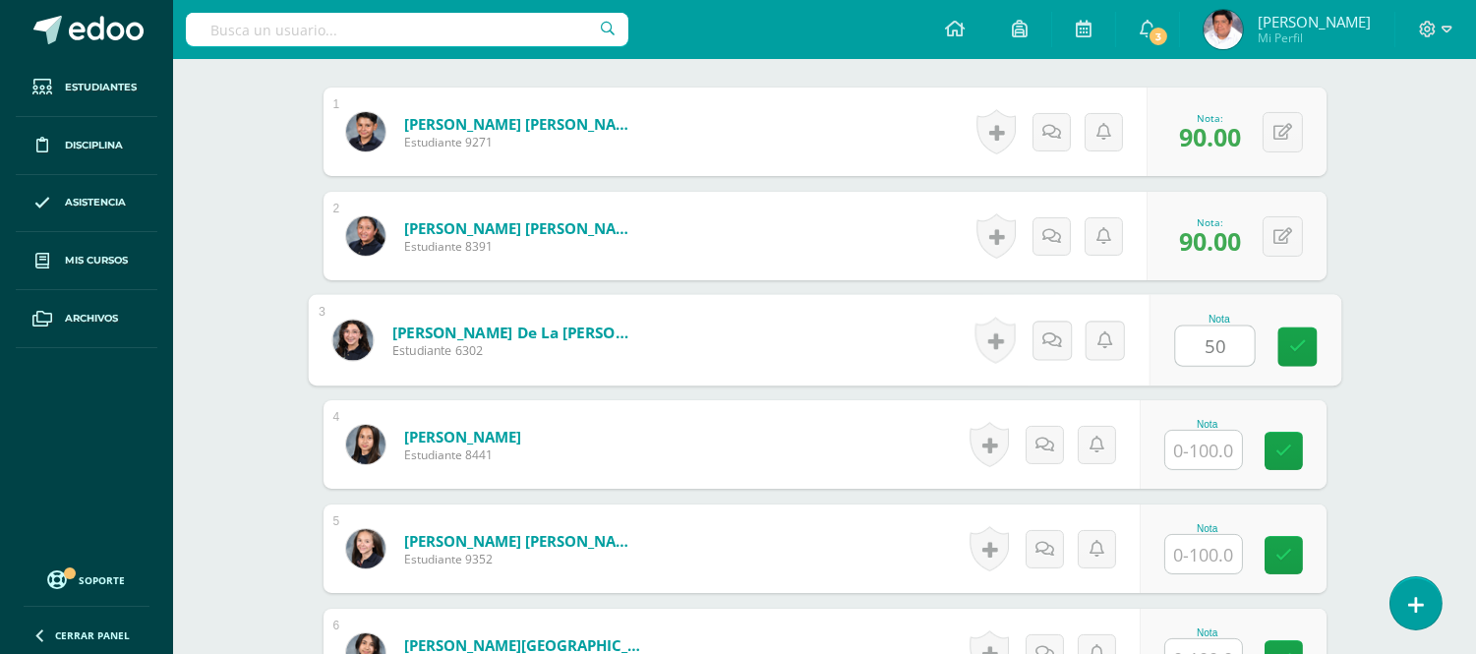
type input "50"
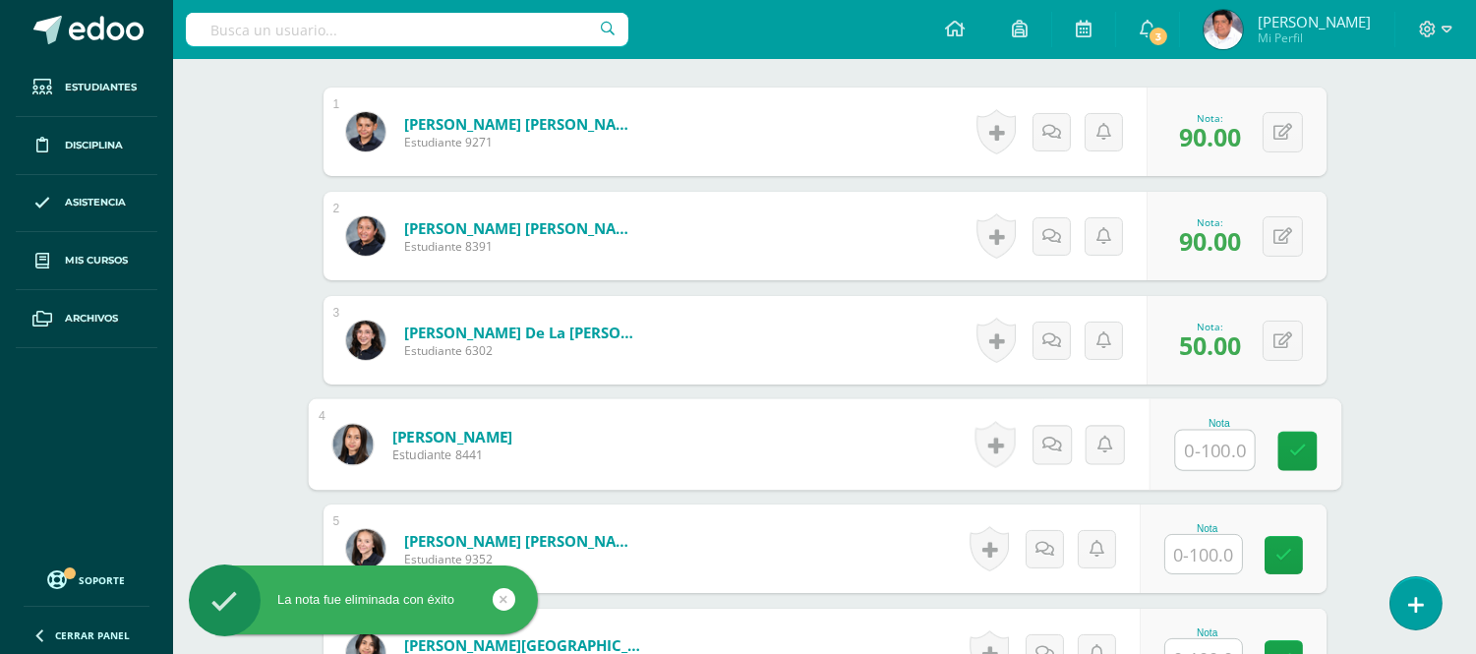
click at [1176, 535] on input "text" at bounding box center [1203, 554] width 77 height 38
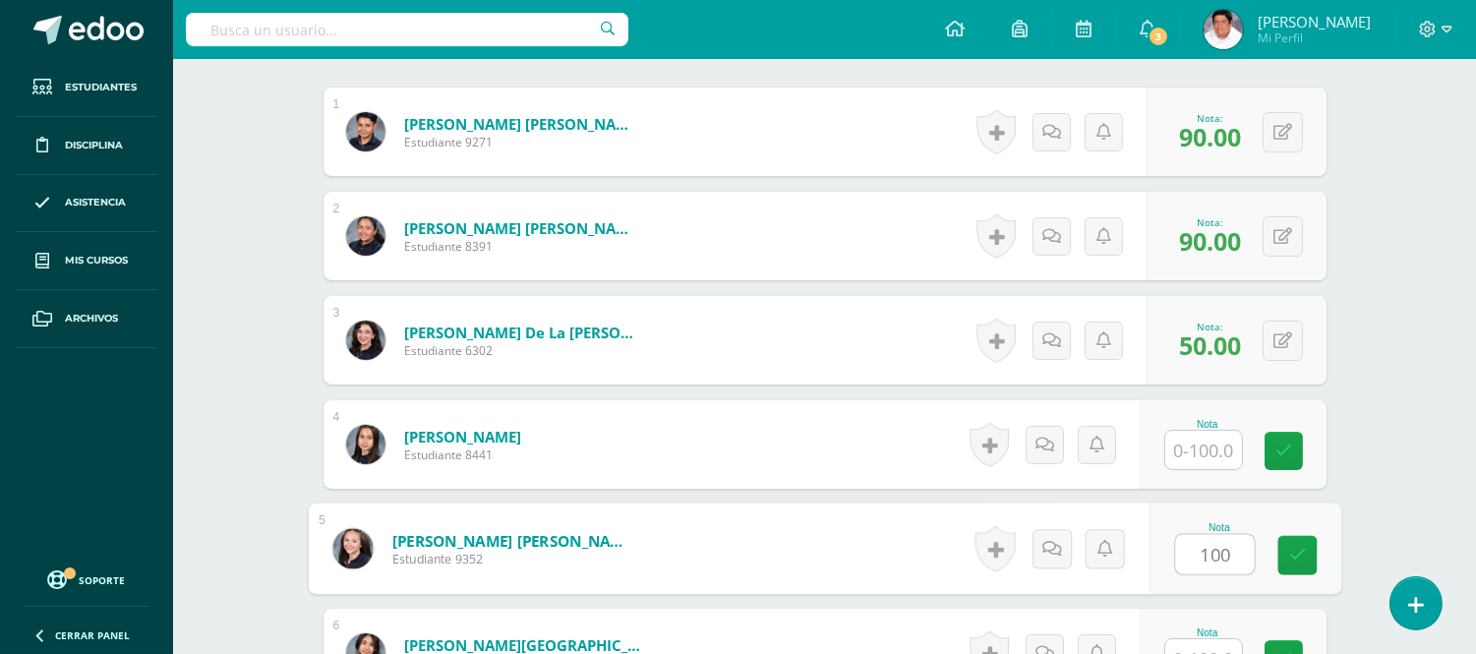
type input "100"
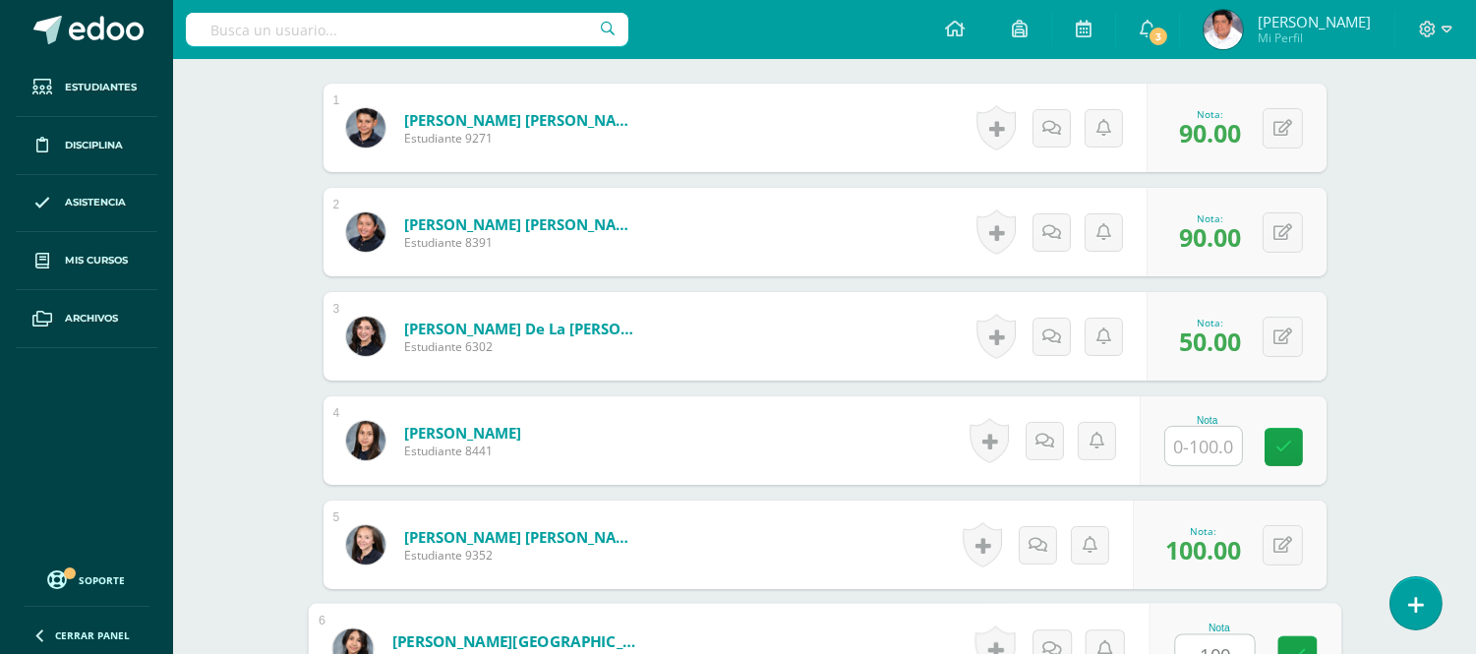
type input "100"
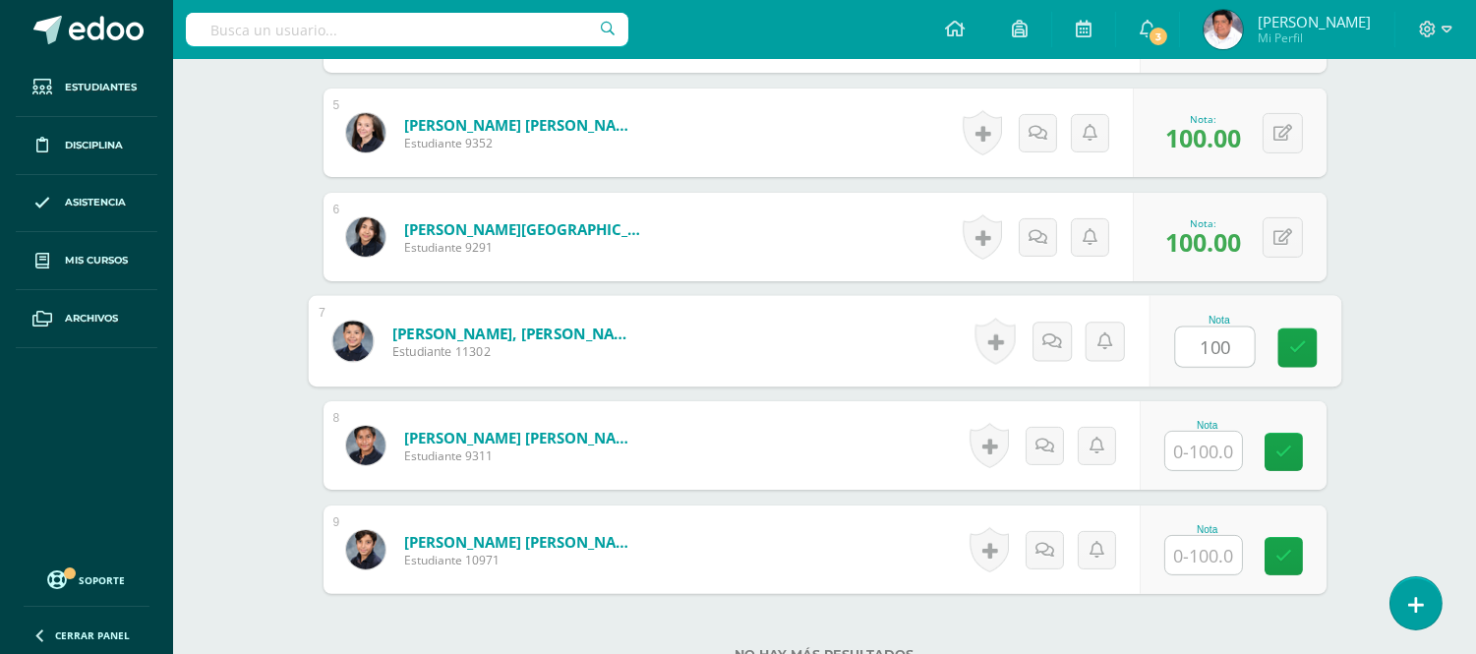
type input "100"
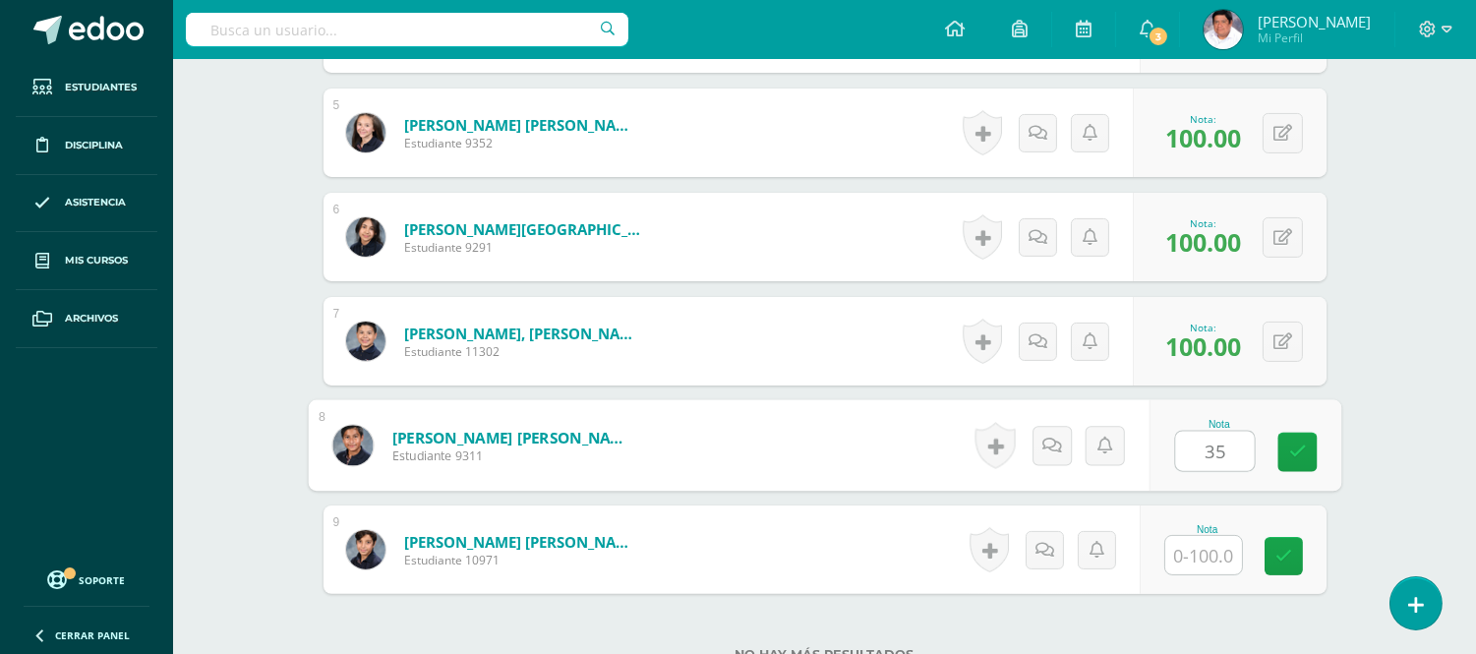
type input "35"
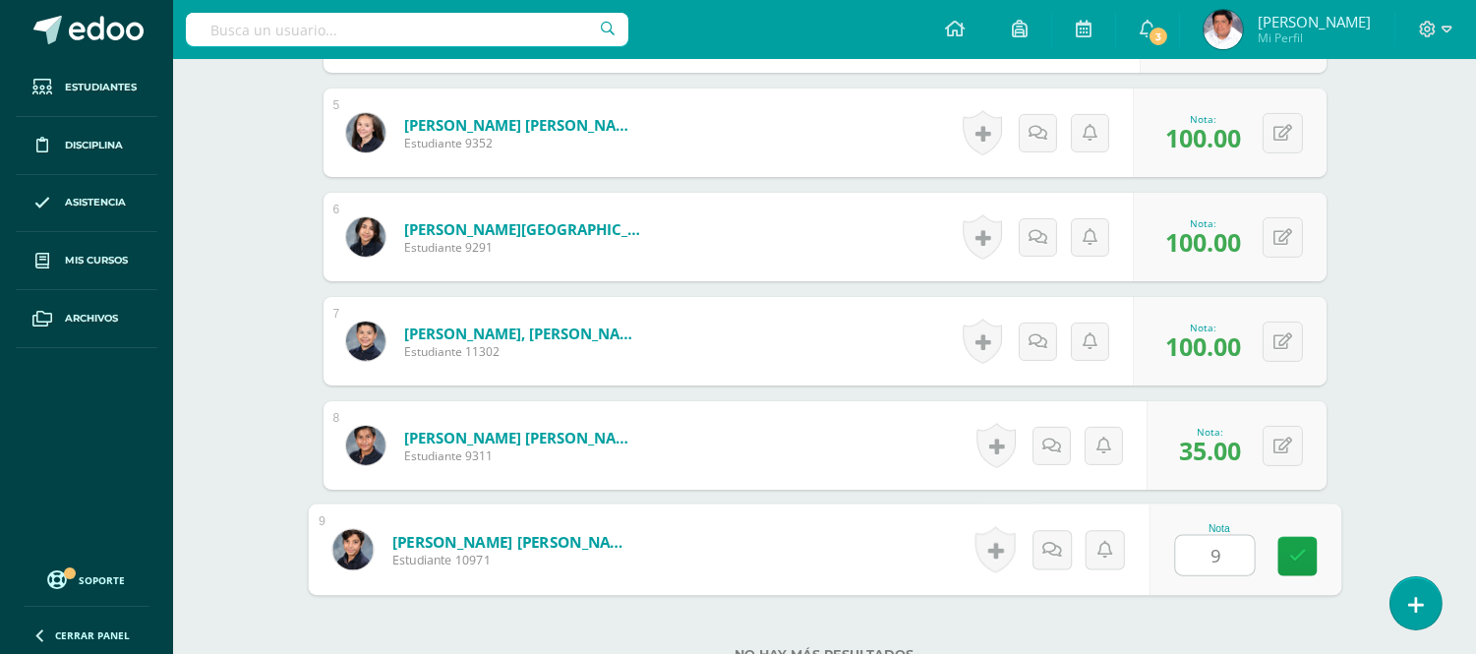
type input "90"
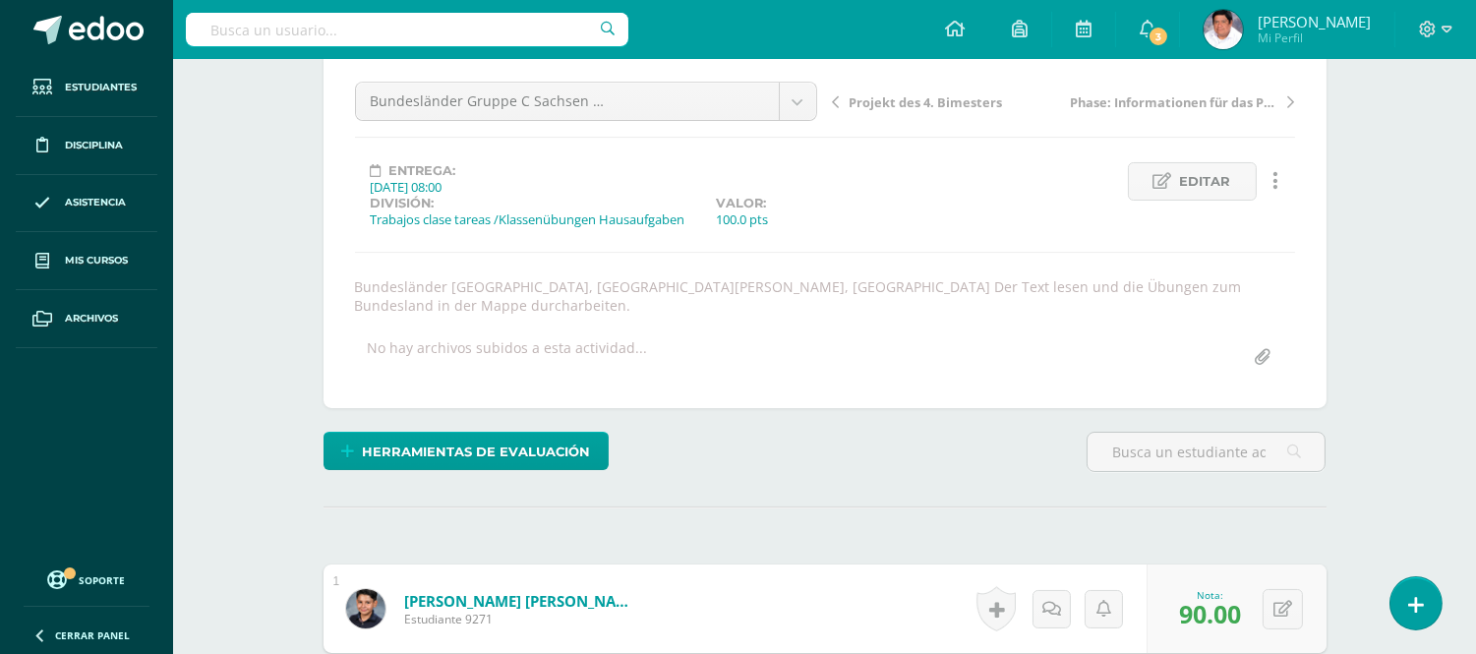
scroll to position [0, 0]
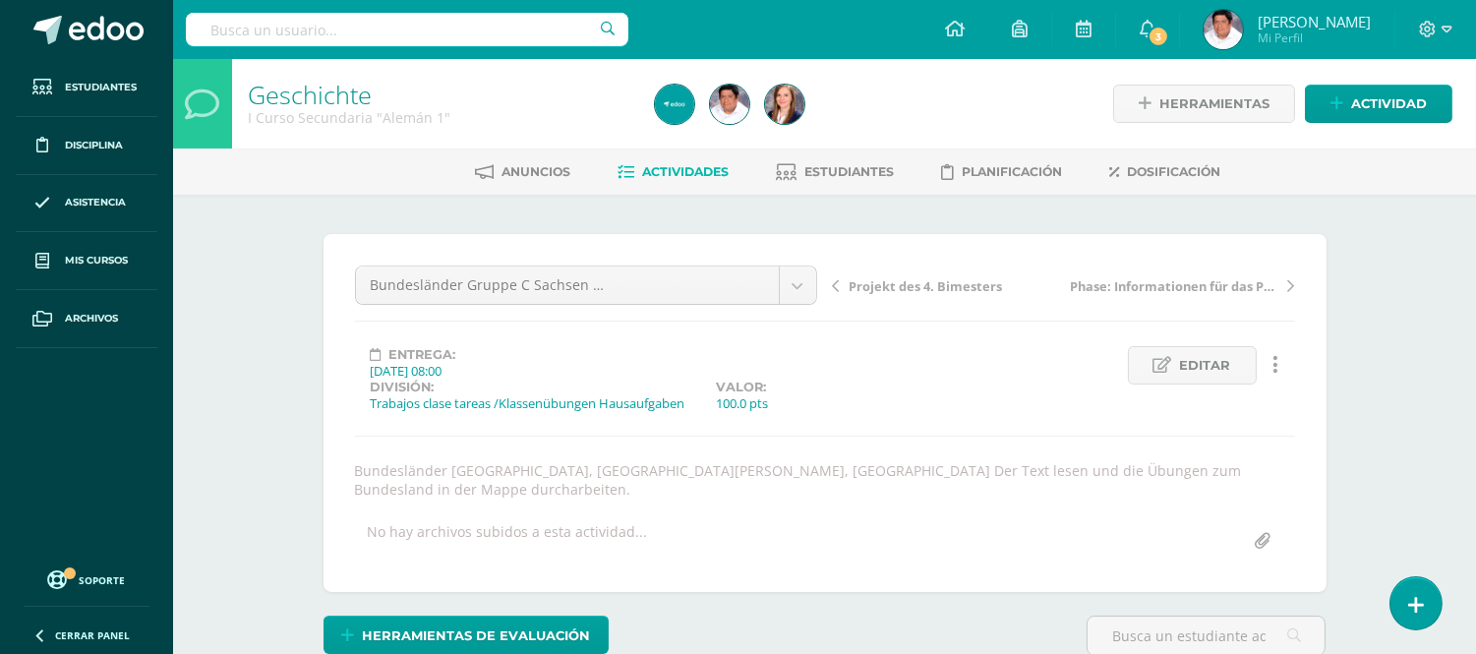
click at [666, 172] on span "Actividades" at bounding box center [686, 171] width 87 height 15
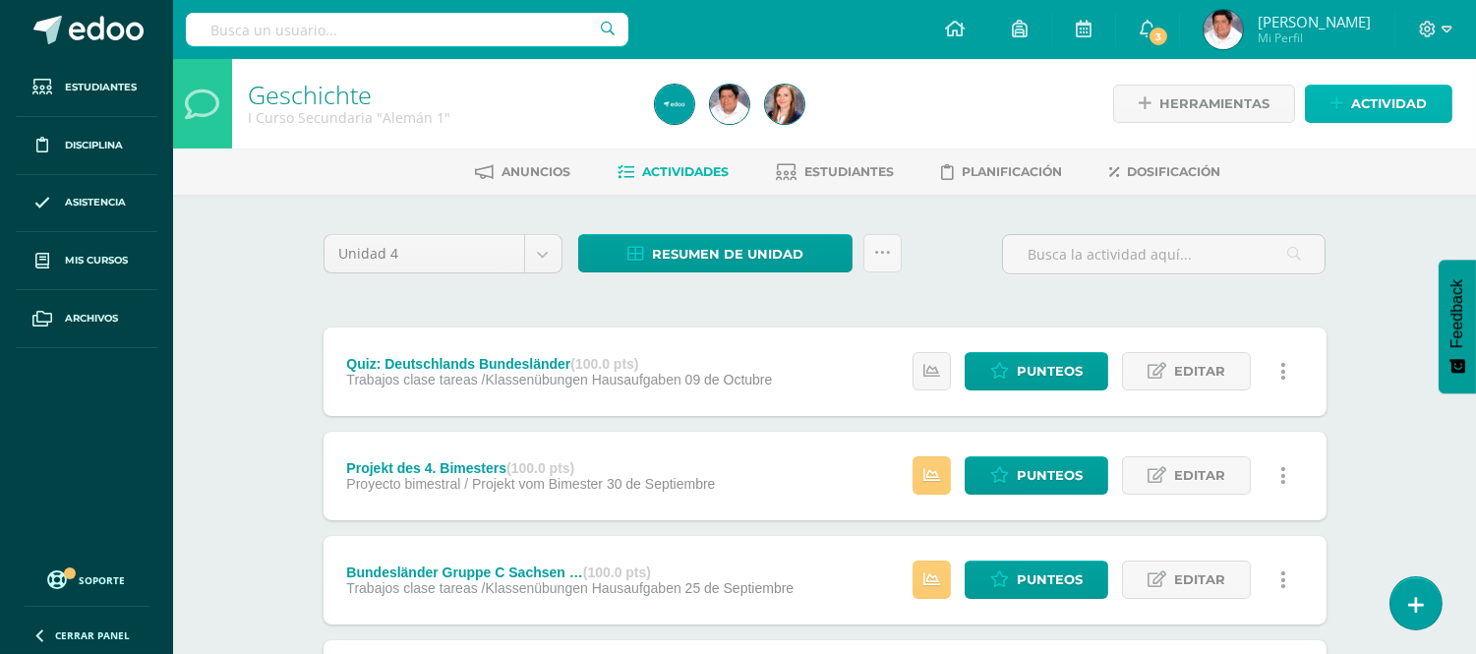
click at [1374, 109] on span "Actividad" at bounding box center [1389, 104] width 76 height 36
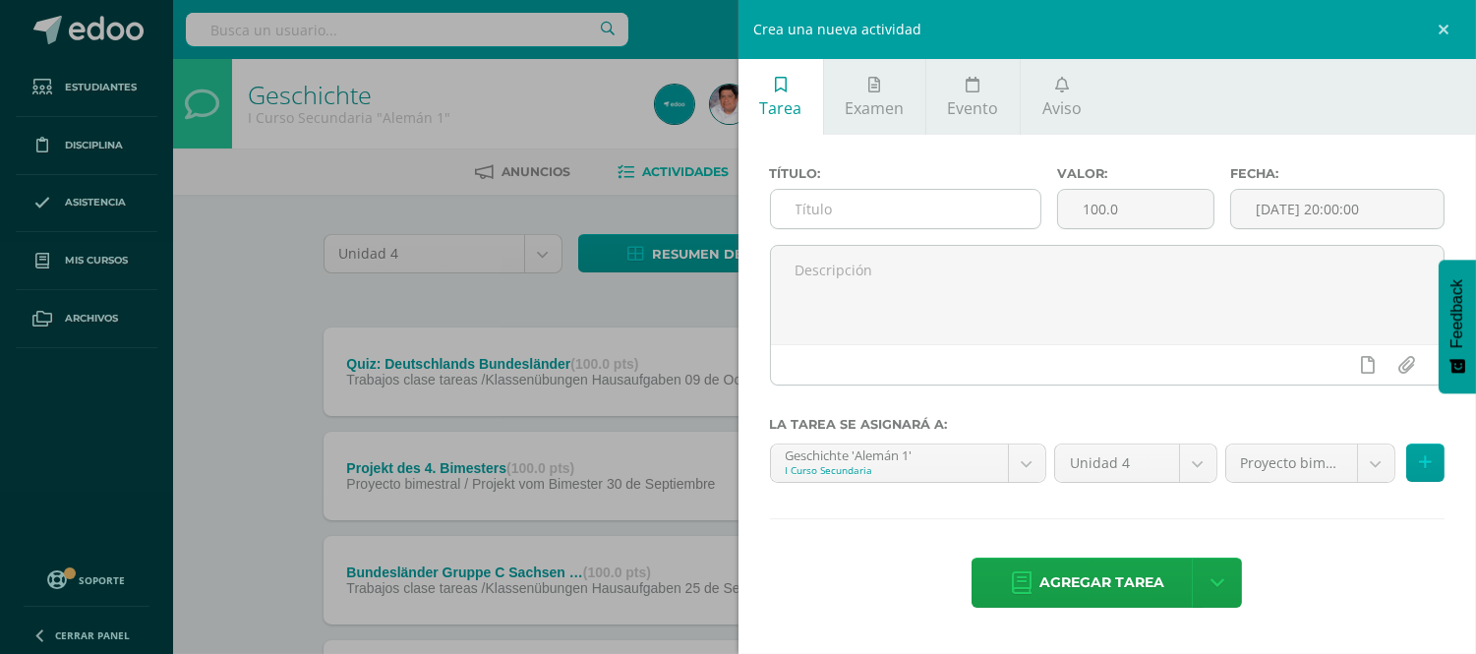
click at [876, 205] on input "text" at bounding box center [906, 209] width 270 height 38
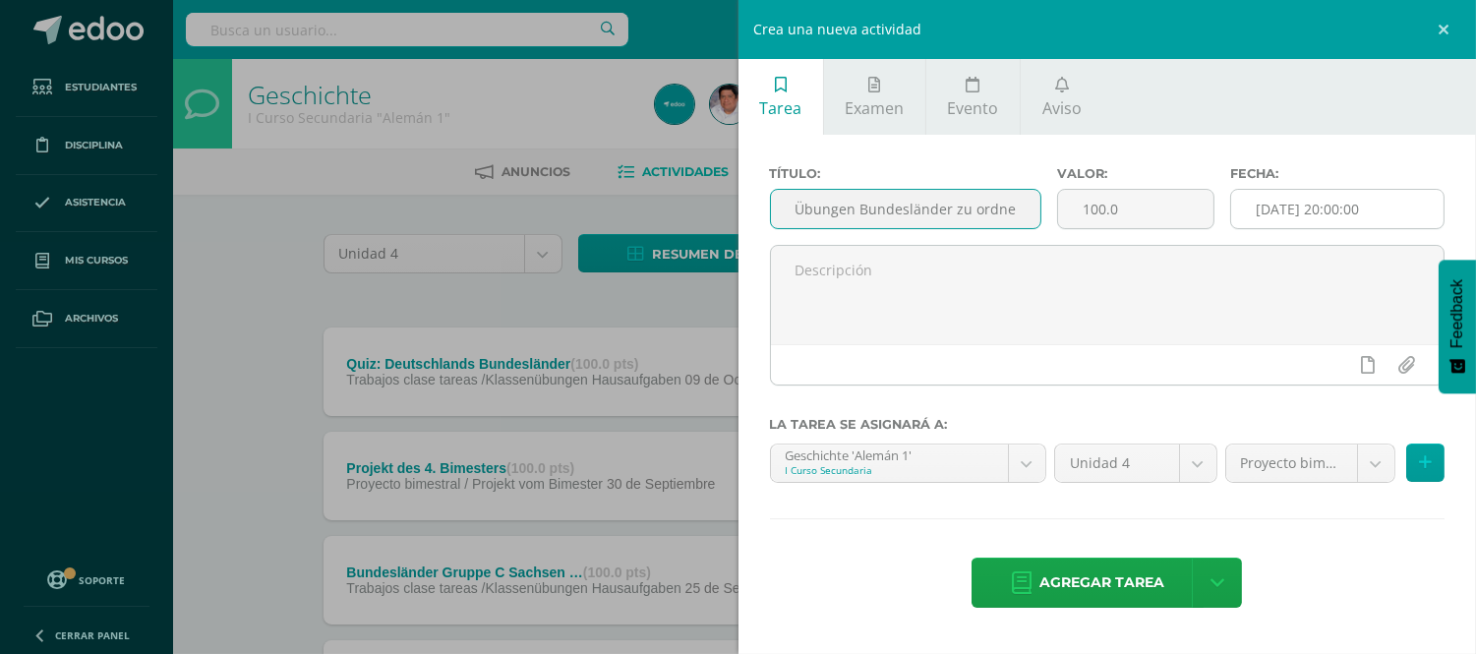
type input "Übungen Bundesländer zu ordnen"
click at [1308, 210] on input "[DATE] 20:00:00" at bounding box center [1337, 209] width 212 height 38
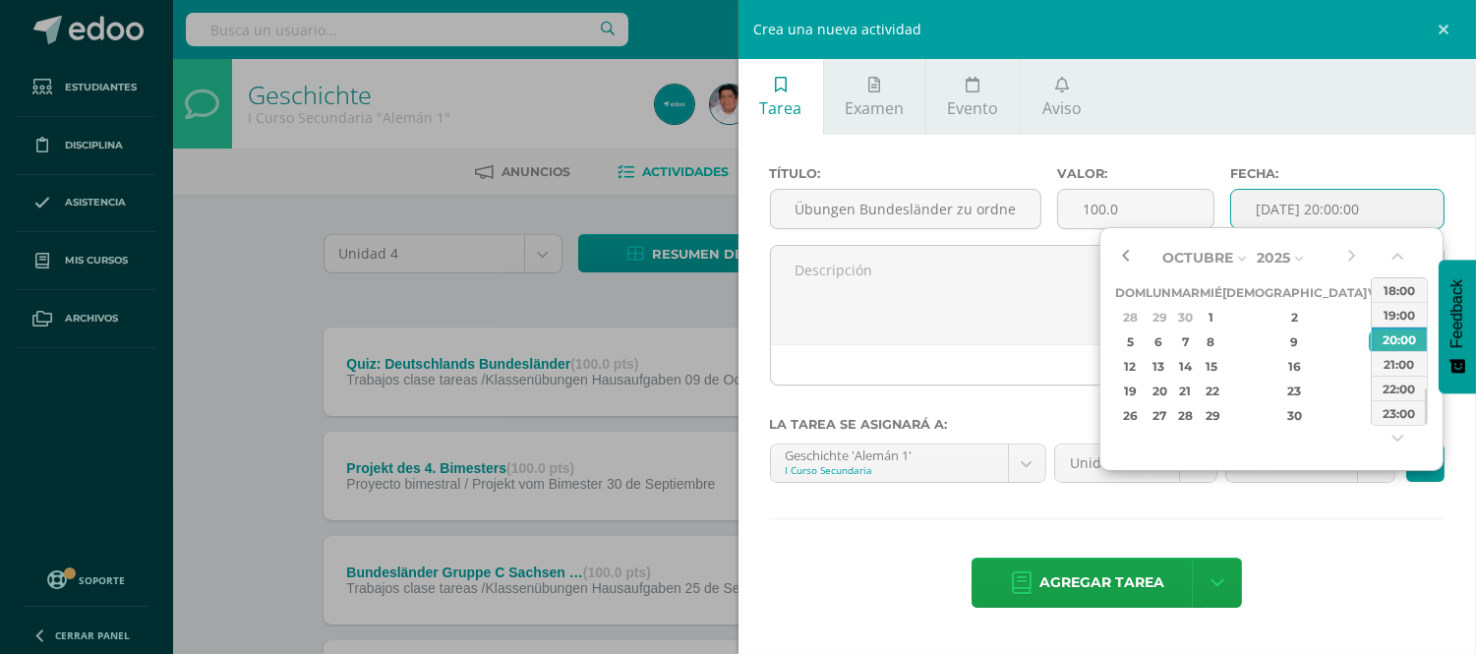
click at [1124, 250] on button "button" at bounding box center [1125, 258] width 20 height 30
click at [1369, 390] on div "26" at bounding box center [1378, 391] width 18 height 23
click at [1409, 293] on div "08:00" at bounding box center [1399, 299] width 55 height 25
type input "[DATE] 08:00"
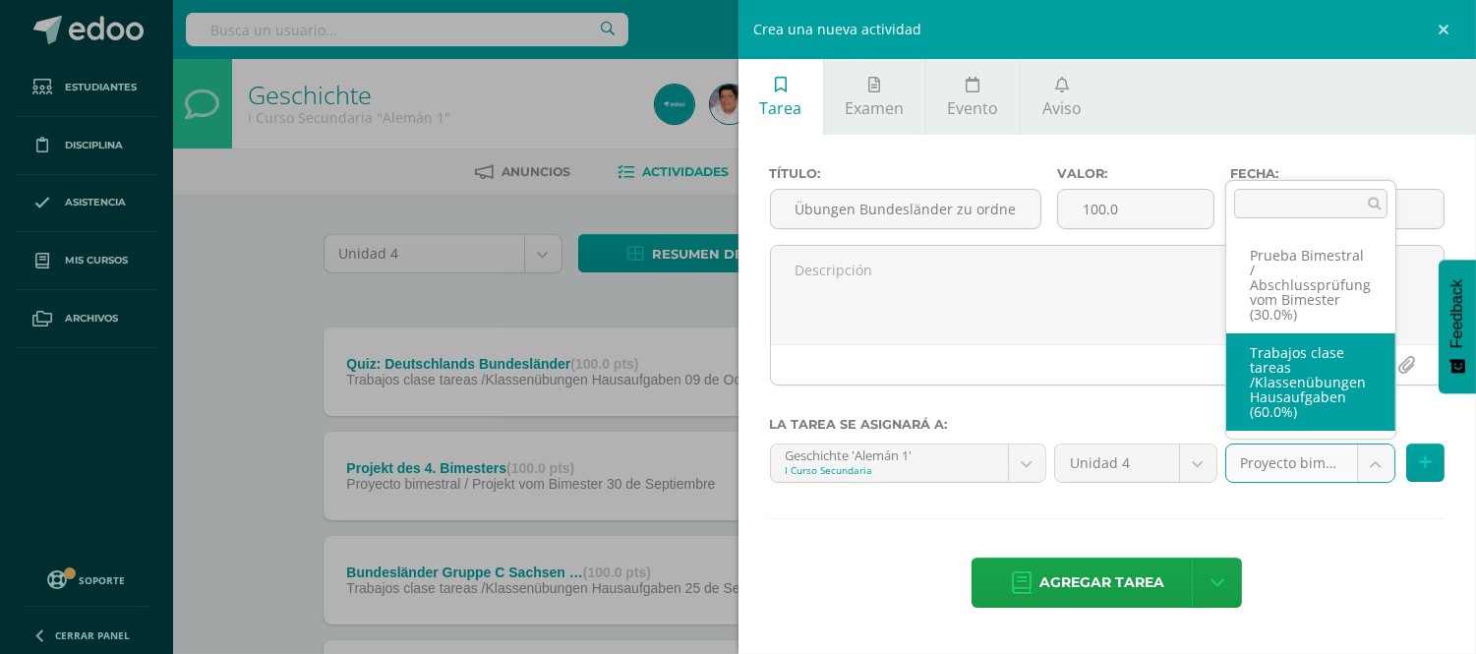
scroll to position [94, 0]
select select "232842"
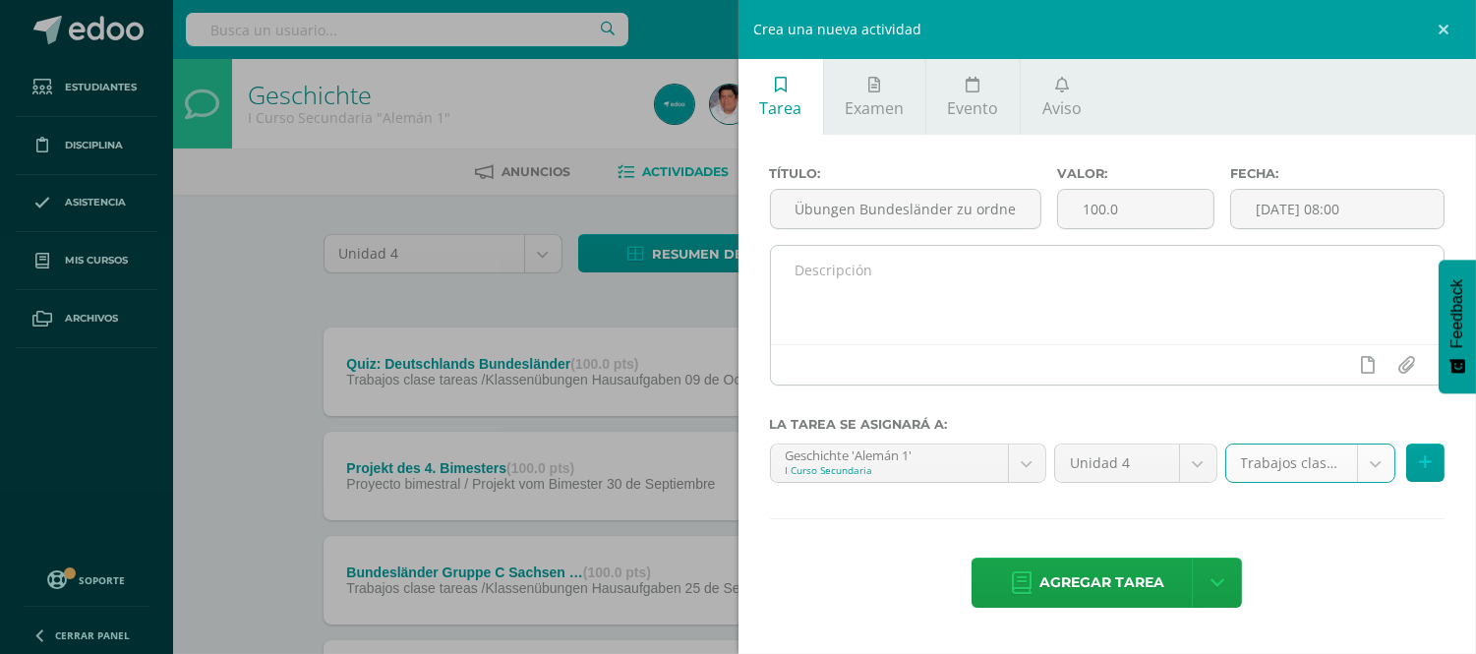
click at [899, 277] on textarea at bounding box center [1108, 295] width 674 height 98
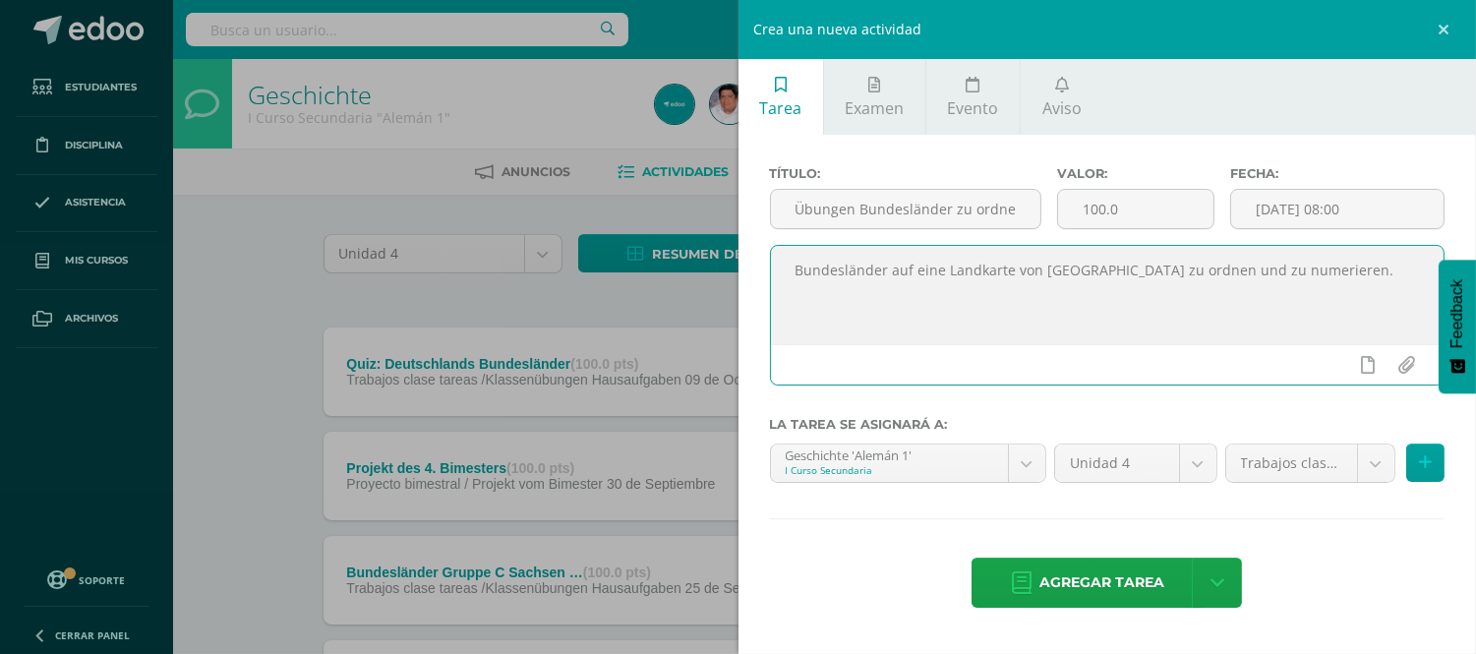
drag, startPoint x: 1270, startPoint y: 276, endPoint x: 1292, endPoint y: 281, distance: 23.1
click at [1270, 276] on textarea "Bundesländer auf eine Landkarte von Deutschland zu ordnen und zu numerieren." at bounding box center [1108, 295] width 674 height 98
click at [1235, 275] on textarea "Bundesländer auf eine Landkarte von Deutschland zu ordnen und zu nummerieren." at bounding box center [1108, 295] width 674 height 98
type textarea "Bundesländer auf eine Landkarte von [GEOGRAPHIC_DATA] zu ordnen und nummerieren."
click at [883, 213] on input "Übungen Bundesländer zu ordnen" at bounding box center [906, 209] width 270 height 38
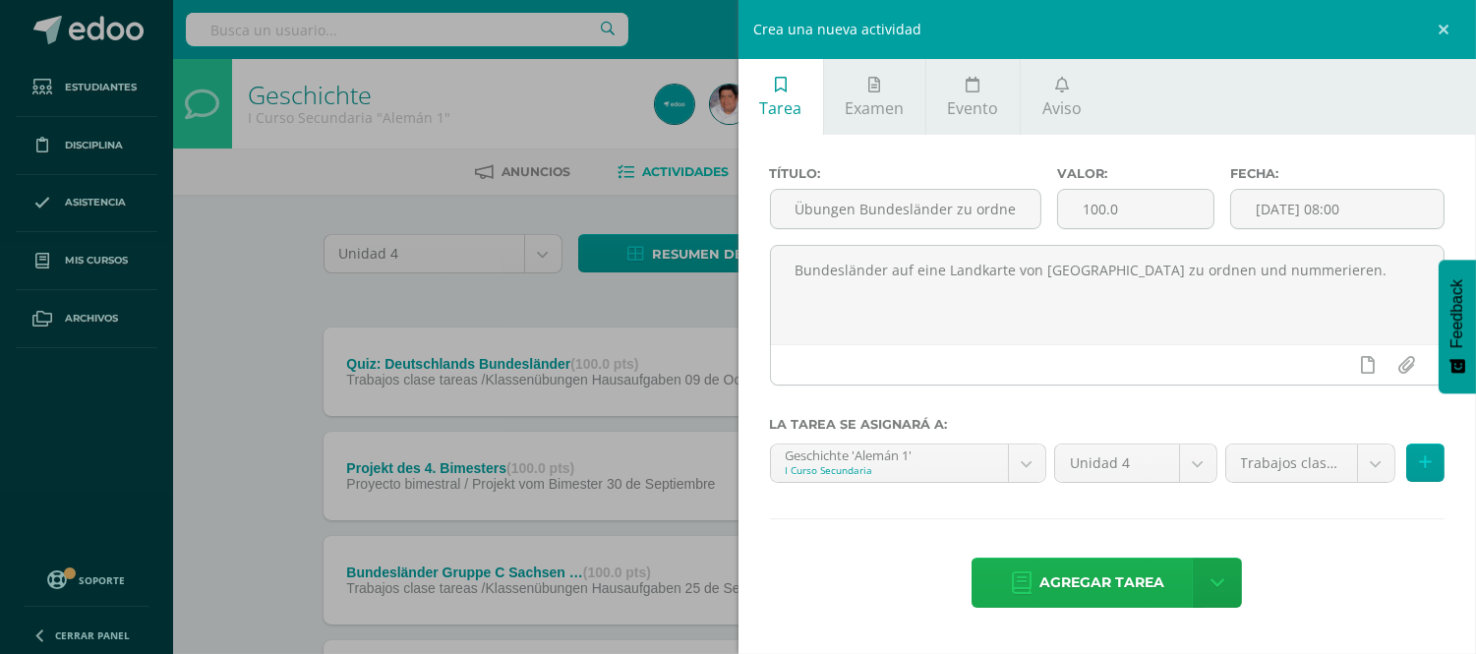
click at [1112, 586] on span "Agregar tarea" at bounding box center [1101, 583] width 125 height 48
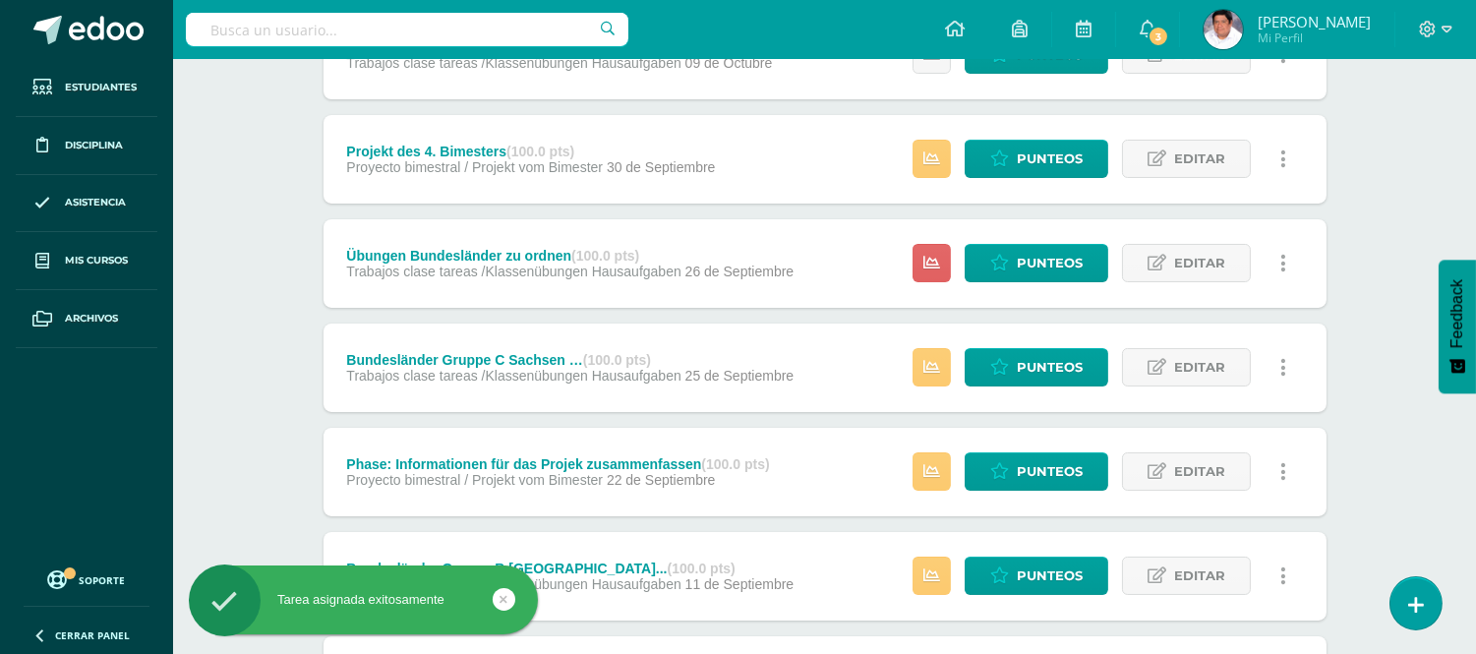
scroll to position [327, 0]
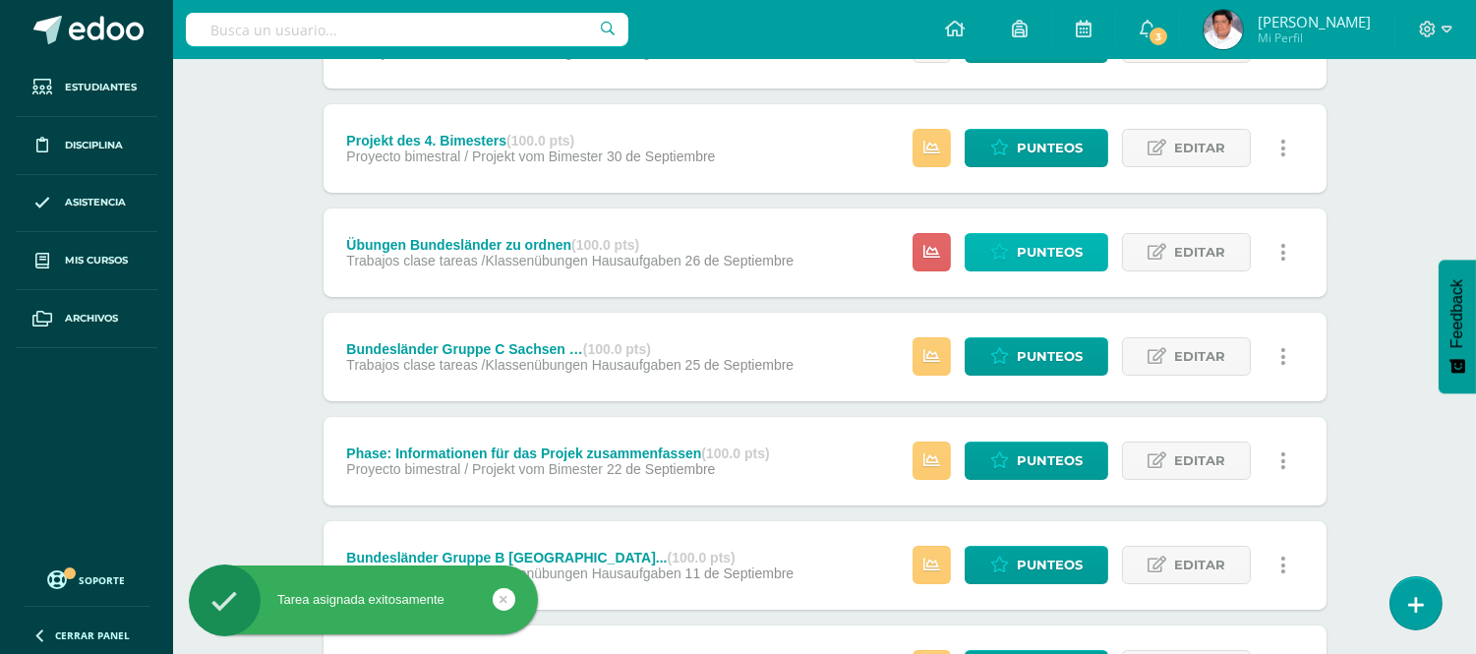
click at [1030, 254] on span "Punteos" at bounding box center [1050, 252] width 66 height 36
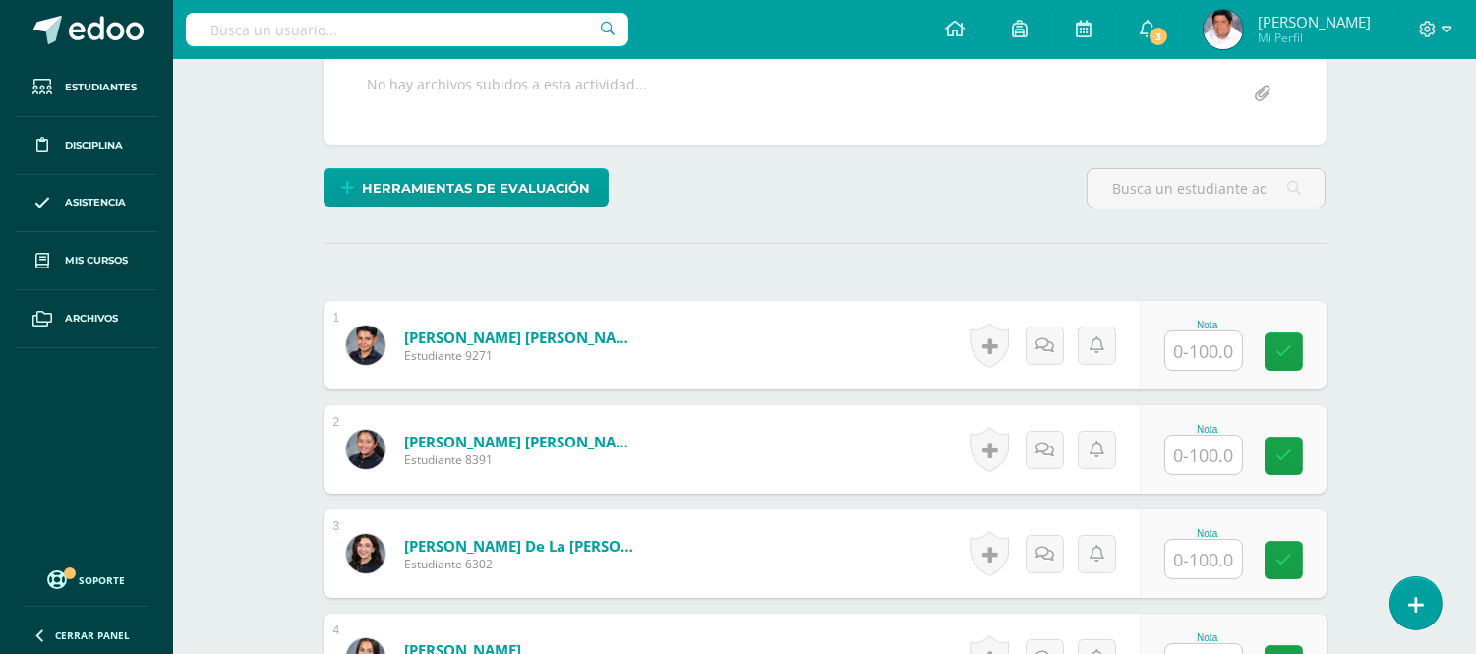
scroll to position [438, 0]
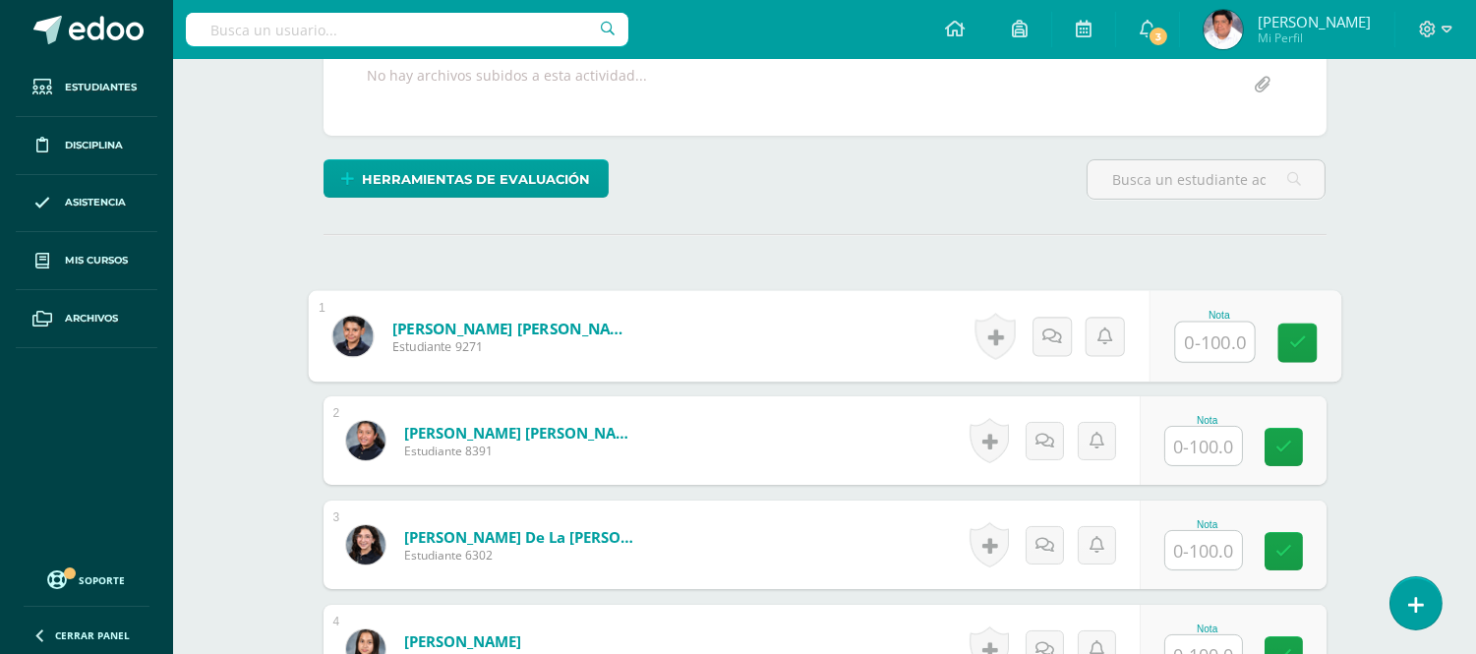
click at [1196, 338] on input "text" at bounding box center [1214, 342] width 79 height 39
type input "97"
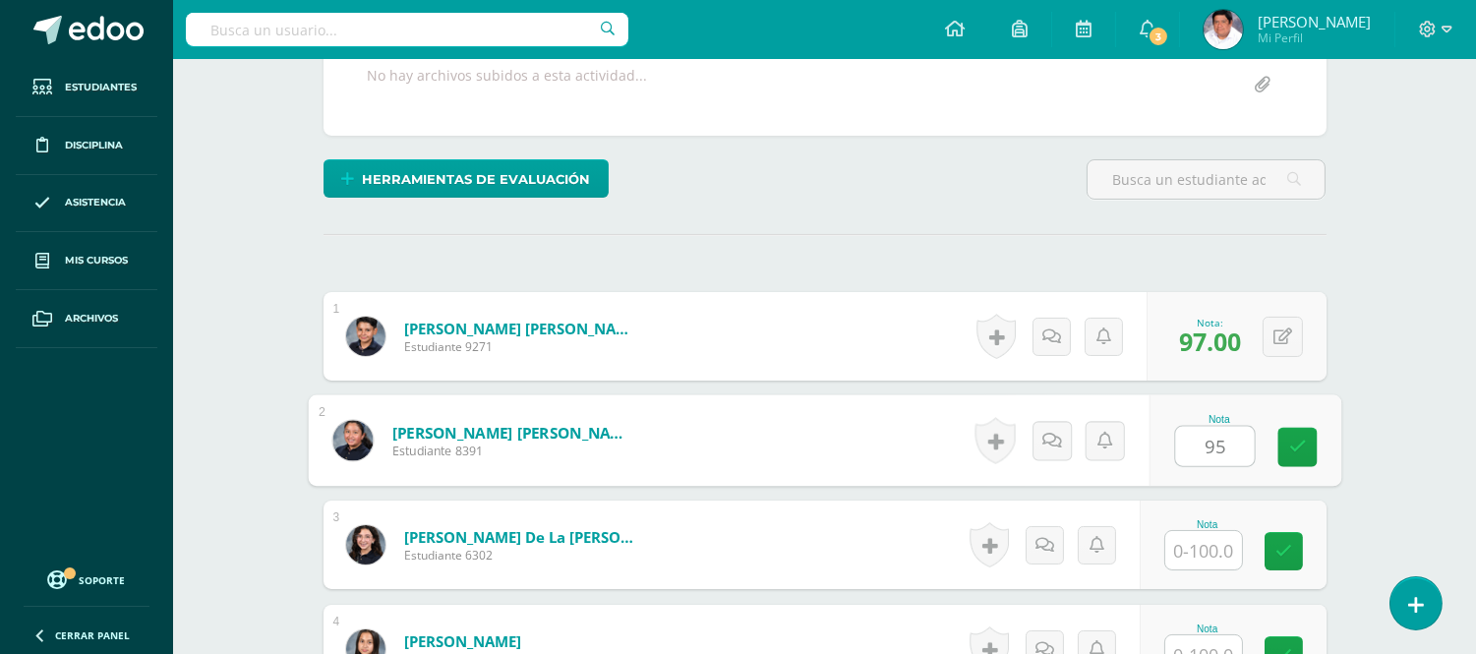
type input "95"
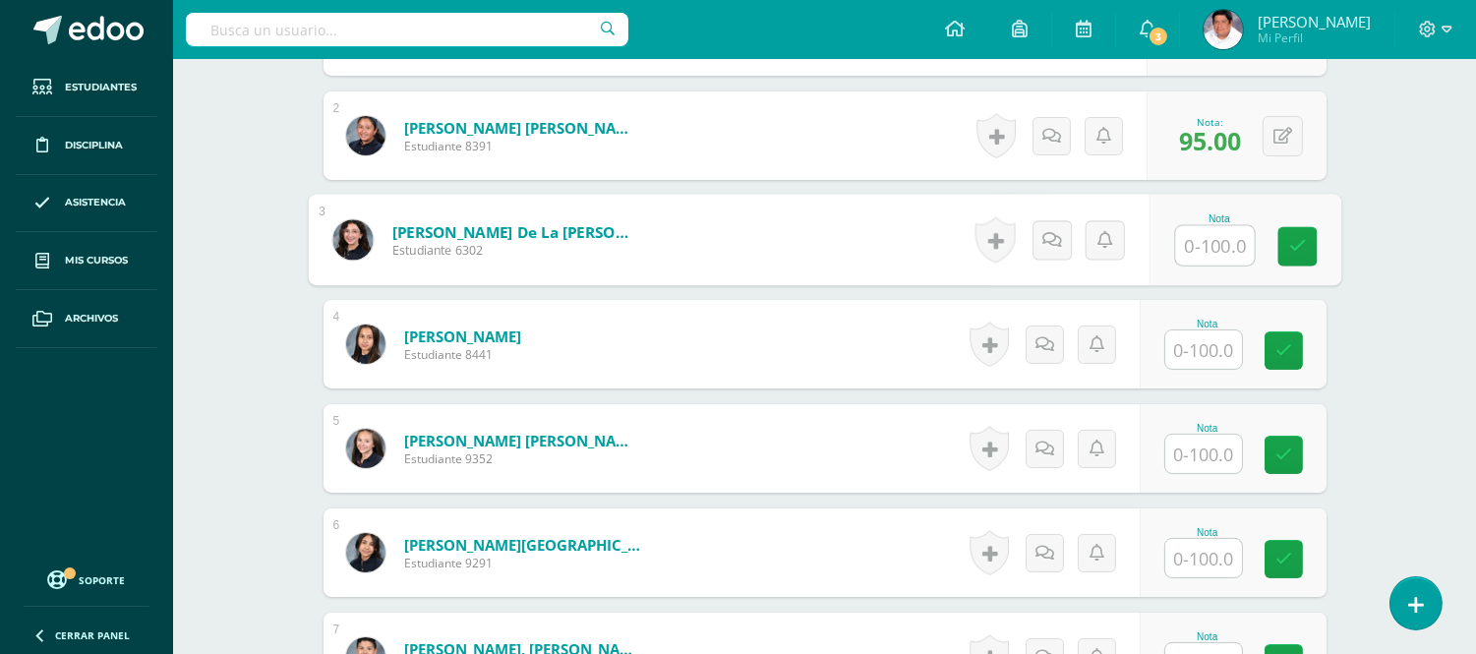
scroll to position [765, 0]
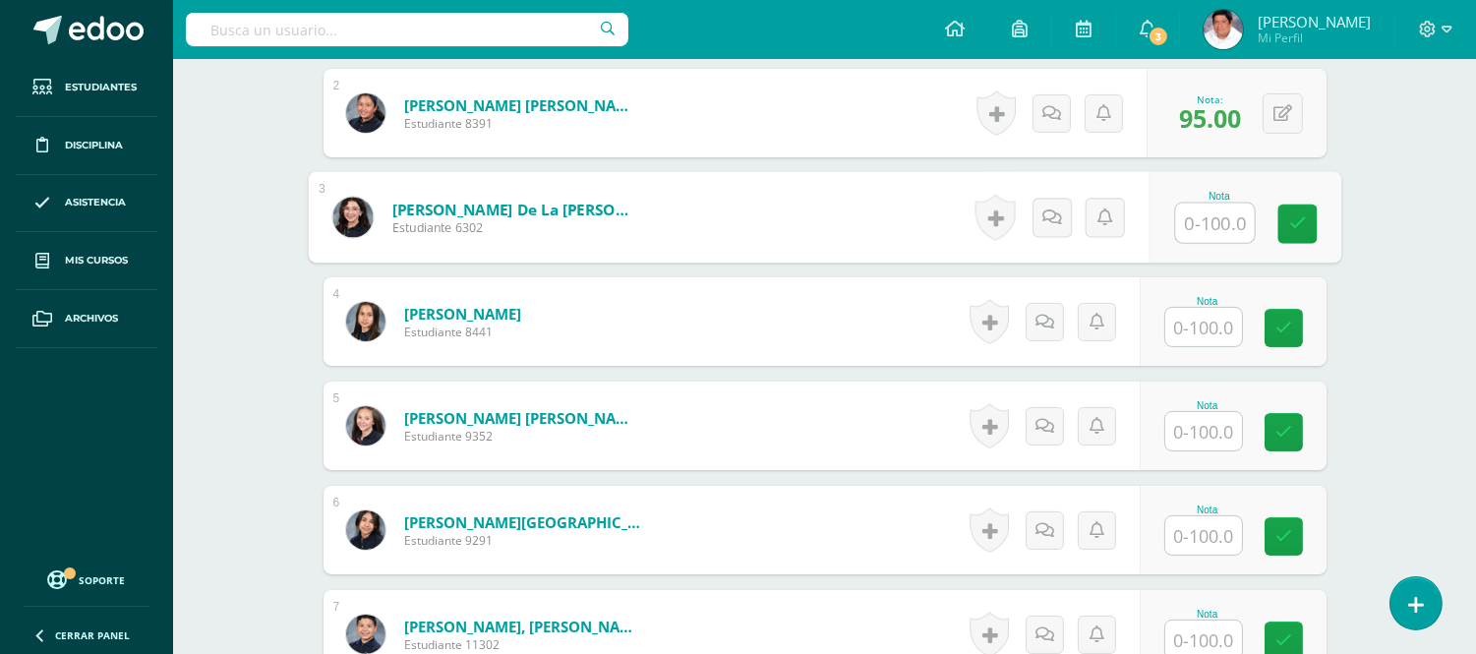
click at [1206, 428] on input "text" at bounding box center [1203, 431] width 77 height 38
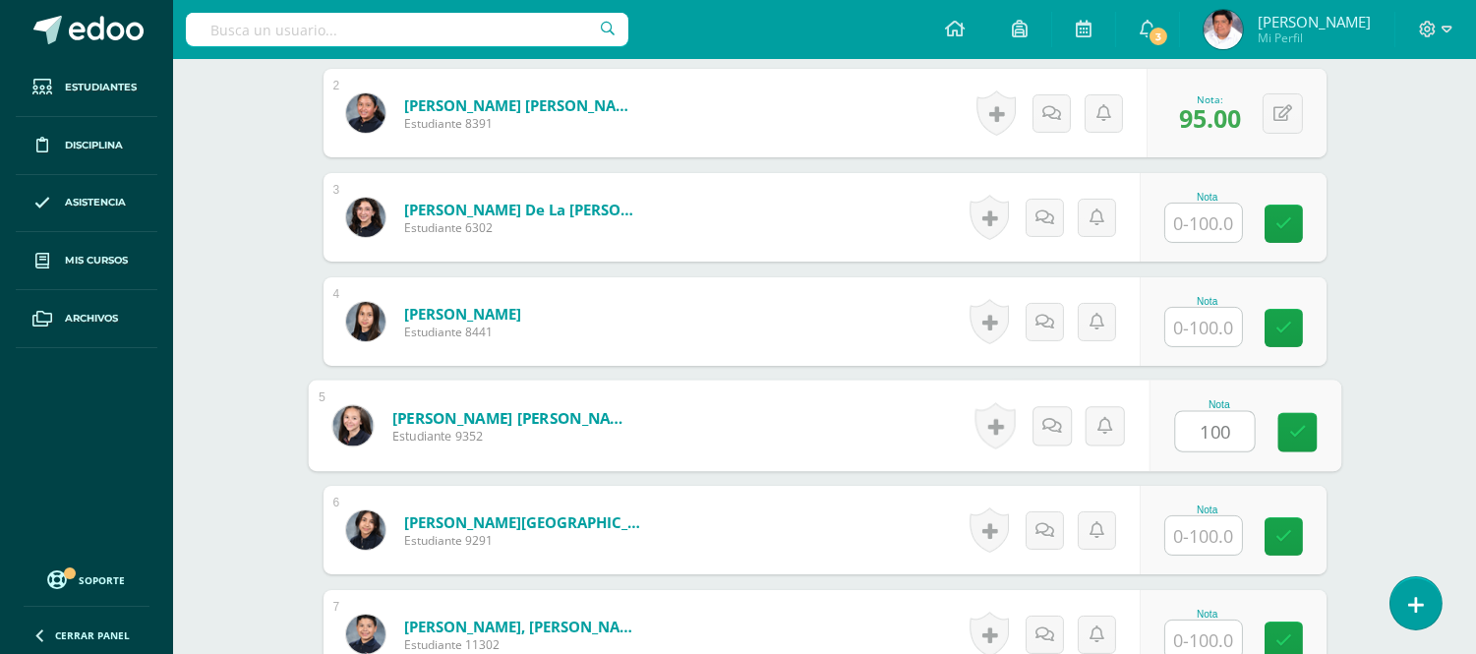
type input "100"
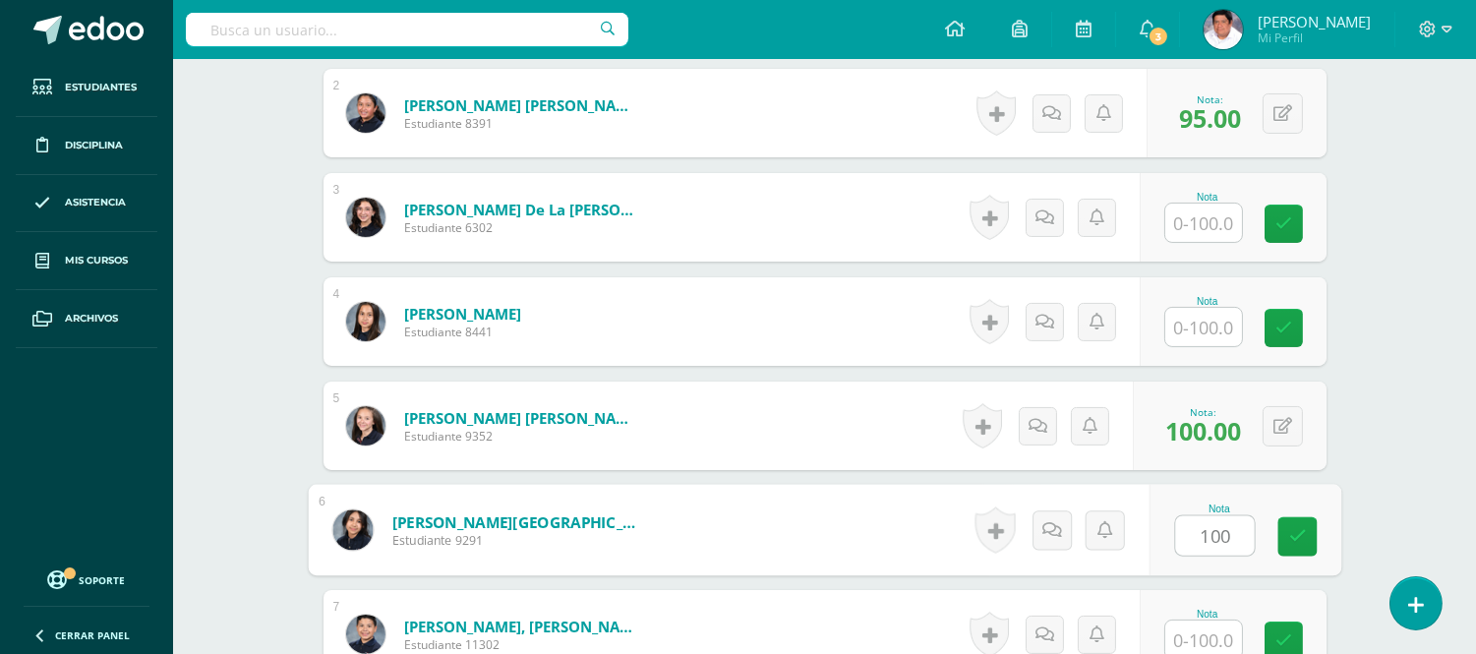
type input "100"
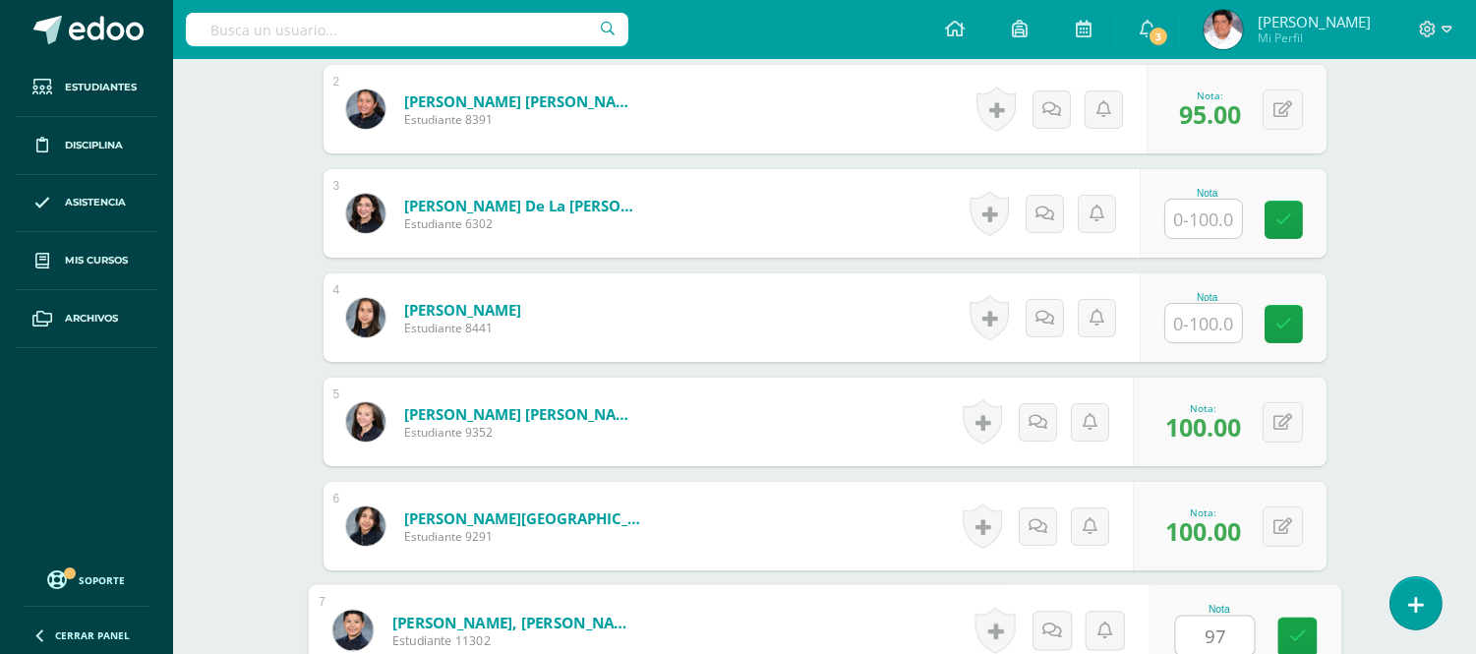
type input "97"
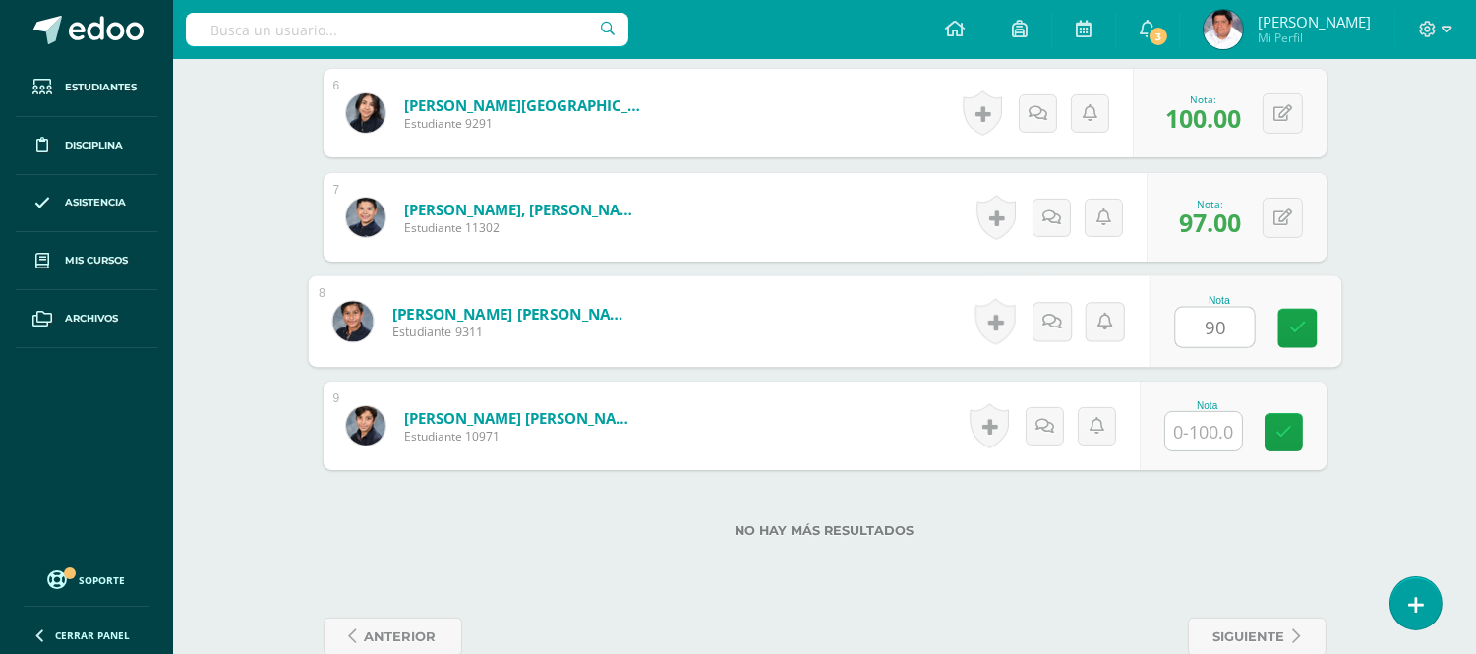
type input "90"
click at [1286, 325] on icon at bounding box center [1296, 321] width 20 height 17
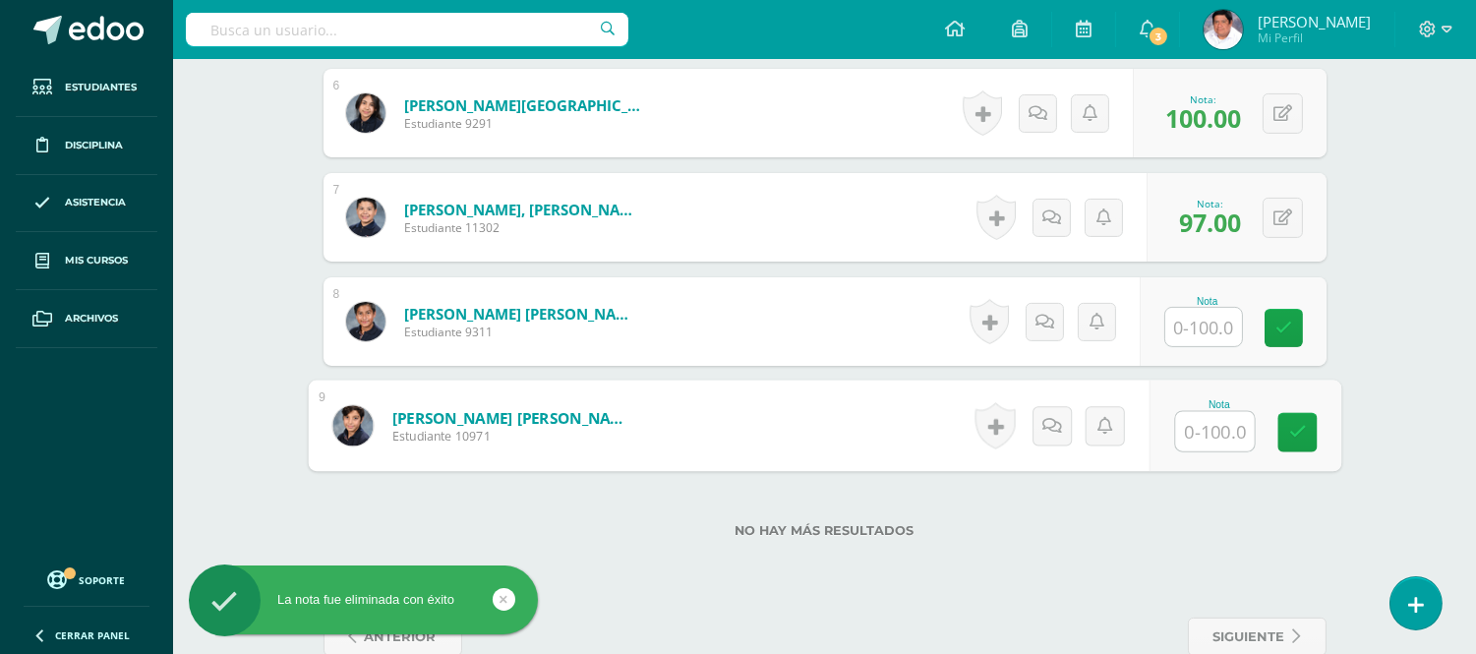
click at [1205, 437] on input "text" at bounding box center [1214, 431] width 79 height 39
type input "90"
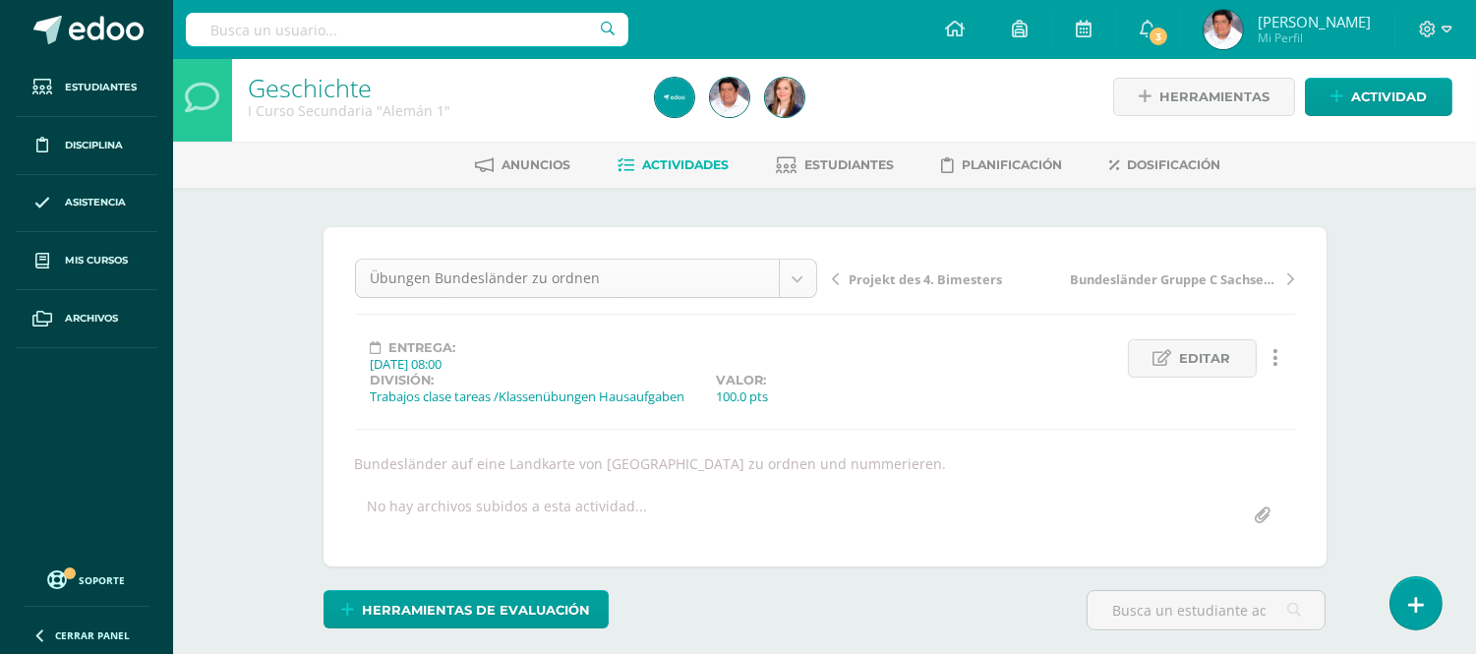
scroll to position [0, 0]
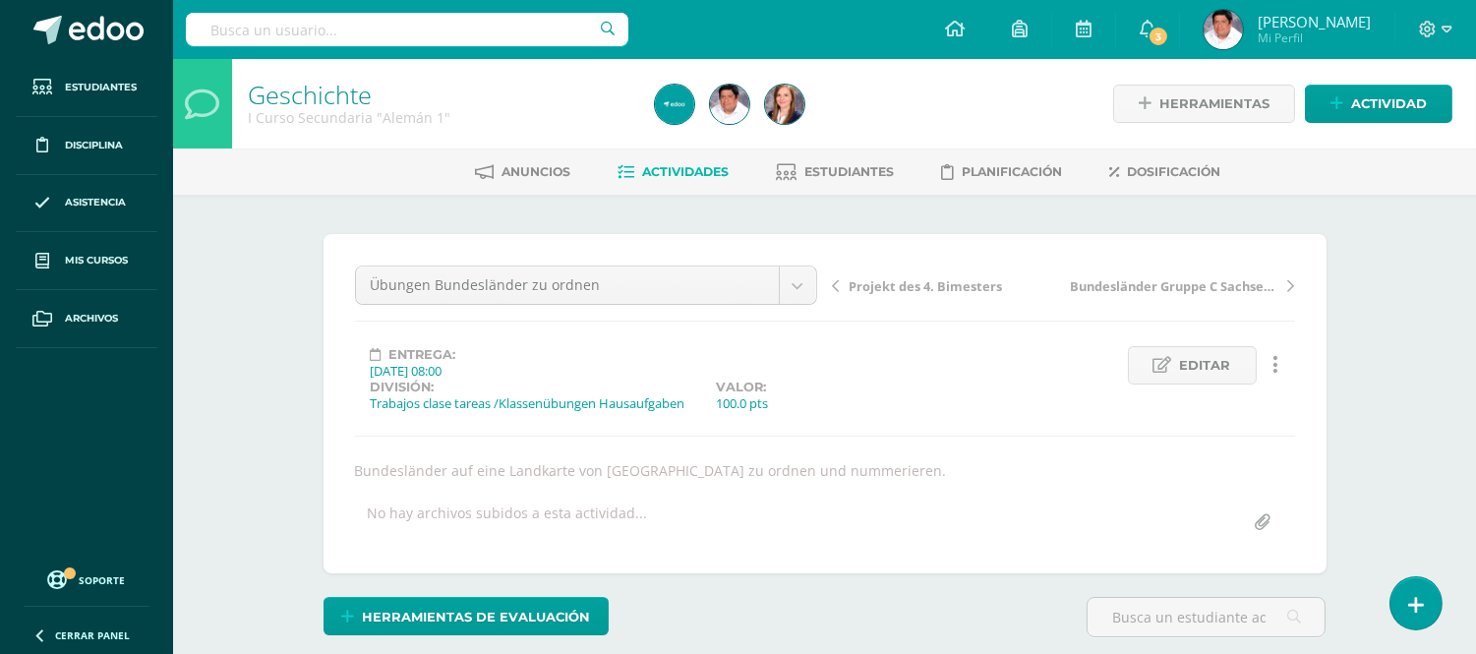
click at [627, 168] on link "Actividades" at bounding box center [674, 171] width 111 height 31
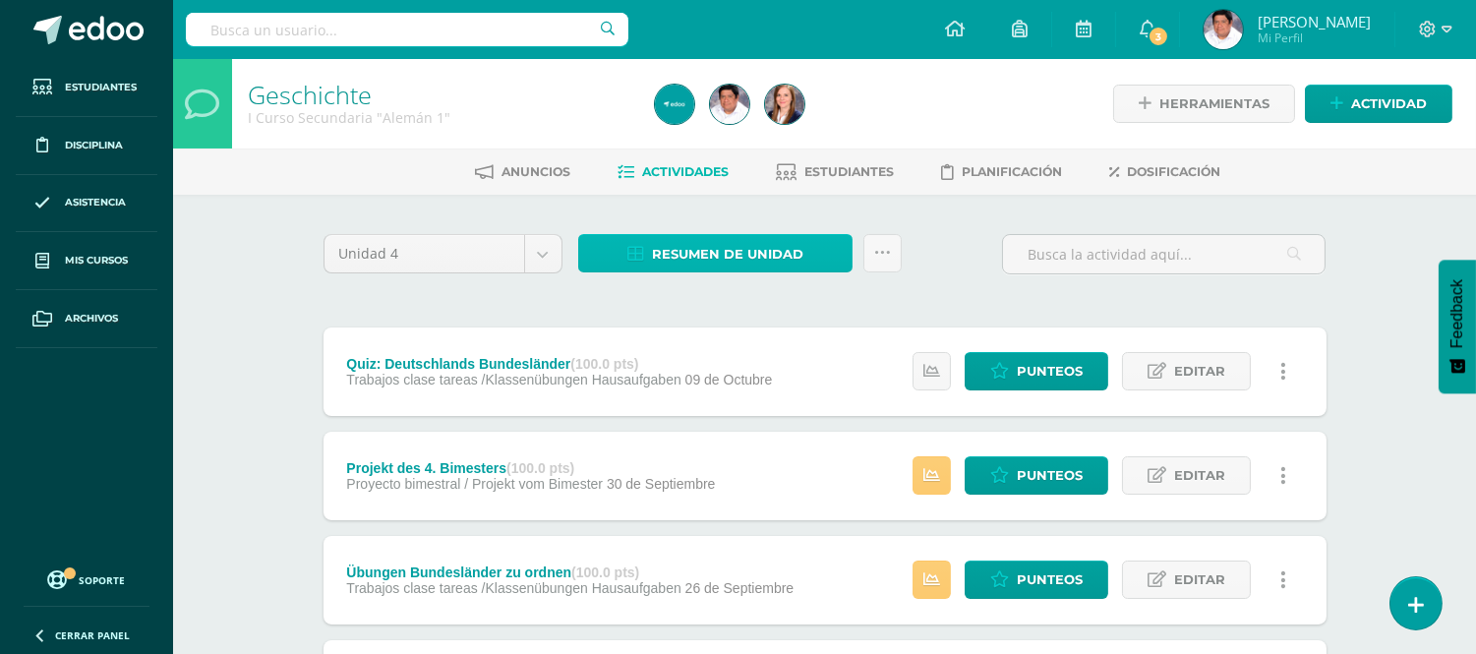
click at [718, 253] on span "Resumen de unidad" at bounding box center [727, 254] width 151 height 36
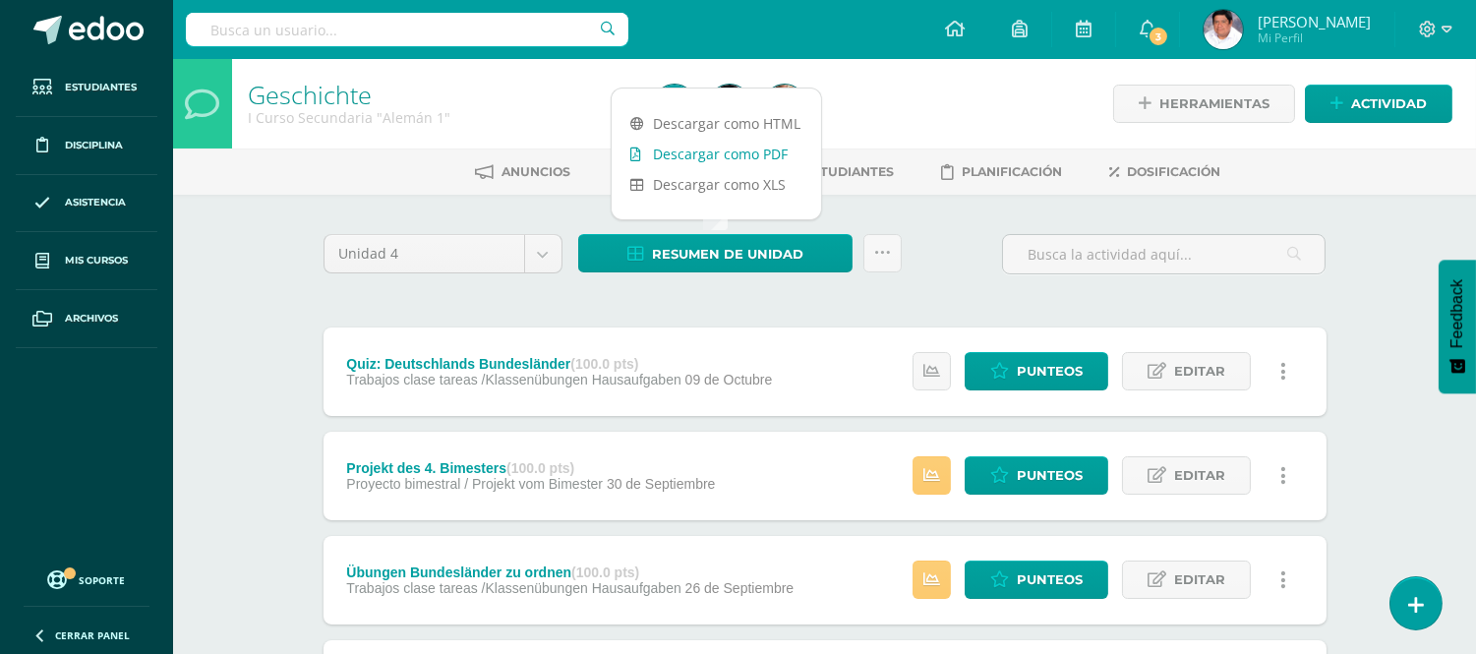
click at [728, 158] on link "Descargar como PDF" at bounding box center [716, 154] width 209 height 30
click at [952, 257] on div "Unidad 4 Unidad 1 Unidad 2 Unidad 3 Unidad 4 Resumen de unidad Subir actividade…" at bounding box center [825, 262] width 1019 height 56
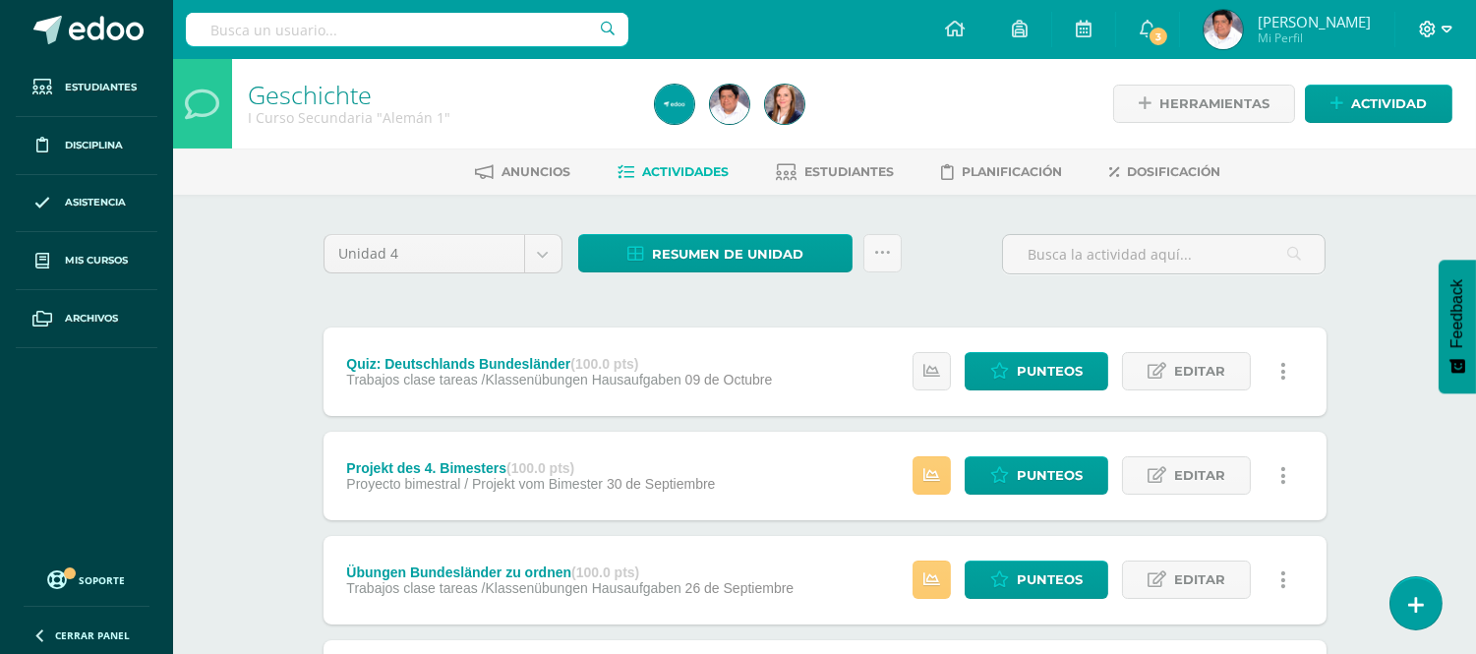
click at [1440, 28] on span at bounding box center [1435, 30] width 33 height 22
click at [1384, 136] on span "Cerrar sesión" at bounding box center [1385, 133] width 89 height 19
